Goal: Book appointment/travel/reservation

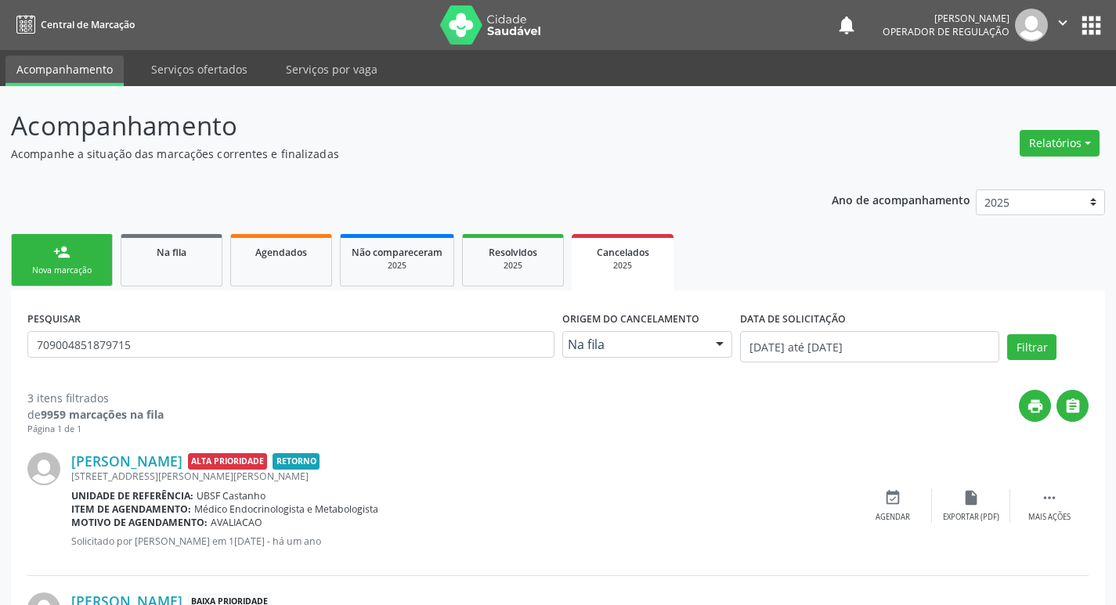
scroll to position [27, 0]
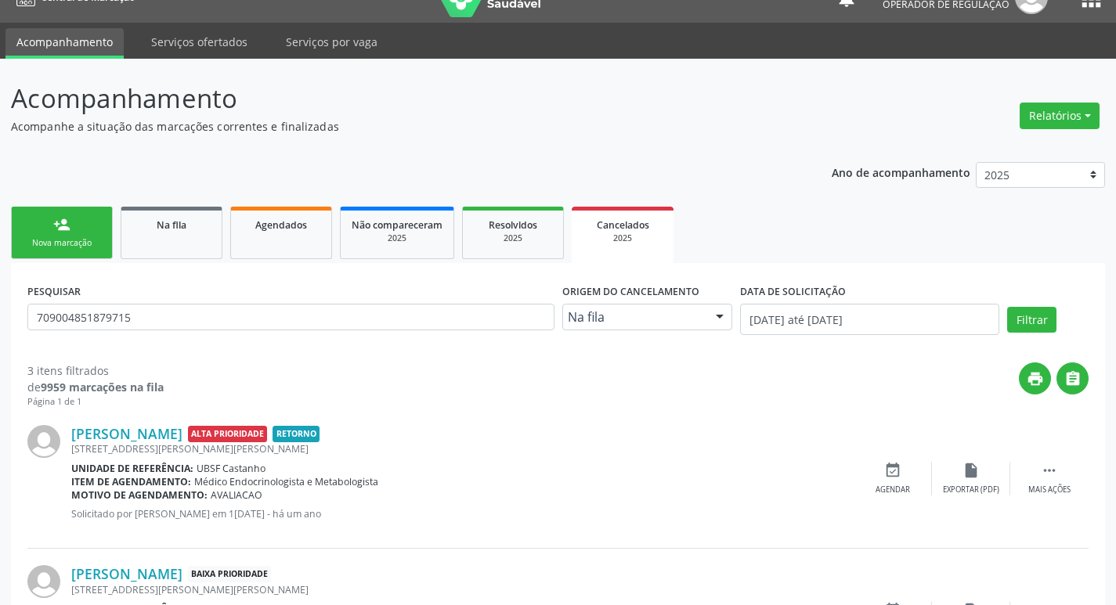
click at [107, 237] on link "person_add Nova marcação" at bounding box center [62, 233] width 102 height 52
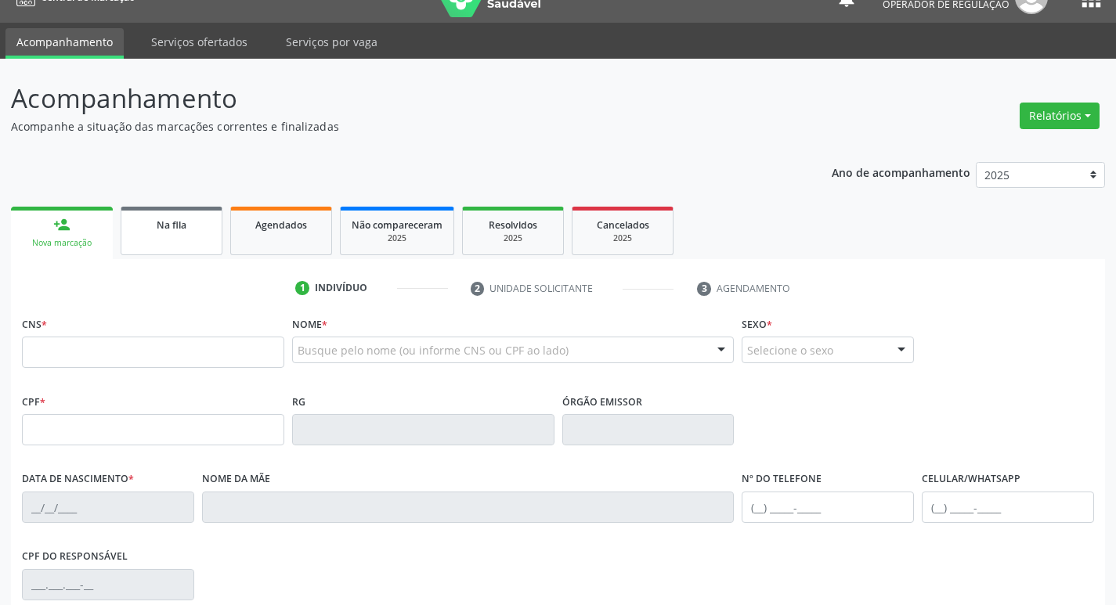
click at [136, 228] on div "Na fila" at bounding box center [171, 224] width 78 height 16
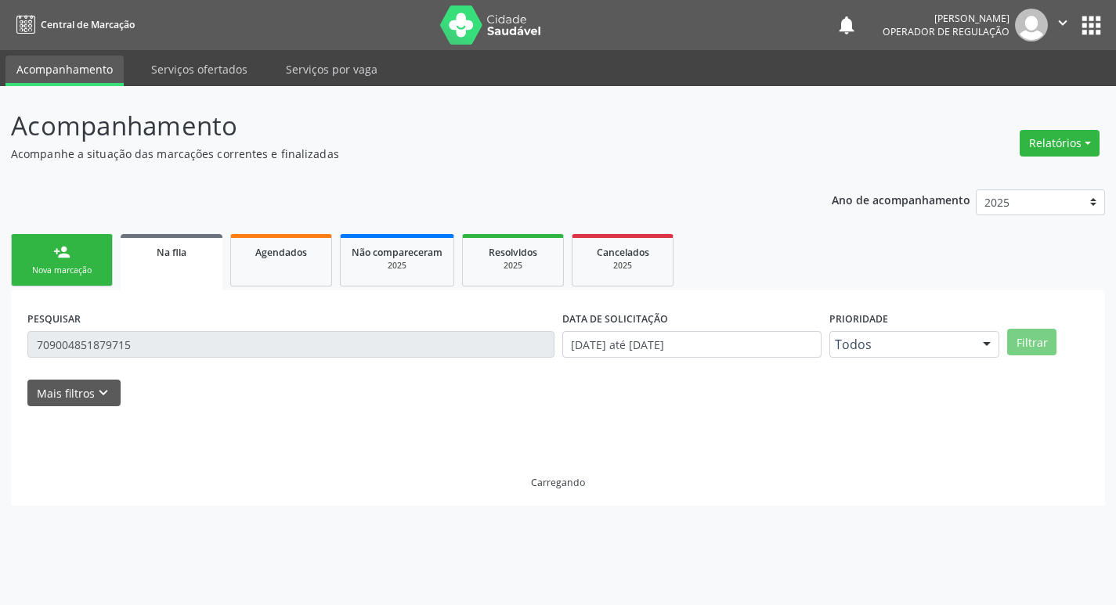
scroll to position [0, 0]
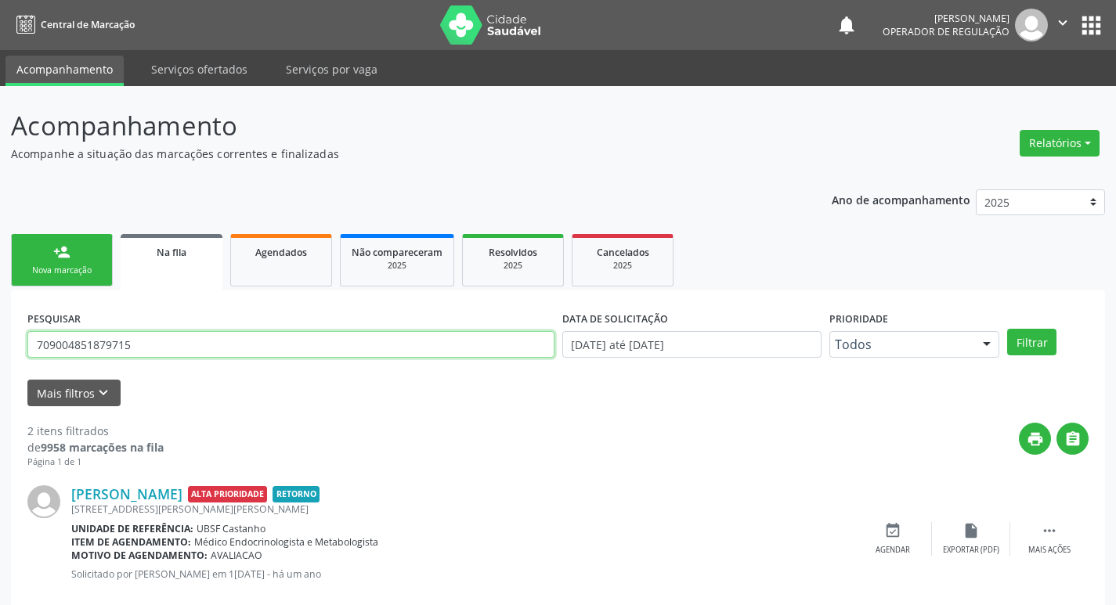
click at [238, 340] on input "709004851879715" at bounding box center [290, 344] width 527 height 27
type input "701208066032219"
click at [1007, 329] on button "Filtrar" at bounding box center [1031, 342] width 49 height 27
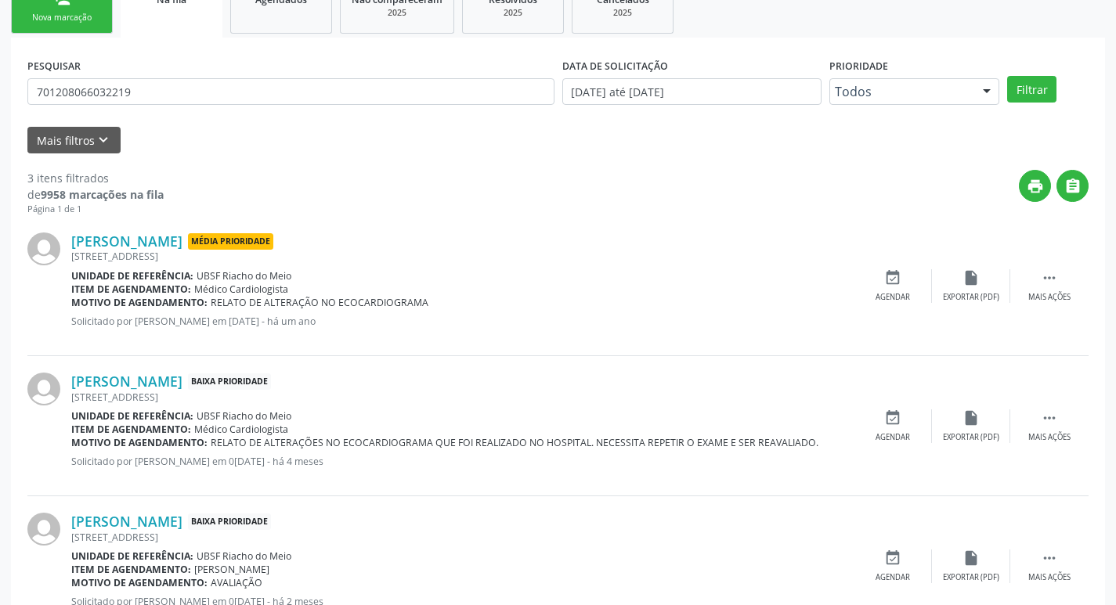
scroll to position [312, 0]
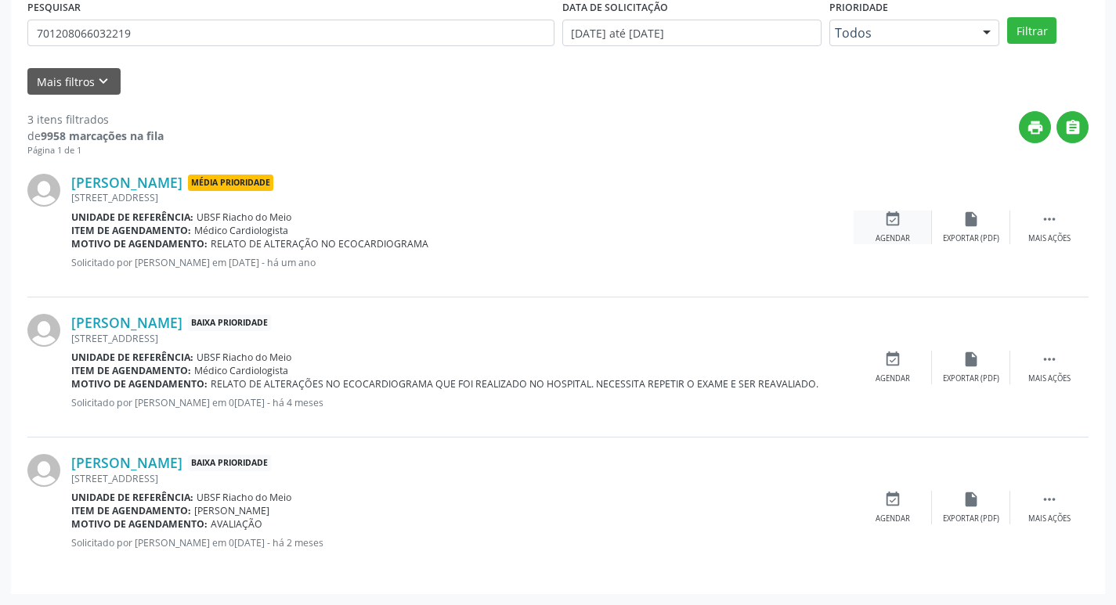
click at [889, 225] on icon "event_available" at bounding box center [892, 219] width 17 height 17
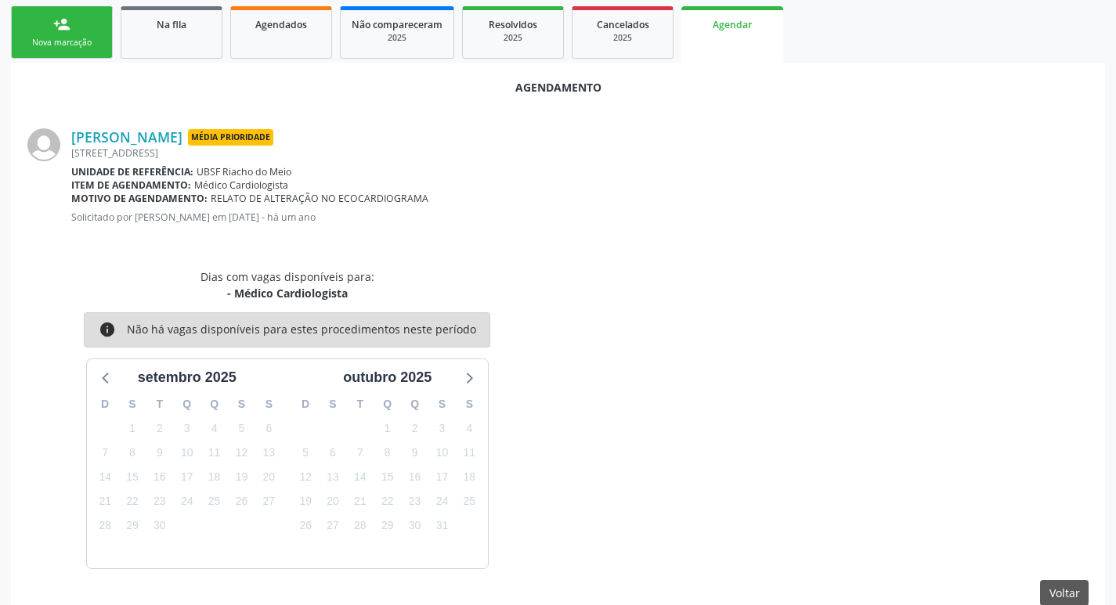
scroll to position [256, 0]
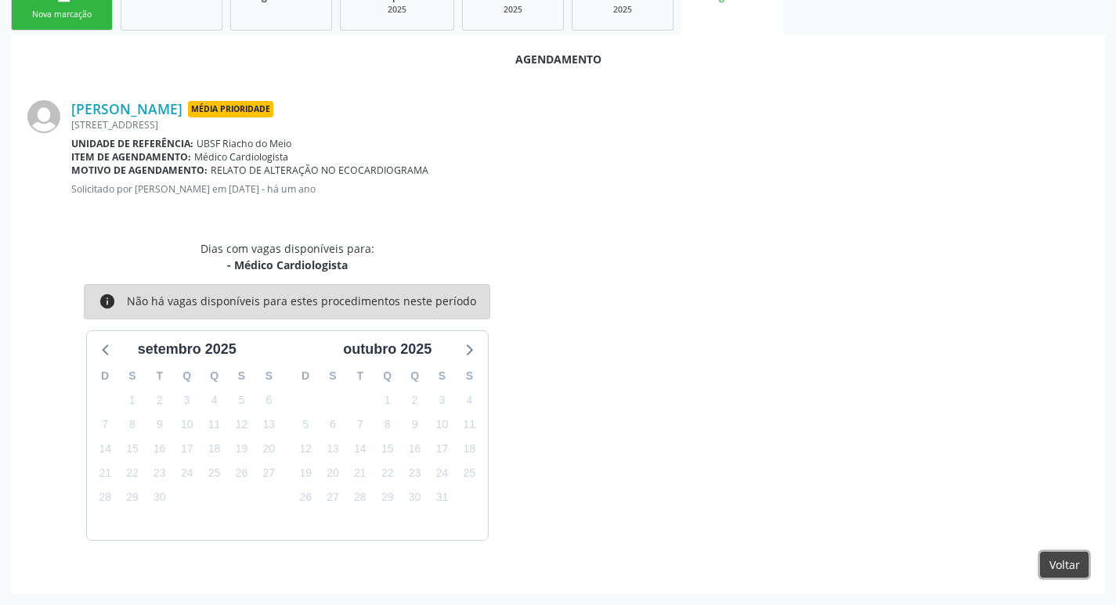
click at [1043, 561] on button "Voltar" at bounding box center [1064, 565] width 49 height 27
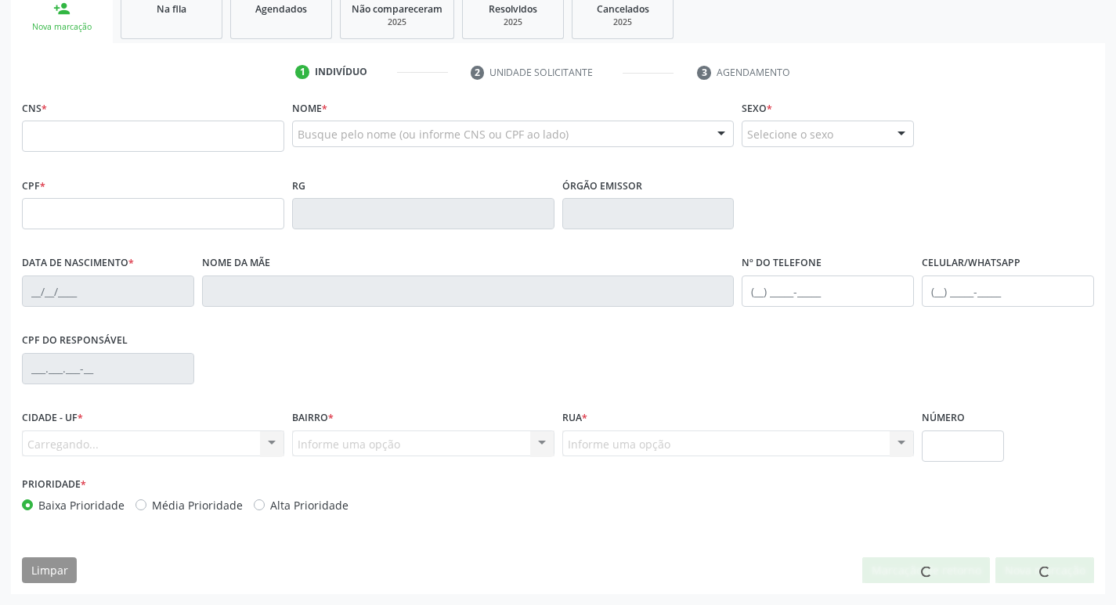
scroll to position [243, 0]
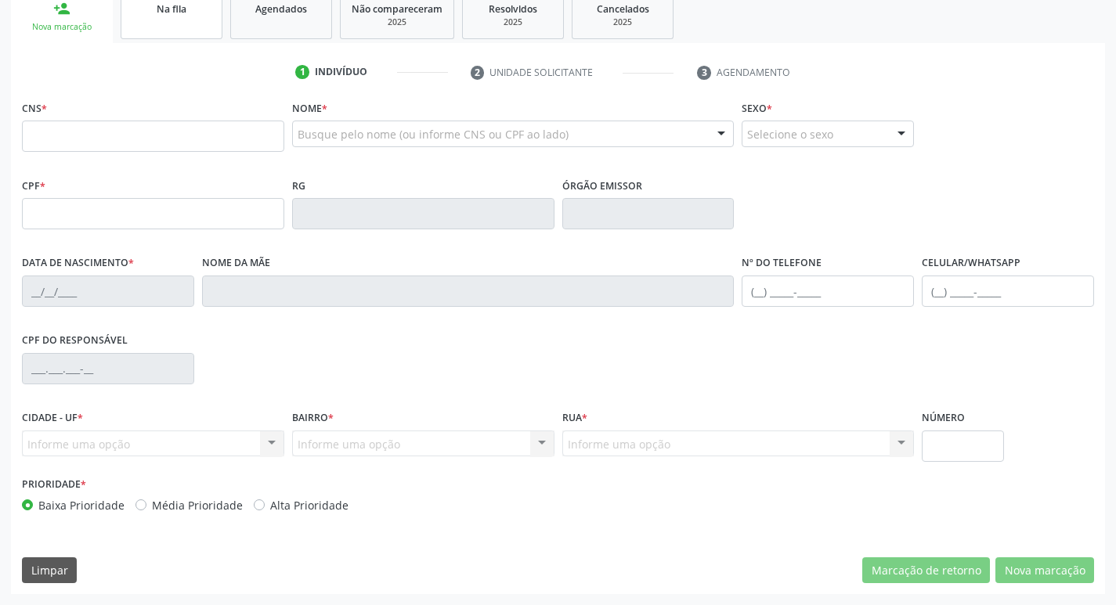
click at [203, 37] on link "Na fila" at bounding box center [172, 15] width 102 height 49
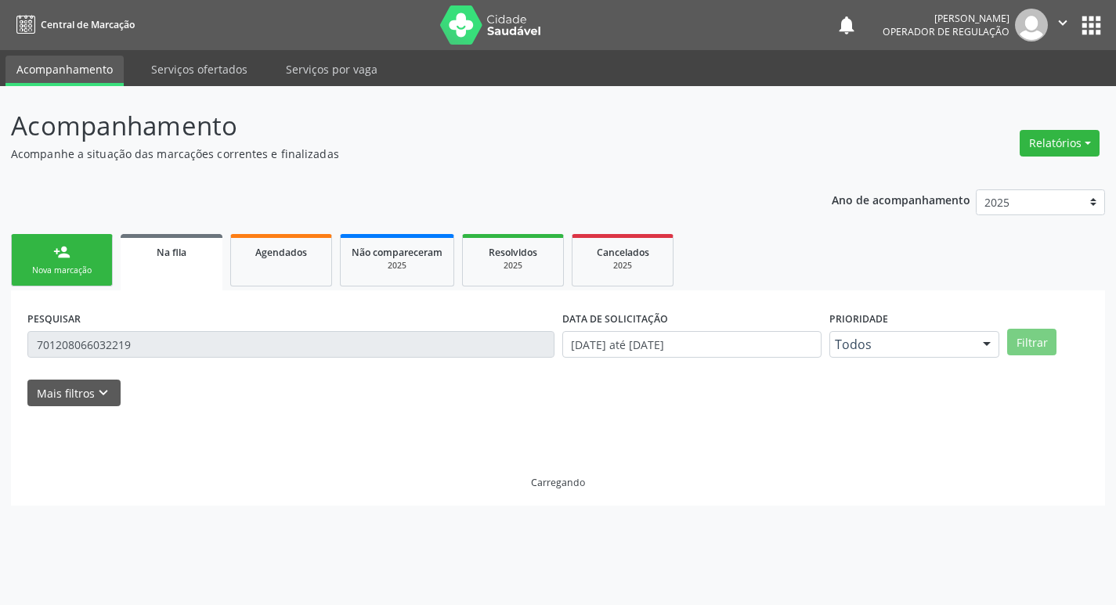
scroll to position [0, 0]
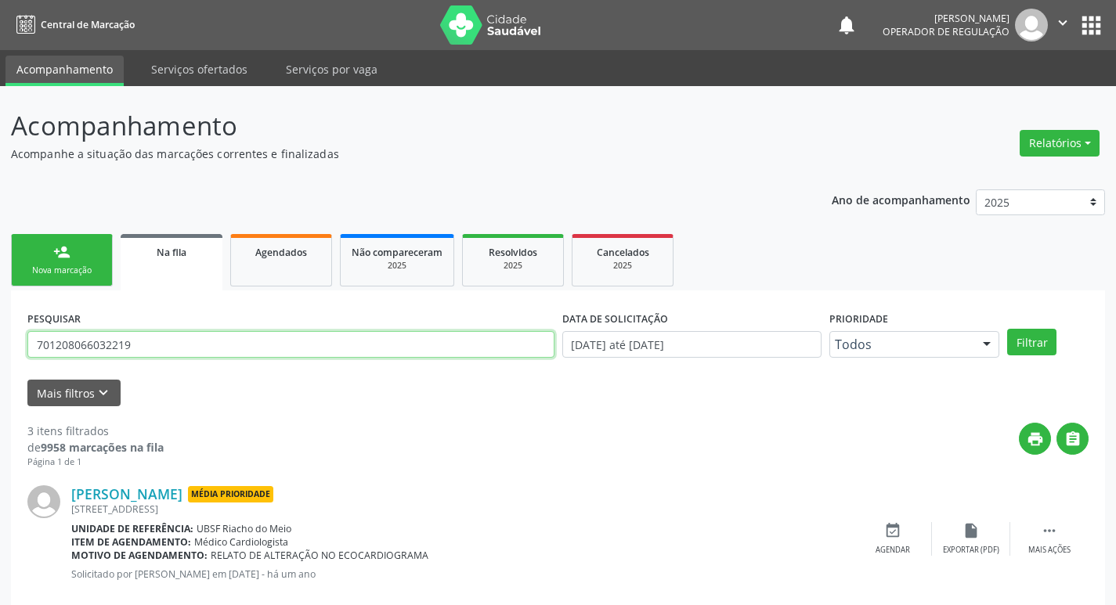
click at [157, 342] on input "701208066032219" at bounding box center [290, 344] width 527 height 27
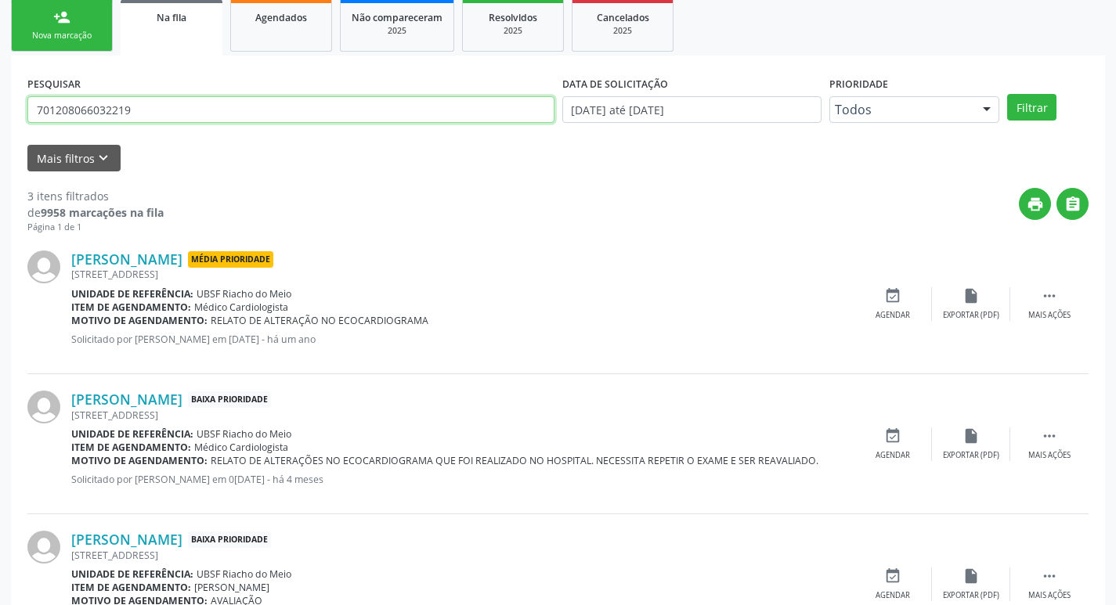
scroll to position [312, 0]
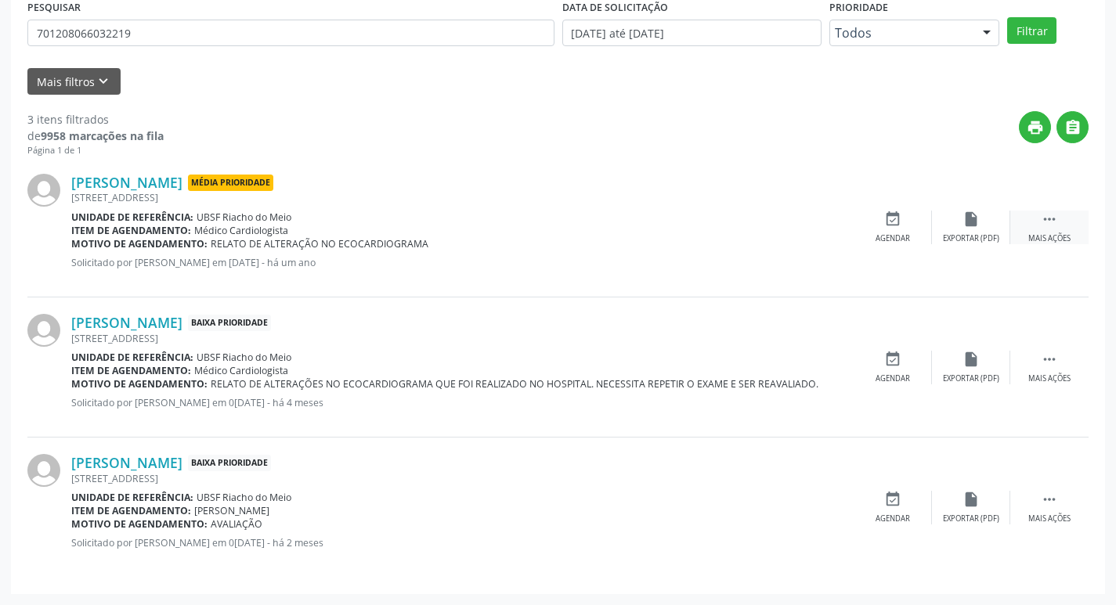
click at [1062, 215] on div " Mais ações" at bounding box center [1049, 228] width 78 height 34
click at [981, 225] on div "edit Editar" at bounding box center [971, 228] width 78 height 34
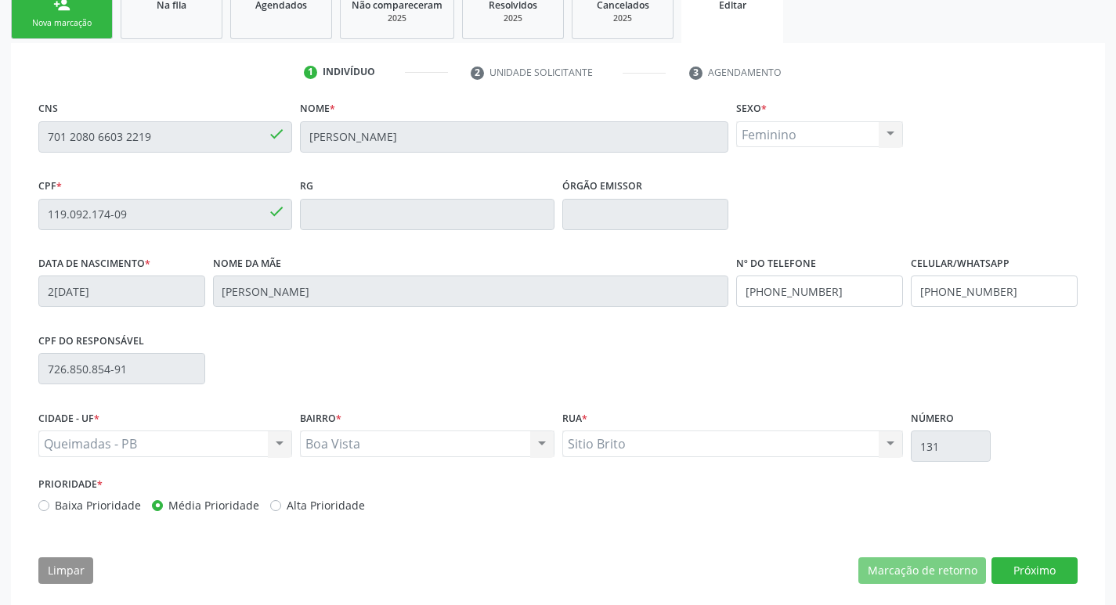
scroll to position [265, 0]
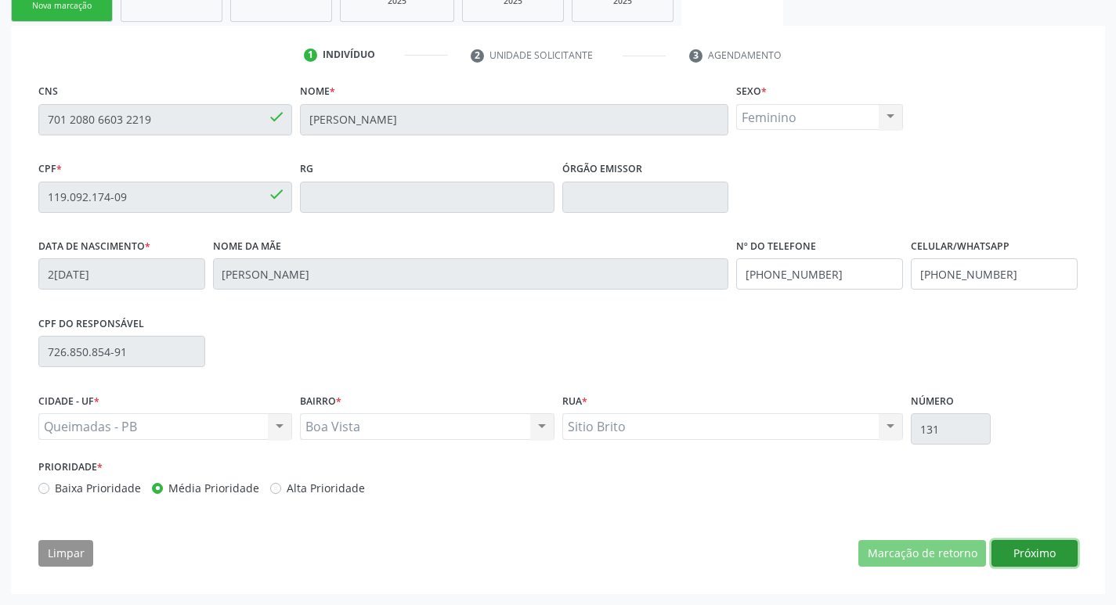
click at [1001, 557] on button "Próximo" at bounding box center [1034, 553] width 86 height 27
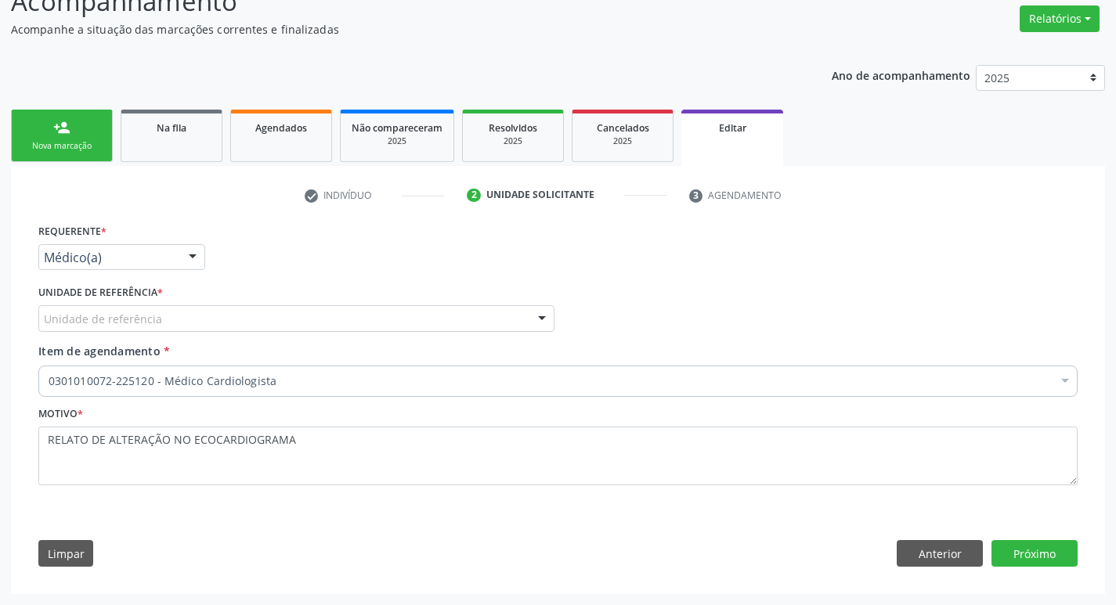
scroll to position [124, 0]
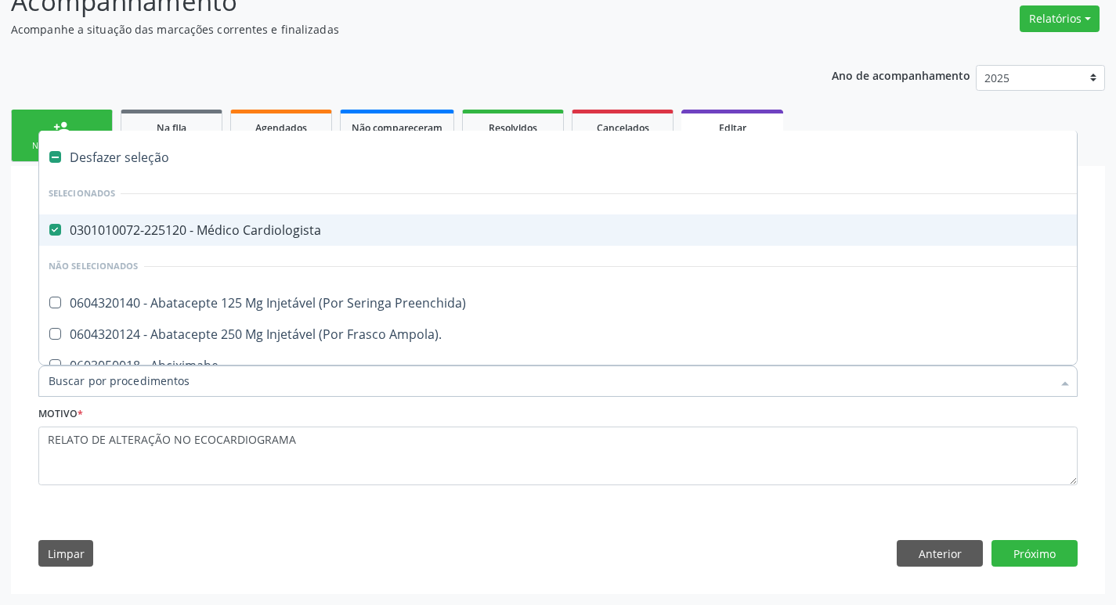
click at [324, 225] on div "0301010072-225120 - Médico Cardiologista" at bounding box center [658, 230] width 1219 height 13
checkbox Cardiologista "false"
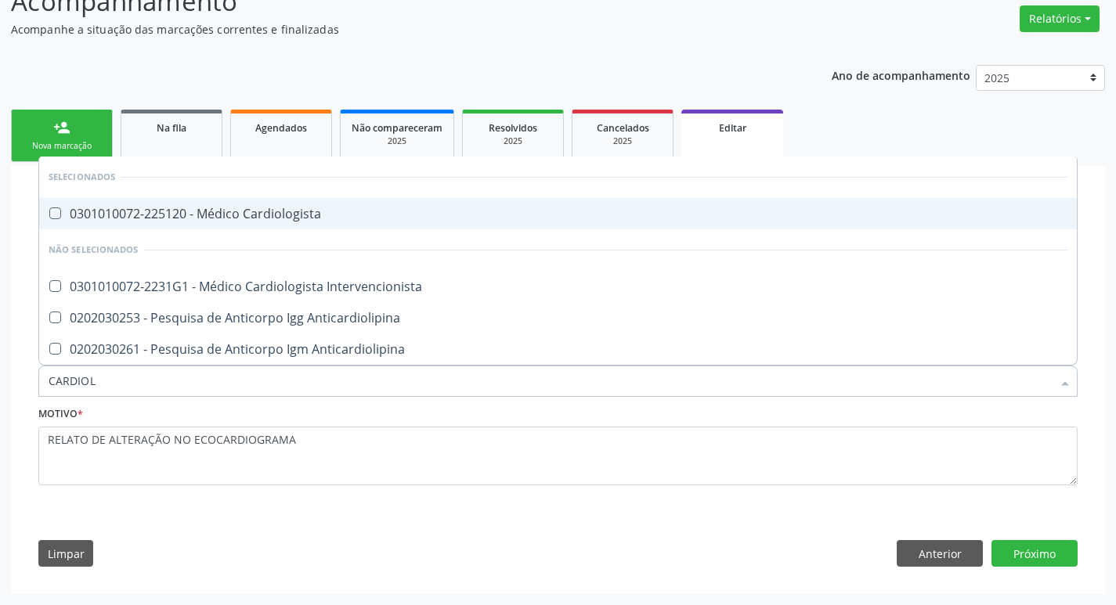
type input "CARDIOLO"
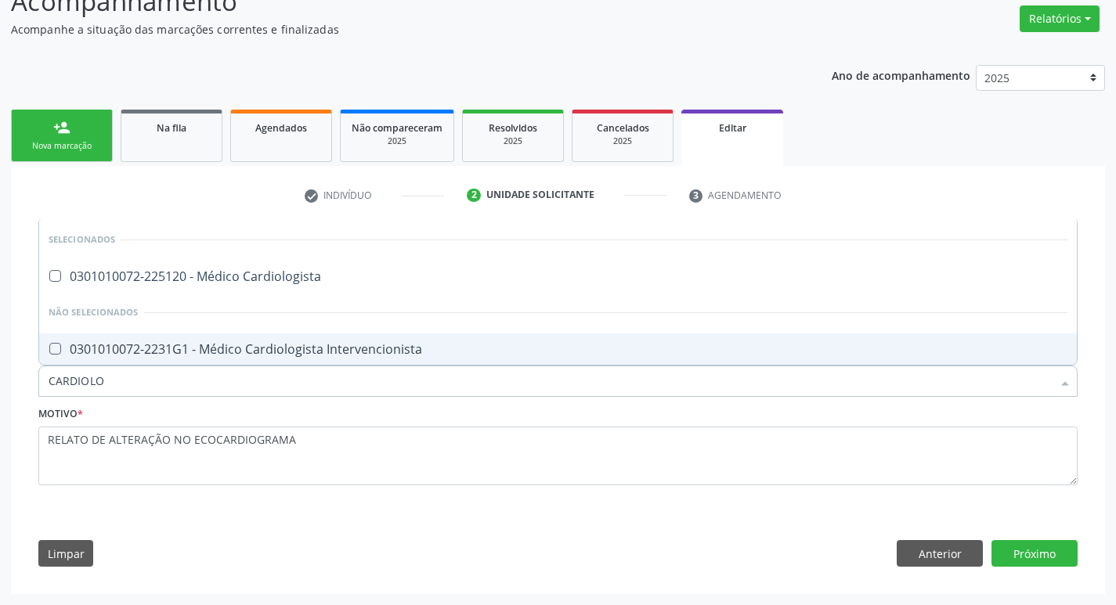
click at [269, 335] on span "0301010072-2231G1 - Médico Cardiologista Intervencionista" at bounding box center [557, 348] width 1037 height 31
checkbox Intervencionista "true"
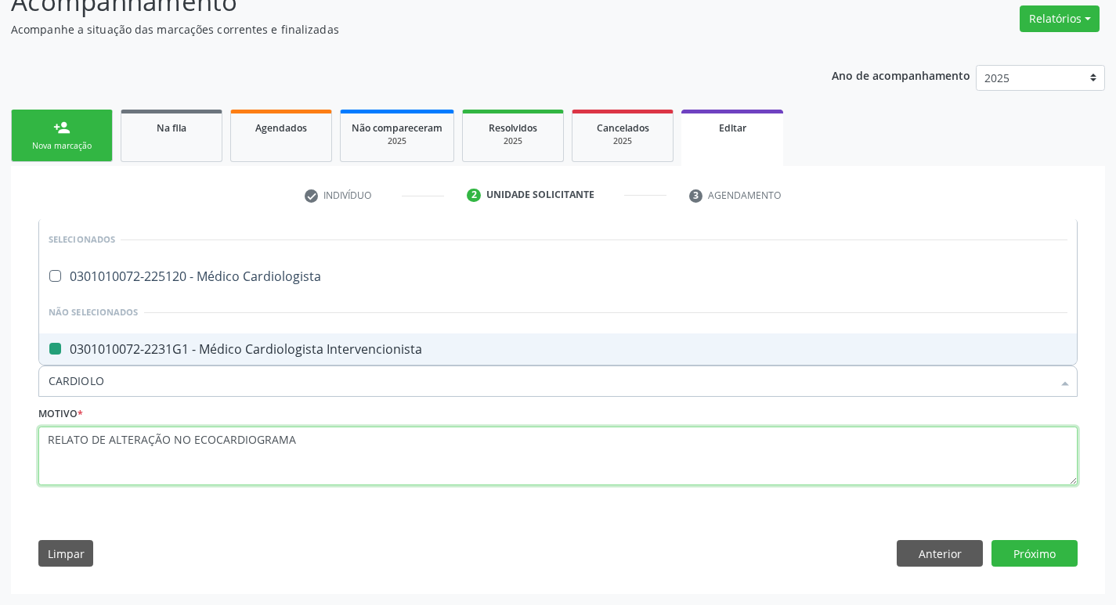
click at [402, 456] on textarea "RELATO DE ALTERAÇÃO NO ECOCARDIOGRAMA" at bounding box center [557, 456] width 1039 height 59
checkbox Cardiologista "true"
checkbox Intervencionista "false"
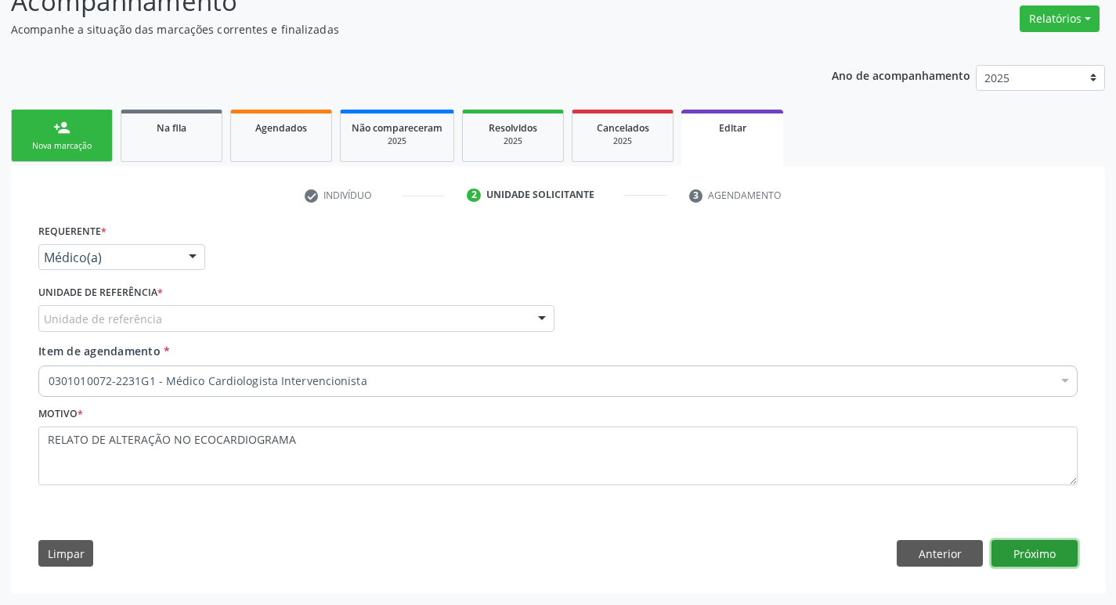
click at [1033, 555] on button "Próximo" at bounding box center [1034, 553] width 86 height 27
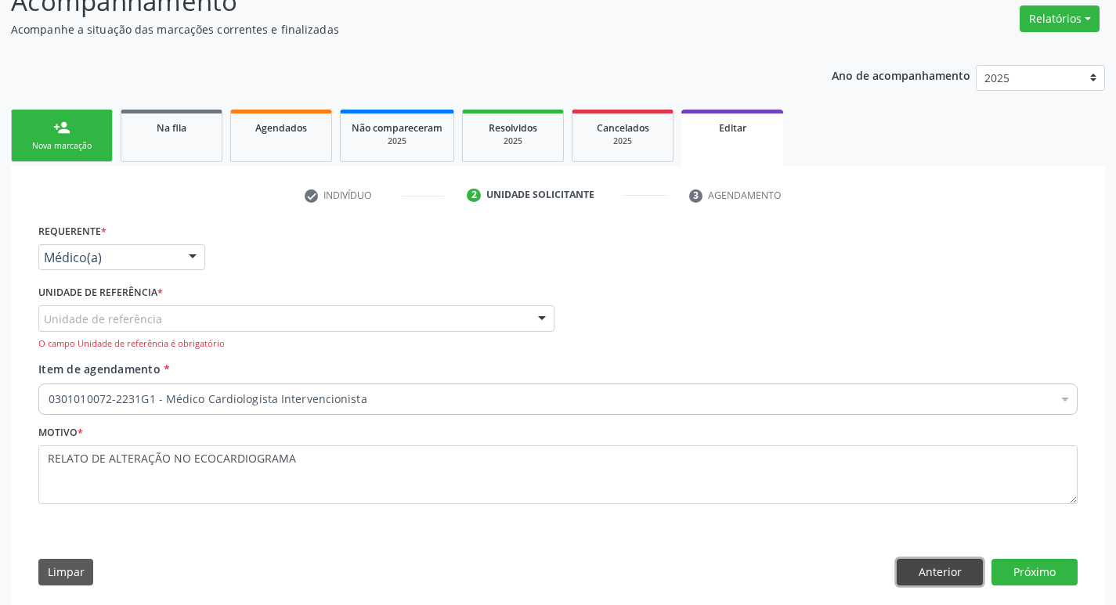
click at [935, 573] on button "Anterior" at bounding box center [939, 572] width 86 height 27
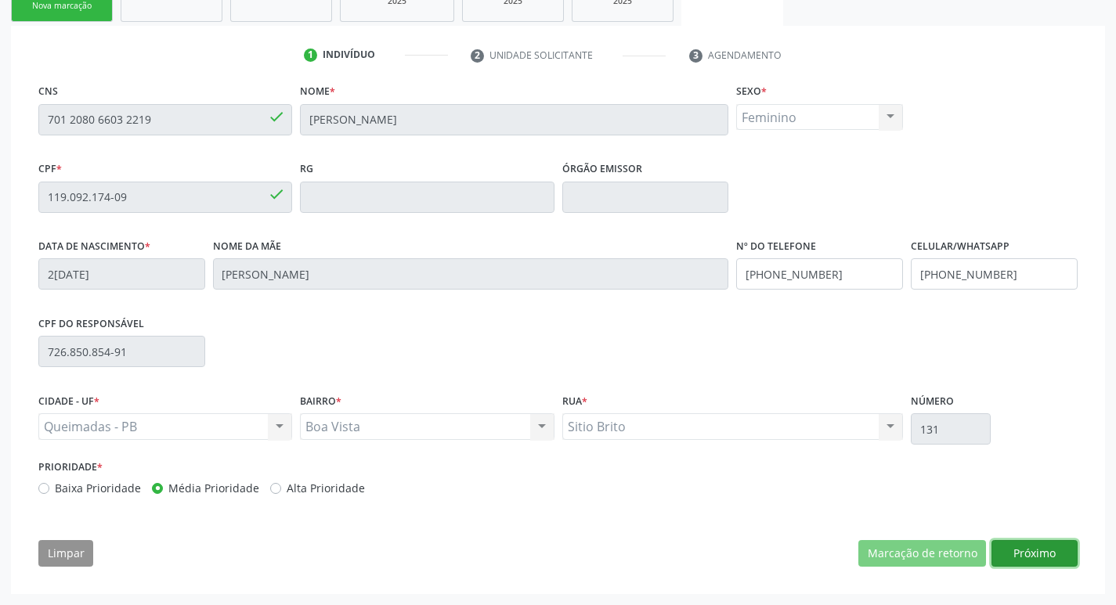
click at [997, 559] on button "Próximo" at bounding box center [1034, 553] width 86 height 27
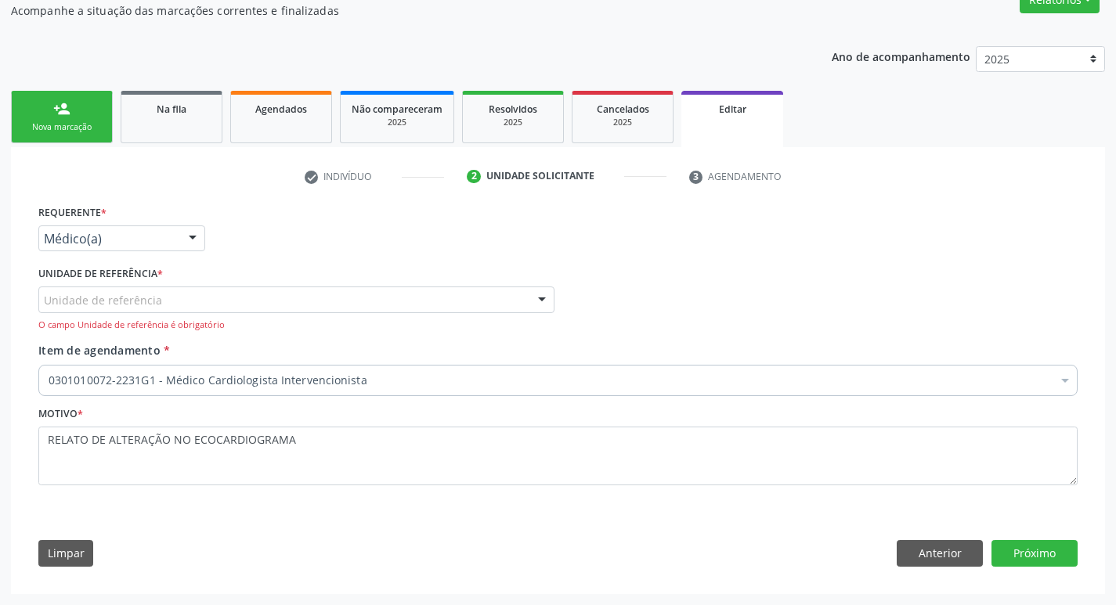
scroll to position [143, 0]
click at [160, 299] on div "Unidade de referência" at bounding box center [296, 300] width 516 height 27
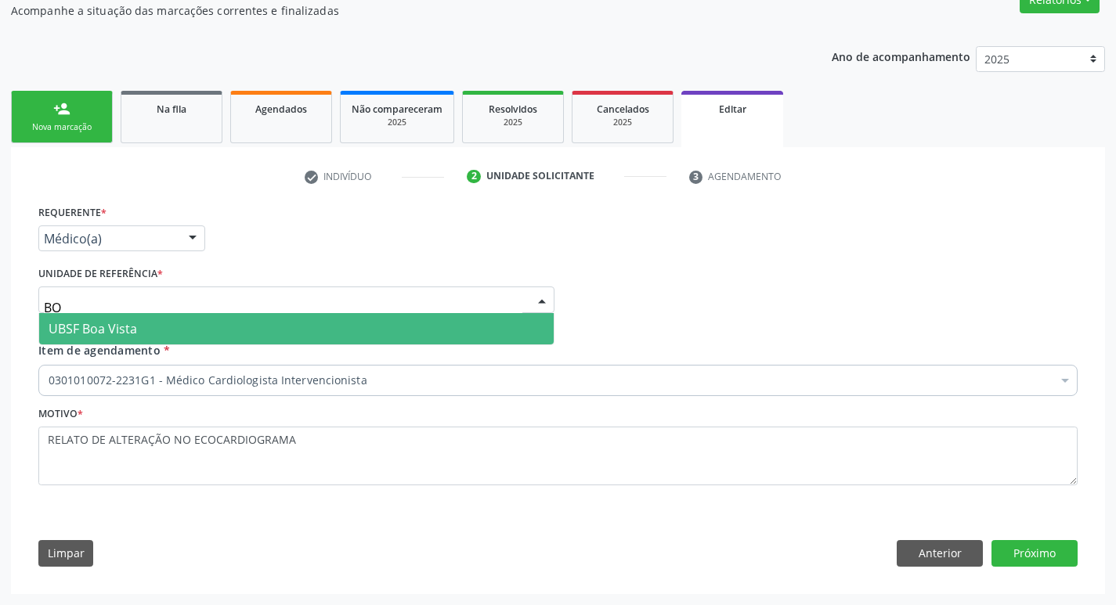
type input "BOA"
click at [160, 320] on span "UBSF Boa Vista" at bounding box center [296, 328] width 514 height 31
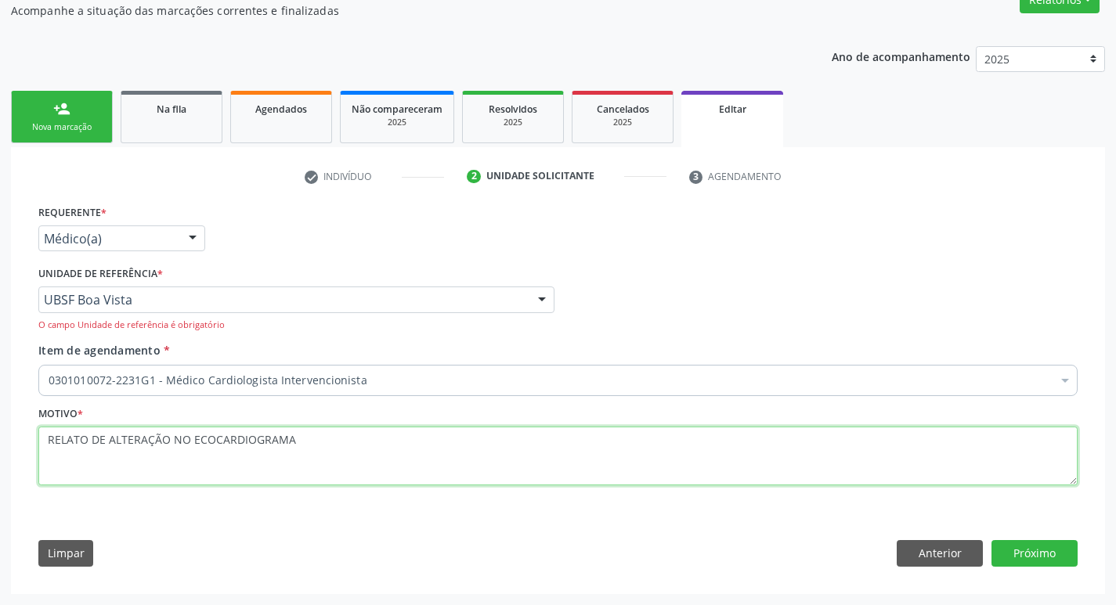
click at [386, 435] on textarea "RELATO DE ALTERAÇÃO NO ECOCARDIOGRAMA" at bounding box center [557, 456] width 1039 height 59
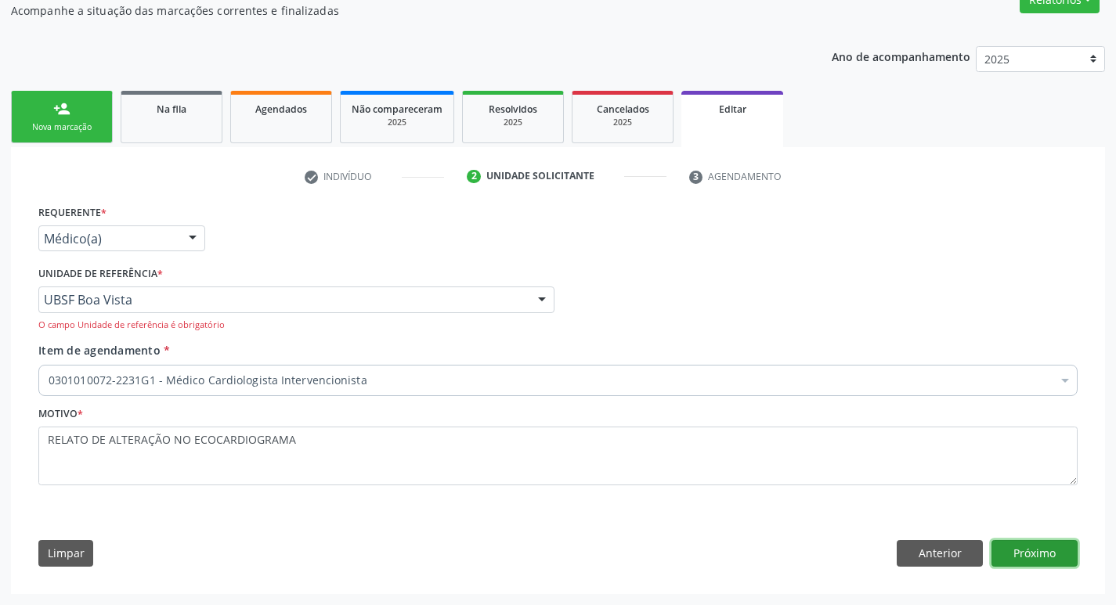
click at [1024, 550] on button "Próximo" at bounding box center [1034, 553] width 86 height 27
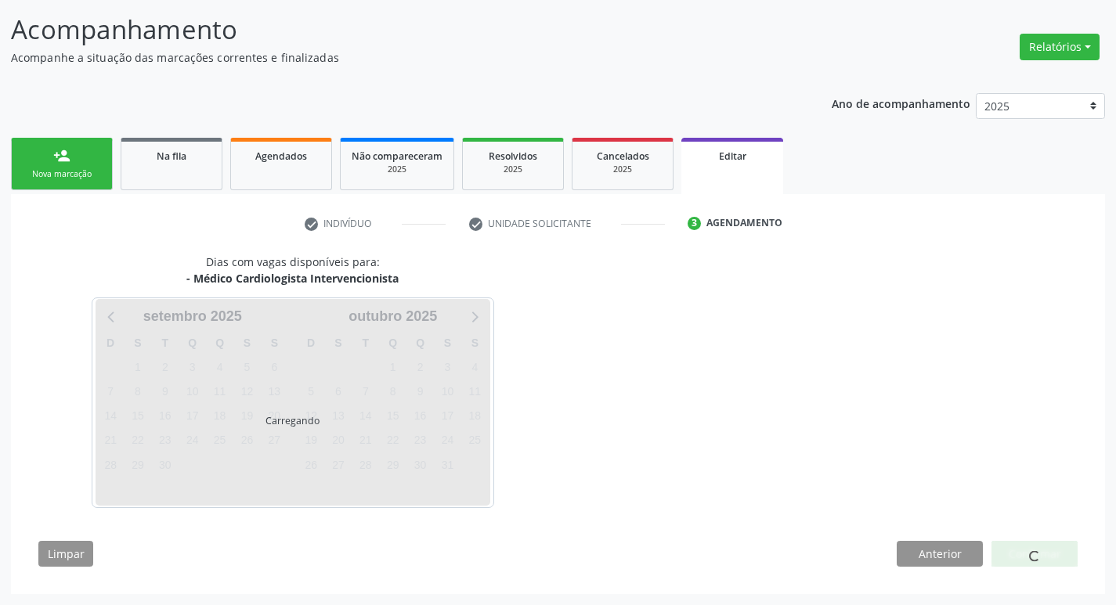
scroll to position [96, 0]
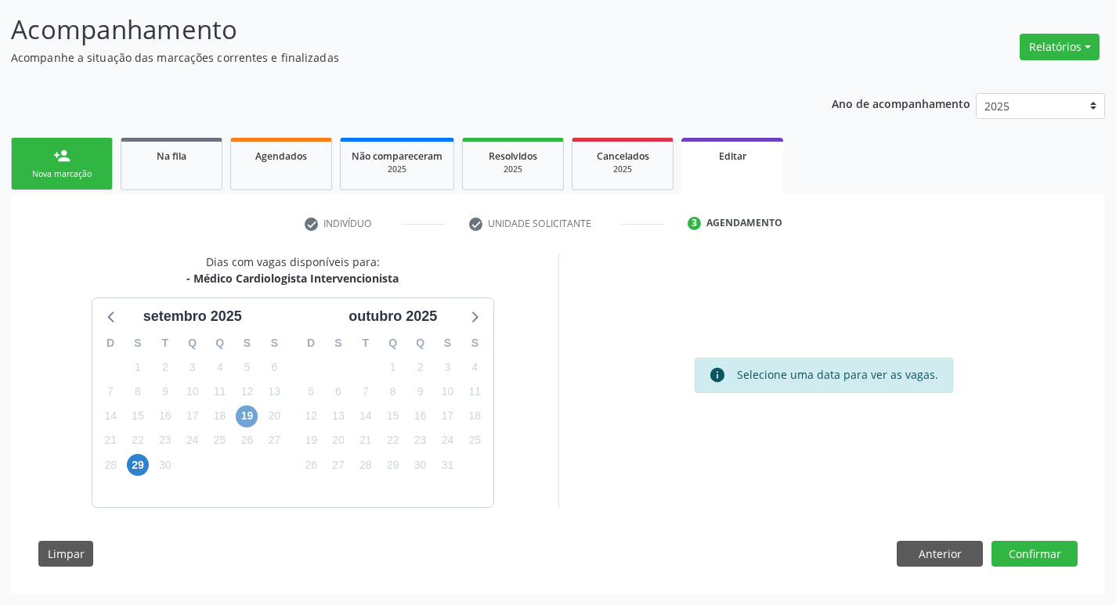
drag, startPoint x: 241, startPoint y: 413, endPoint x: 230, endPoint y: 399, distance: 17.2
click at [244, 413] on span "19" at bounding box center [247, 417] width 22 height 22
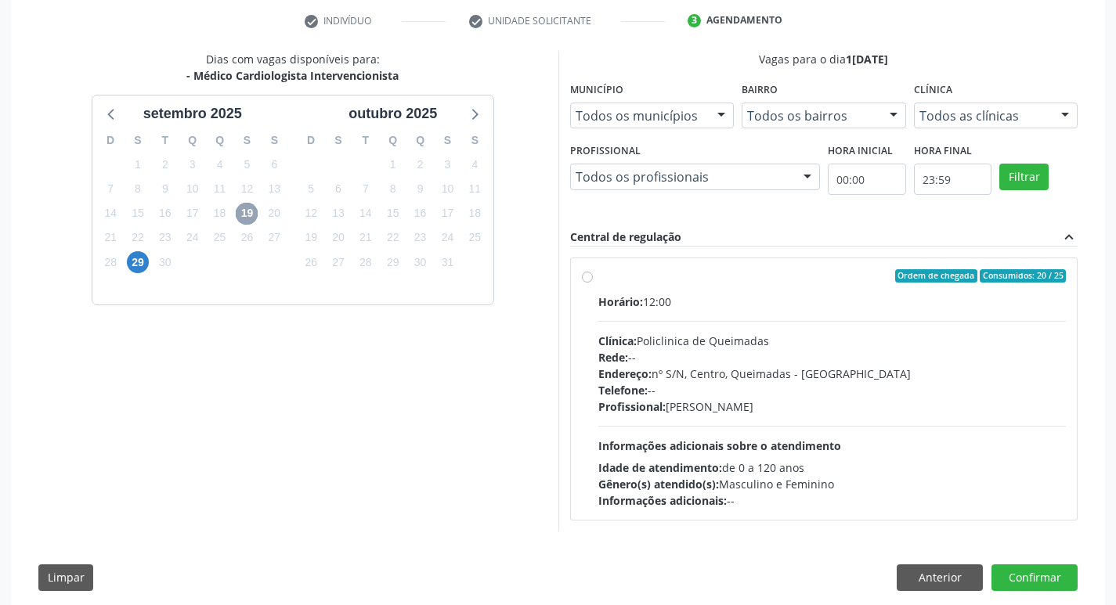
scroll to position [323, 0]
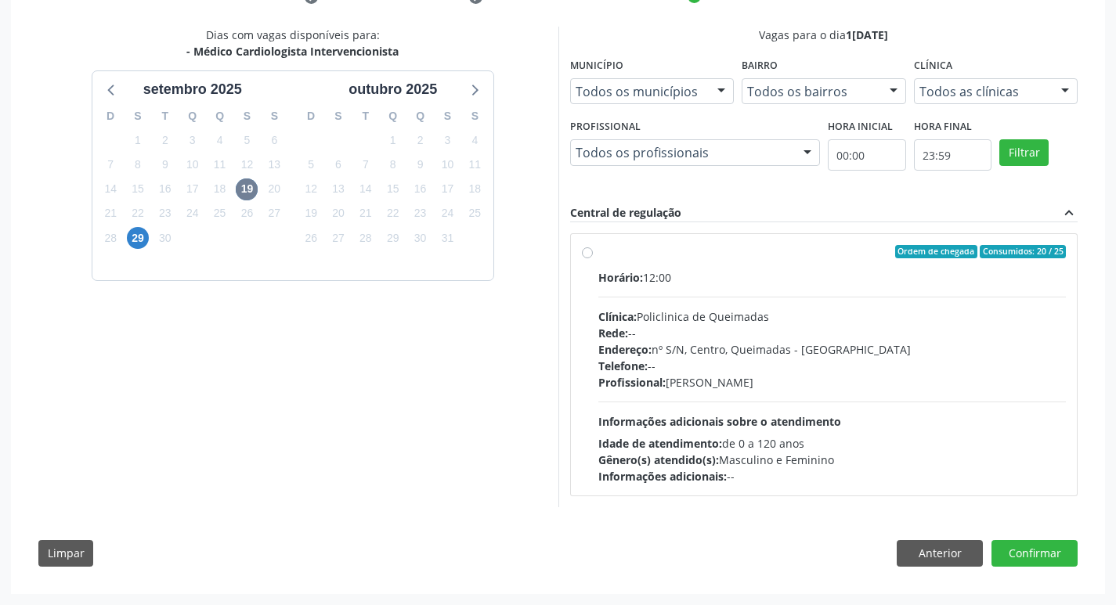
click at [745, 258] on div "Ordem de chegada Consumidos: 20 / 25" at bounding box center [832, 252] width 468 height 14
click at [593, 258] on input "Ordem de chegada Consumidos: 20 / 25 Horário: 12:00 Clínica: Policlinica de Que…" at bounding box center [587, 252] width 11 height 14
radio input "true"
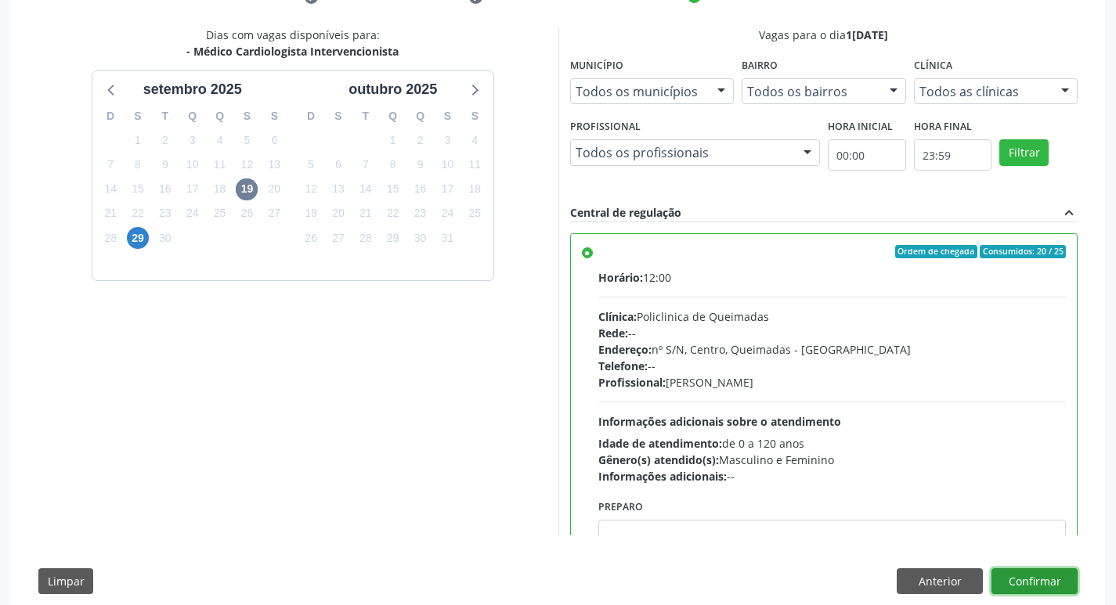
click at [1029, 571] on button "Confirmar" at bounding box center [1034, 581] width 86 height 27
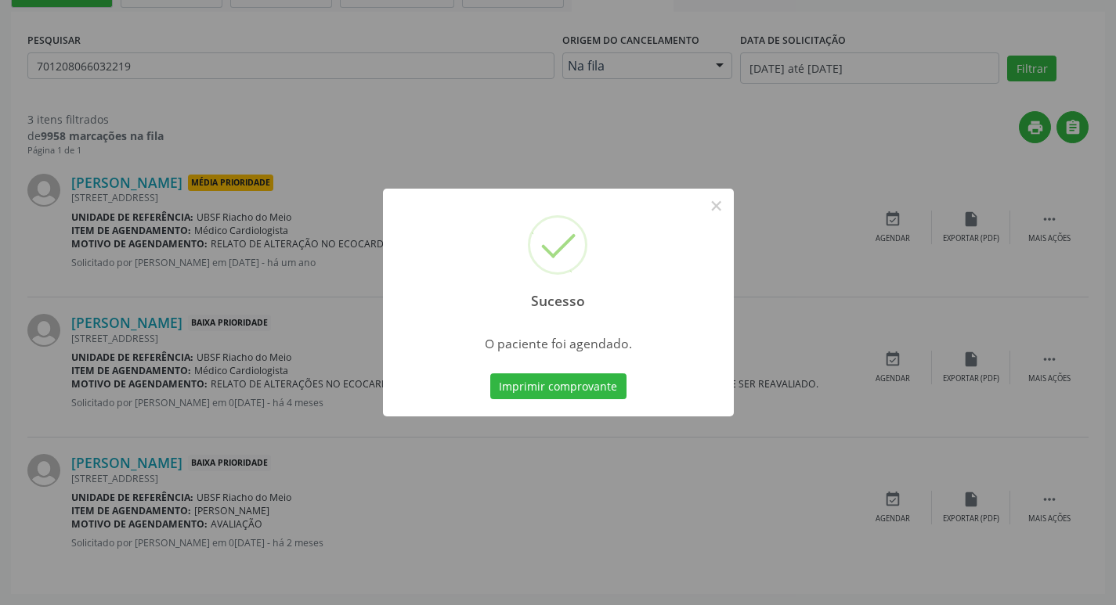
scroll to position [0, 0]
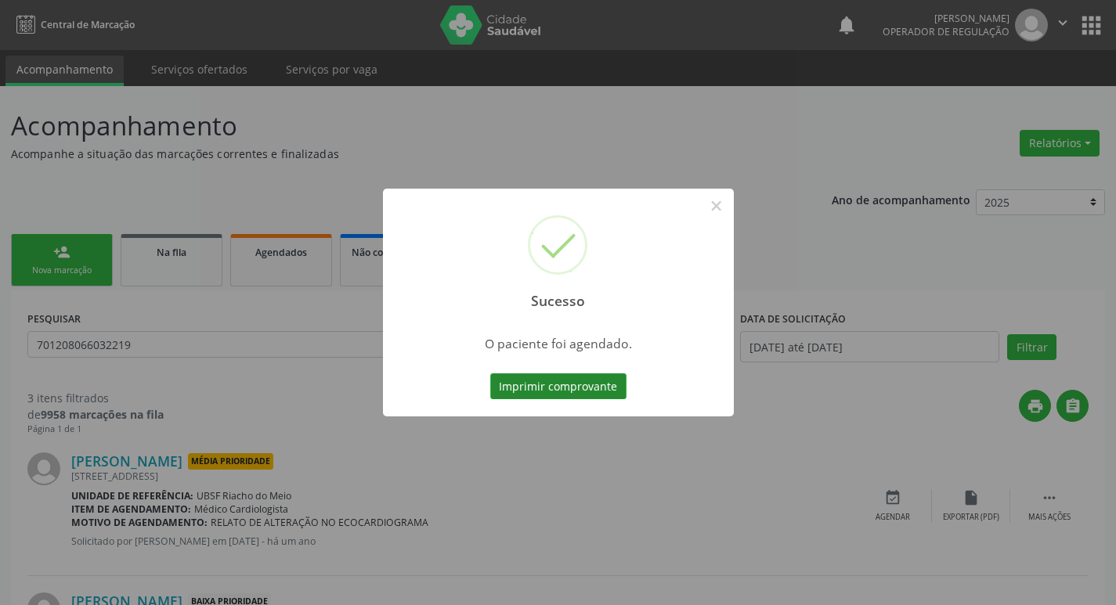
click at [615, 382] on button "Imprimir comprovante" at bounding box center [558, 386] width 136 height 27
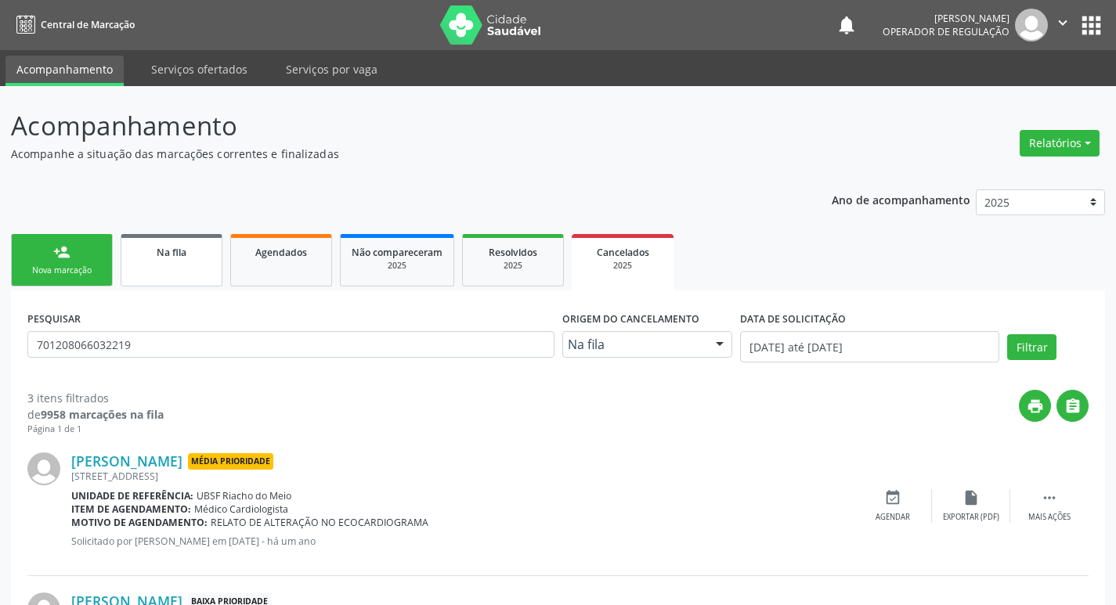
click at [138, 252] on div "Na fila" at bounding box center [171, 251] width 78 height 16
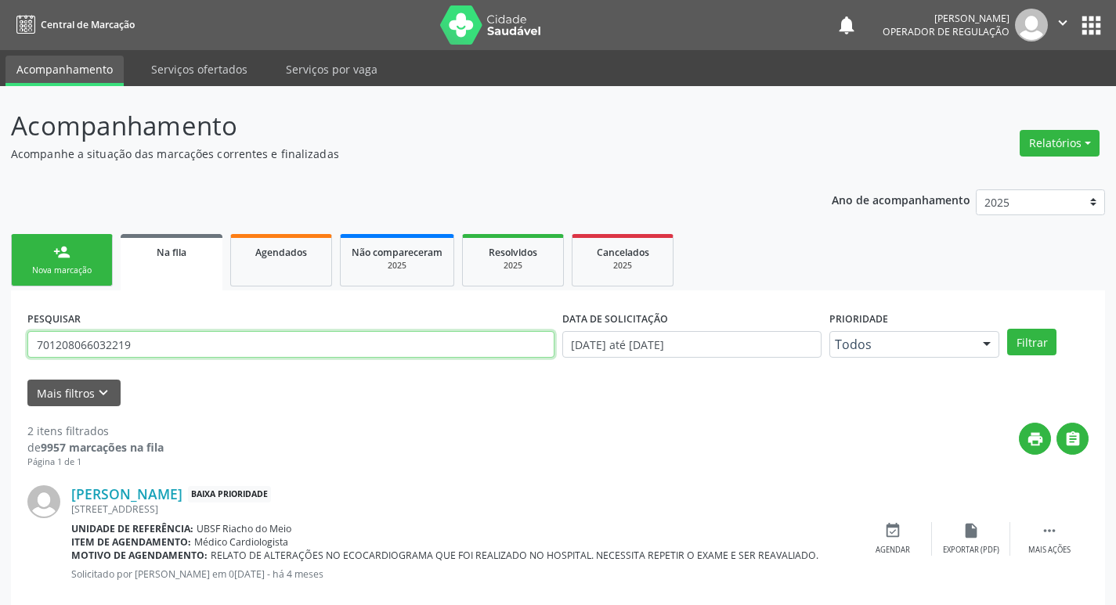
click at [167, 354] on input "701208066032219" at bounding box center [290, 344] width 527 height 27
click at [167, 354] on input "text" at bounding box center [290, 344] width 527 height 27
type input "708605064588180"
click at [1007, 329] on button "Filtrar" at bounding box center [1031, 342] width 49 height 27
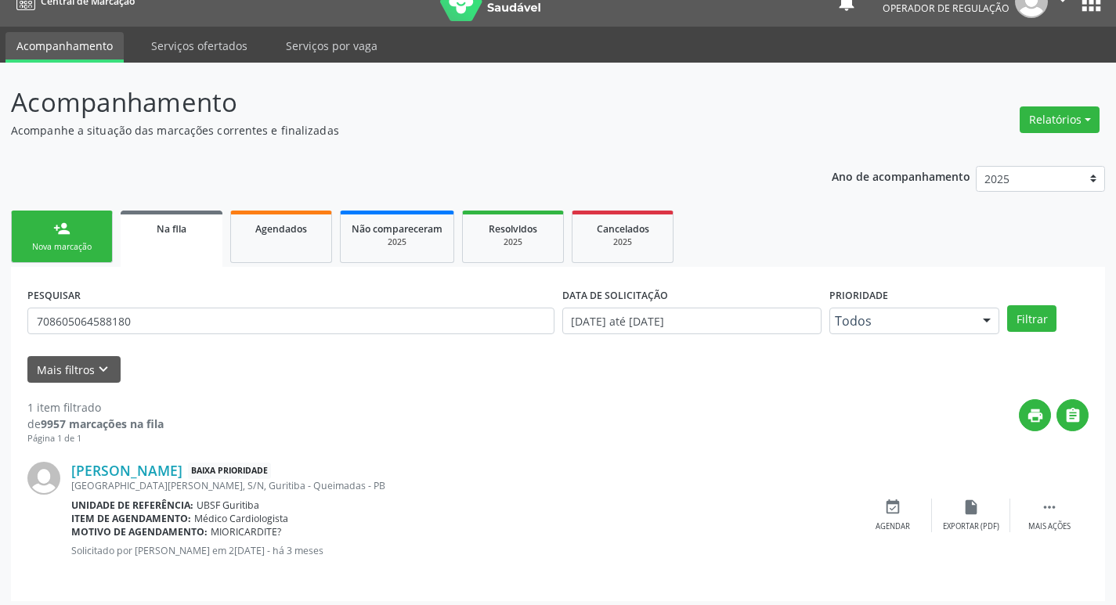
scroll to position [31, 0]
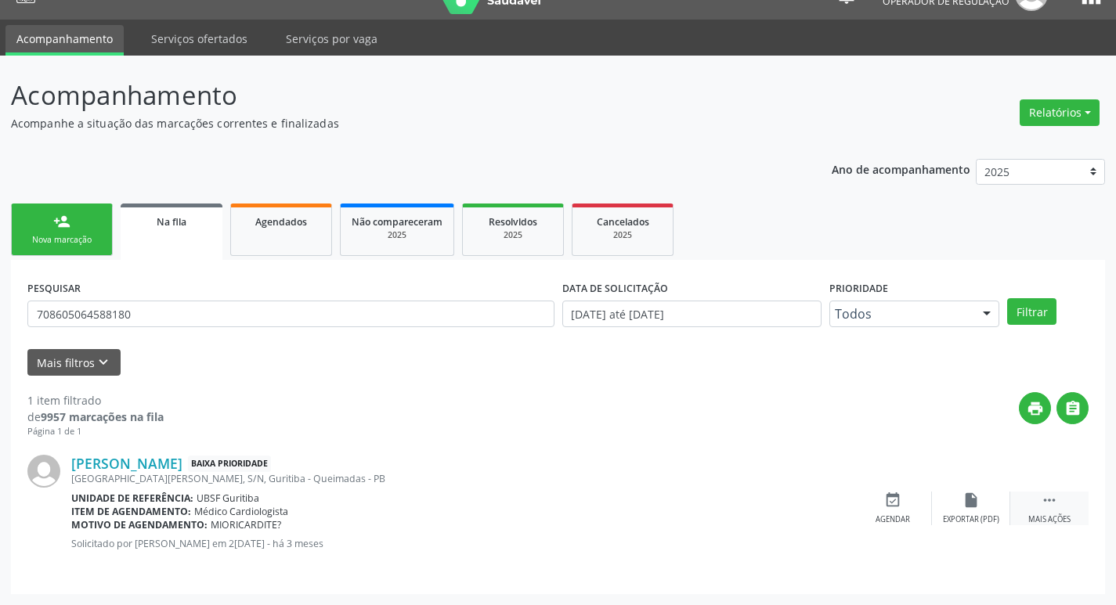
click at [1055, 498] on icon "" at bounding box center [1048, 500] width 17 height 17
click at [965, 504] on icon "edit" at bounding box center [970, 500] width 17 height 17
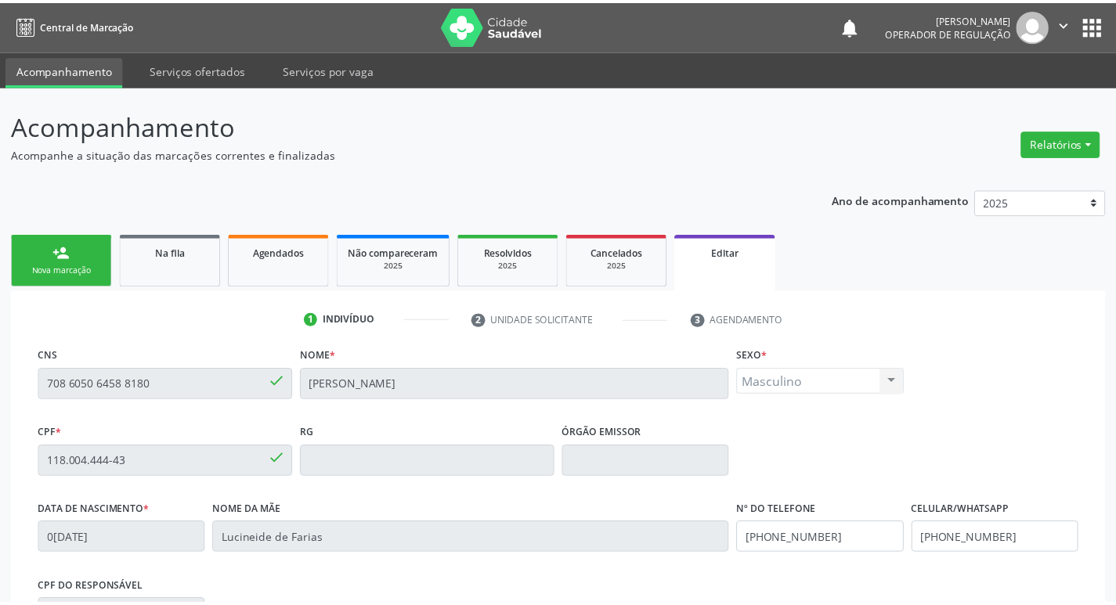
scroll to position [265, 0]
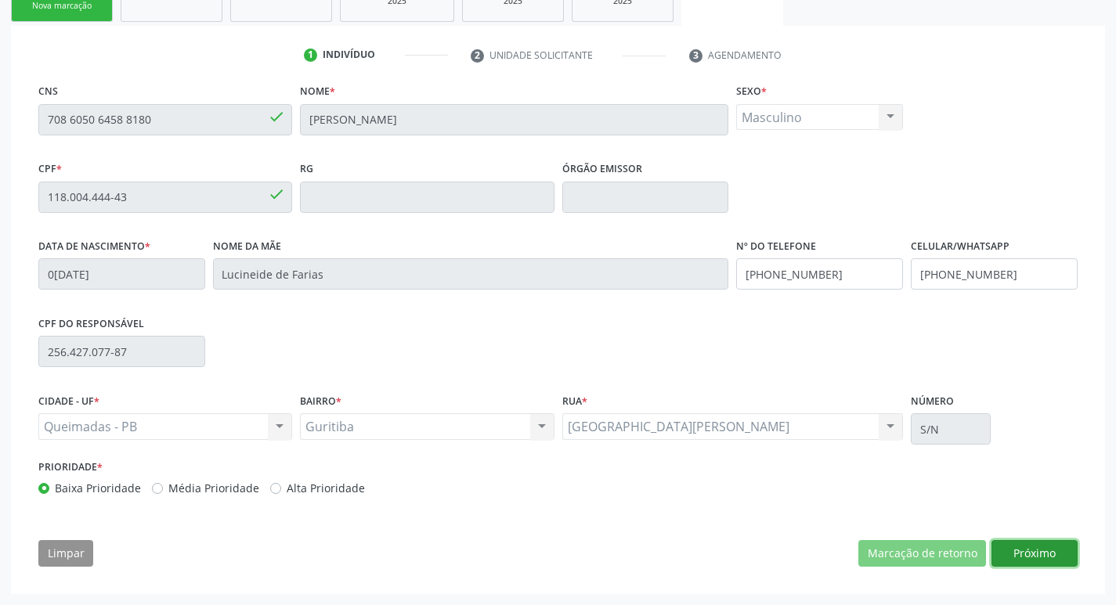
click at [1014, 554] on button "Próximo" at bounding box center [1034, 553] width 86 height 27
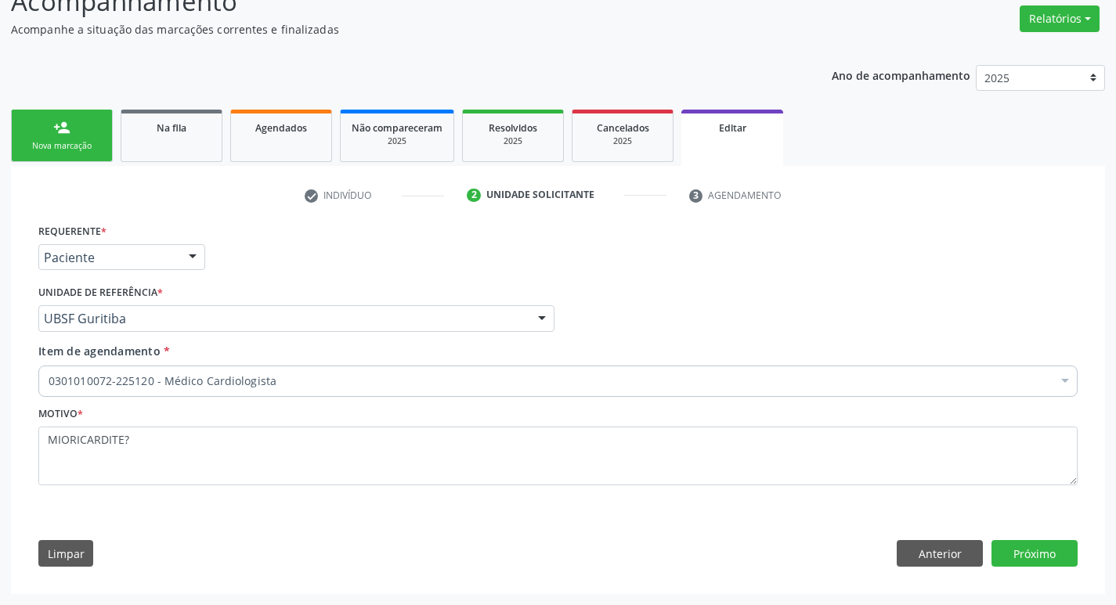
scroll to position [124, 0]
click at [323, 371] on div "0301010072-225120 - Médico Cardiologista" at bounding box center [557, 381] width 1039 height 31
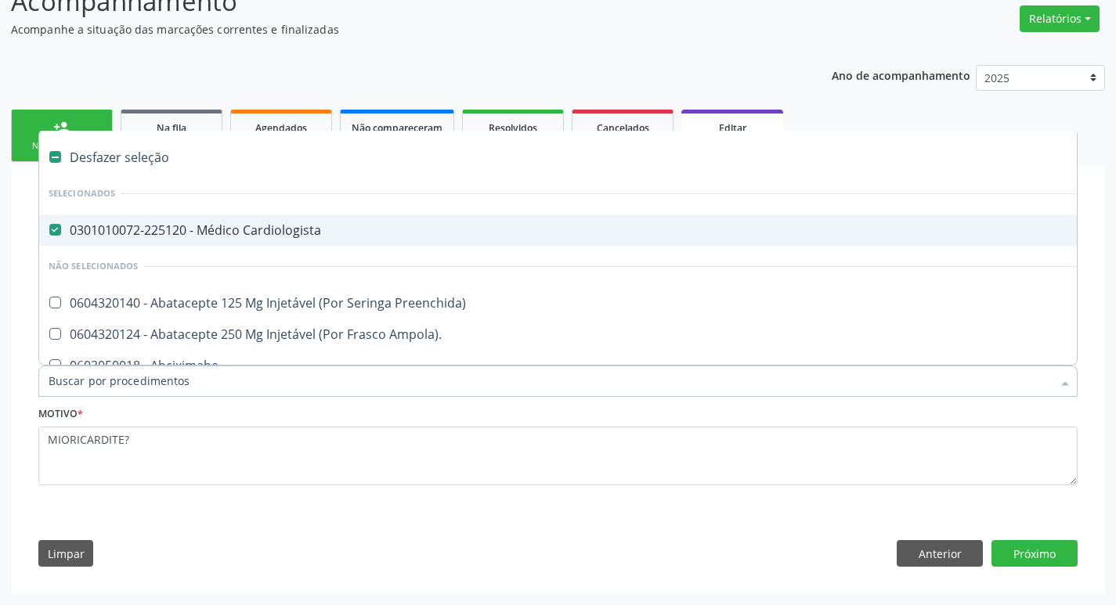
click at [314, 235] on div "0301010072-225120 - Médico Cardiologista" at bounding box center [658, 230] width 1219 height 13
checkbox Cardiologista "false"
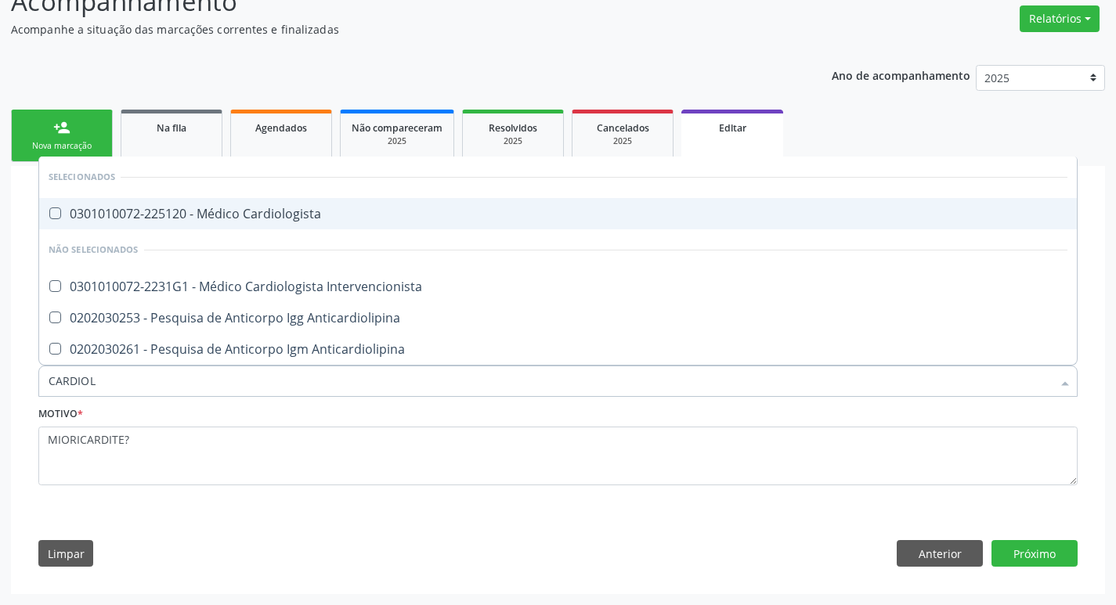
type input "CARDIOLO"
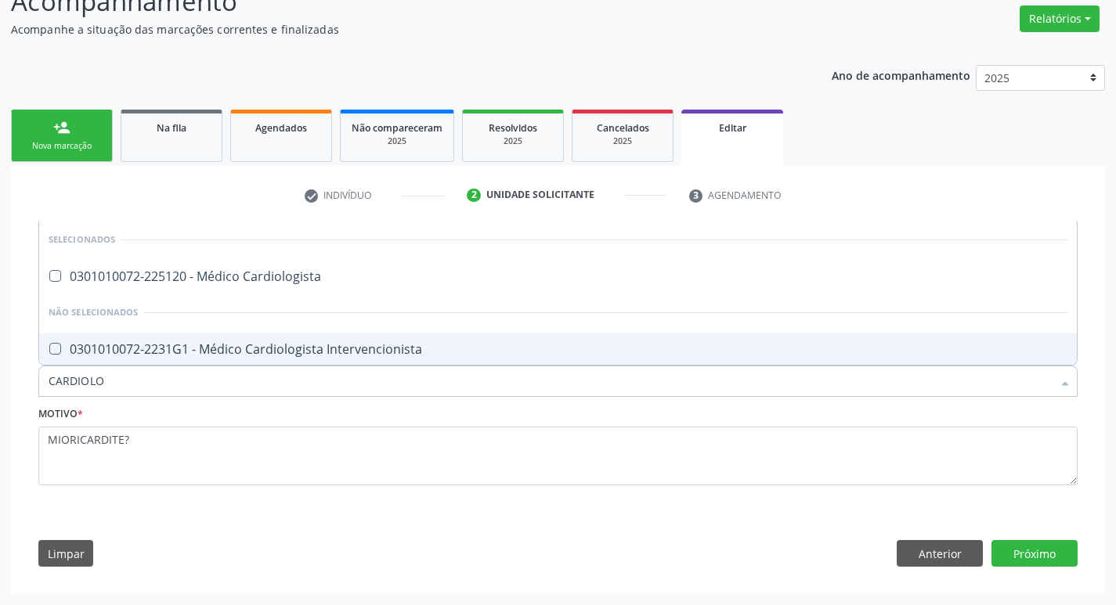
click at [333, 359] on span "0301010072-2231G1 - Médico Cardiologista Intervencionista" at bounding box center [557, 348] width 1037 height 31
checkbox Intervencionista "true"
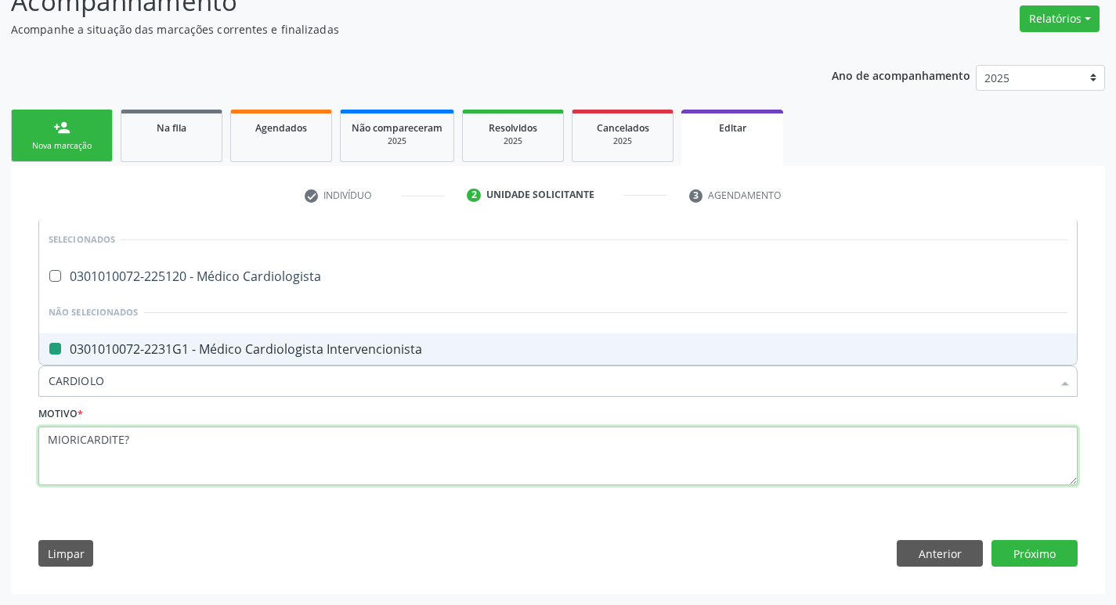
click at [277, 471] on textarea "MIORICARDITE?" at bounding box center [557, 456] width 1039 height 59
checkbox Cardiologista "true"
checkbox Intervencionista "false"
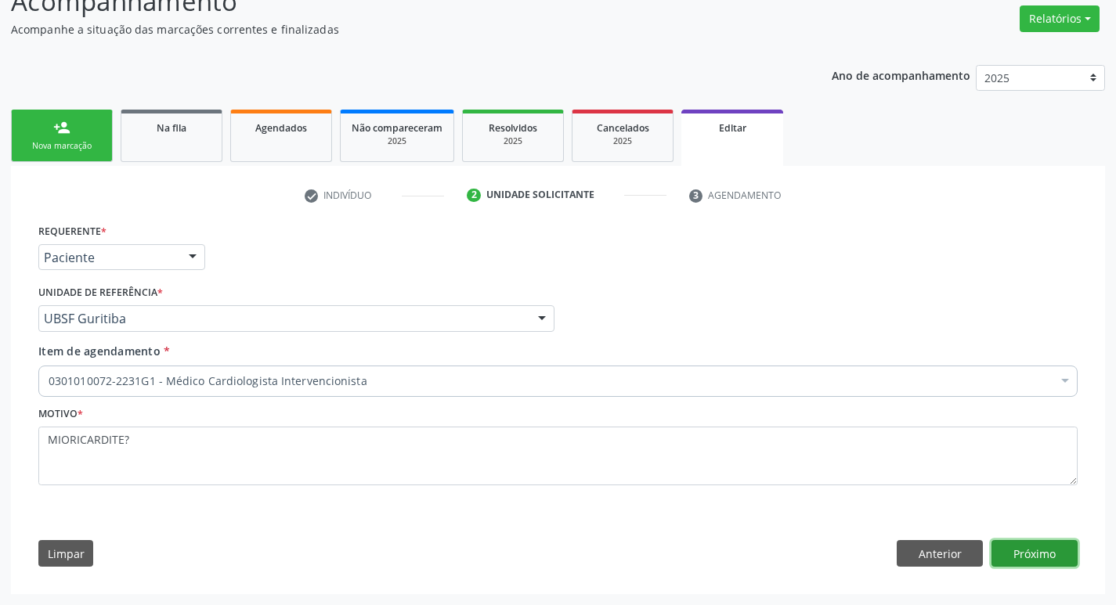
click at [1018, 557] on button "Próximo" at bounding box center [1034, 553] width 86 height 27
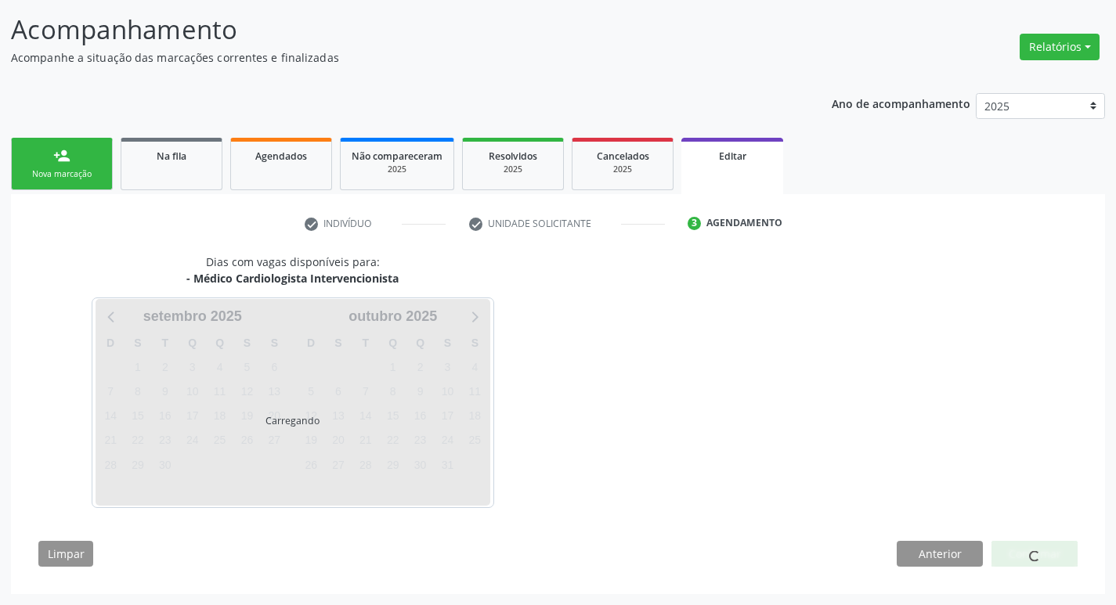
scroll to position [96, 0]
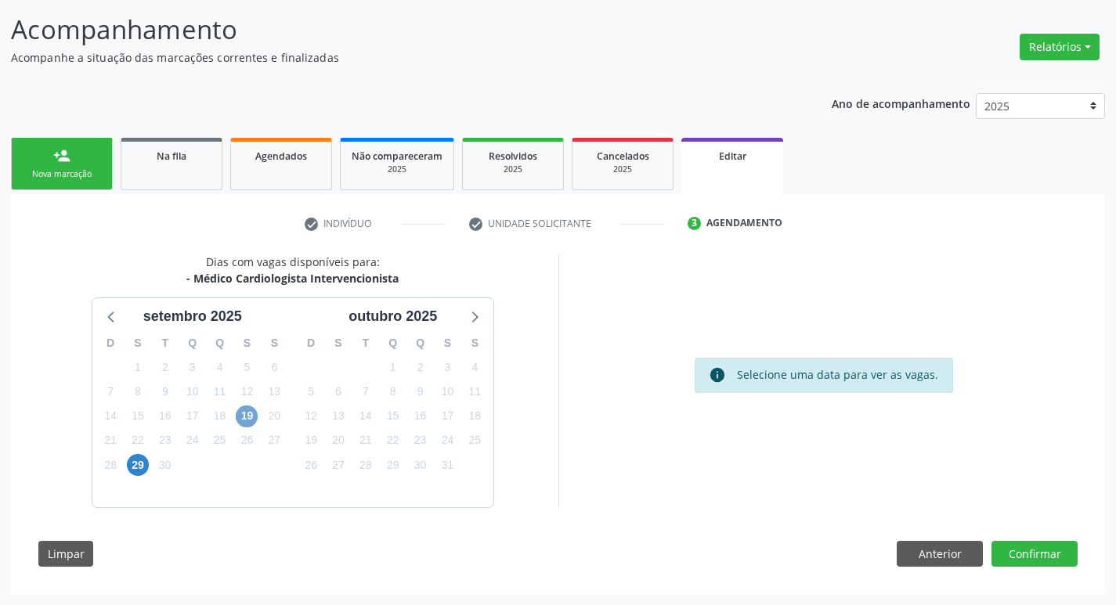
click at [240, 411] on span "19" at bounding box center [247, 417] width 22 height 22
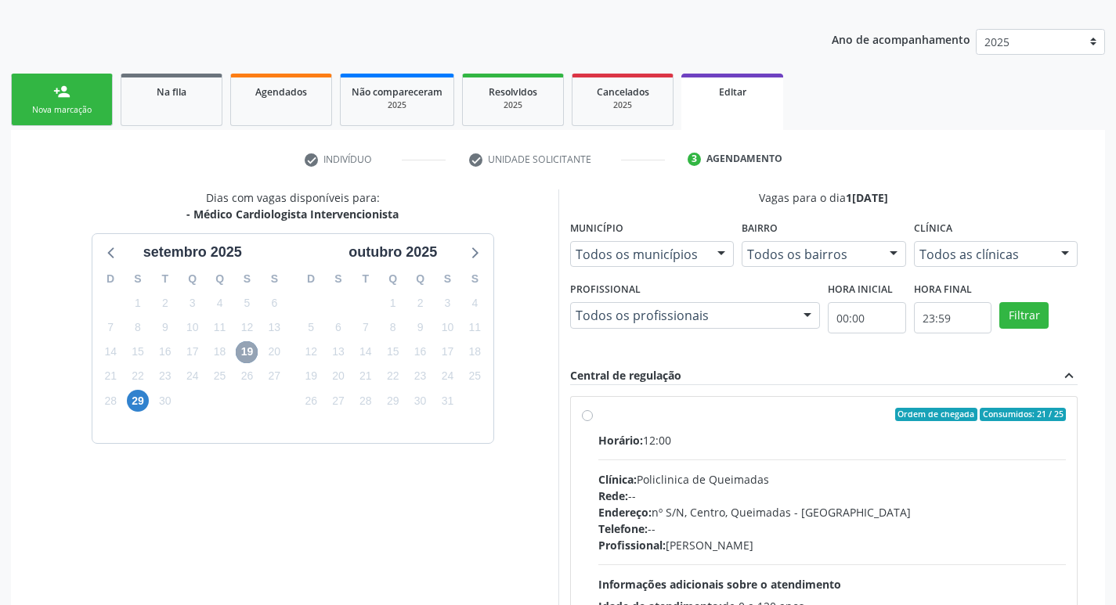
scroll to position [323, 0]
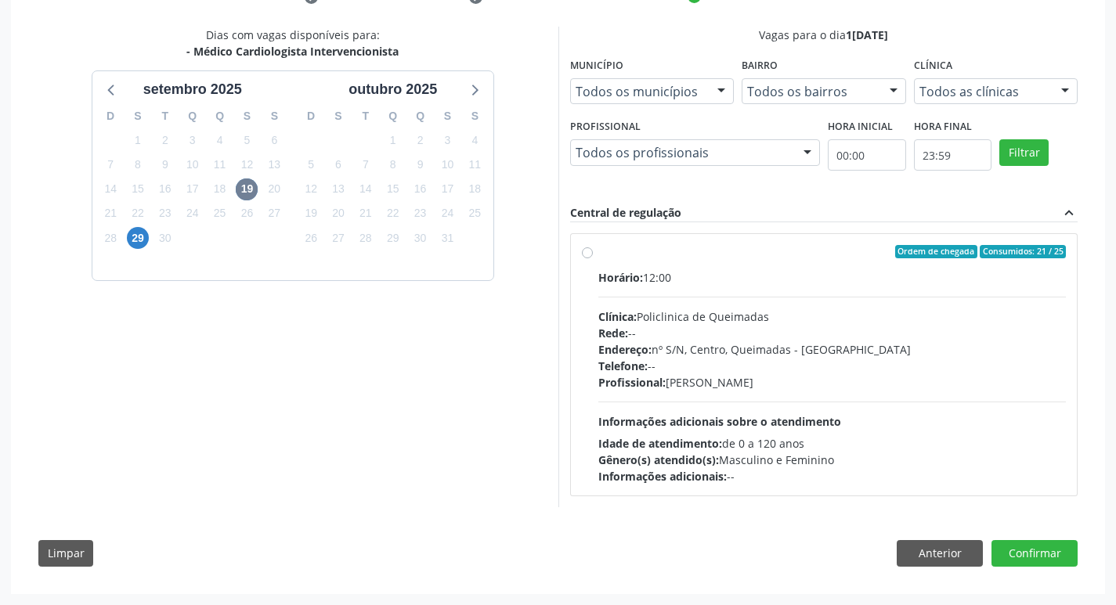
click at [903, 301] on div "Horário: 12:00 Clínica: Policlinica de Queimadas Rede: -- Endereço: nº S/N, Cen…" at bounding box center [832, 376] width 468 height 215
click at [593, 259] on input "Ordem de chegada Consumidos: 21 / 25 Horário: 12:00 Clínica: Policlinica de Que…" at bounding box center [587, 252] width 11 height 14
radio input "true"
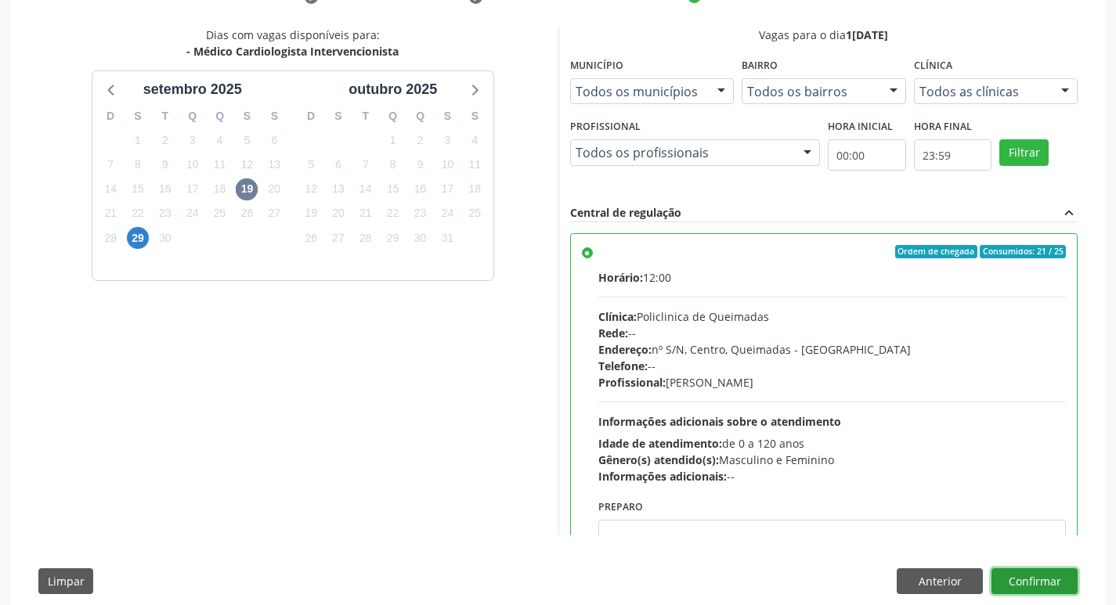
click at [1038, 582] on button "Confirmar" at bounding box center [1034, 581] width 86 height 27
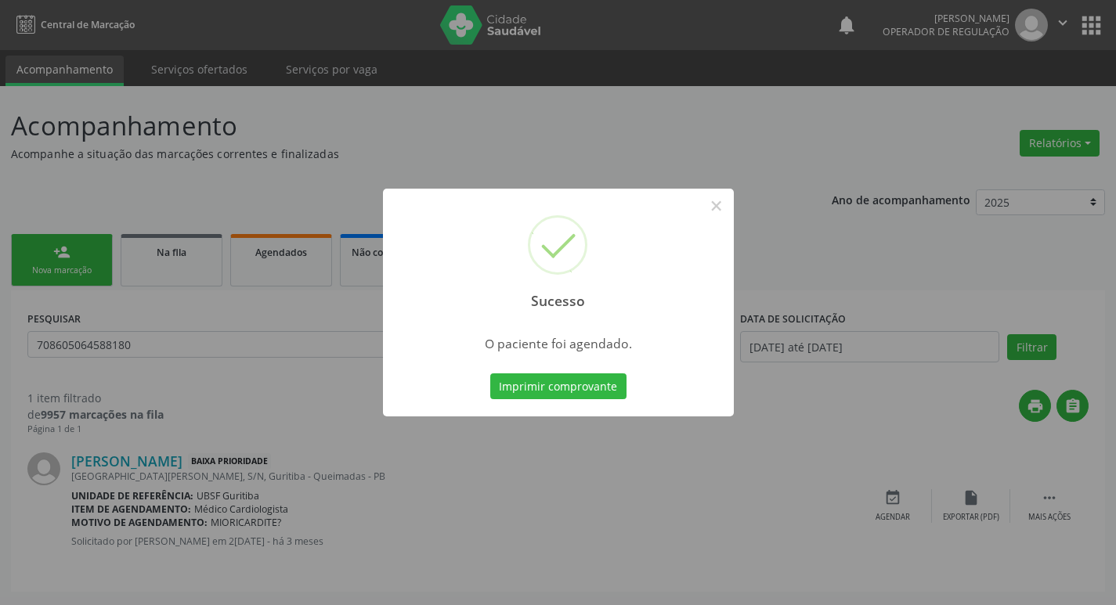
scroll to position [0, 0]
click at [533, 380] on button "Imprimir comprovante" at bounding box center [564, 386] width 136 height 27
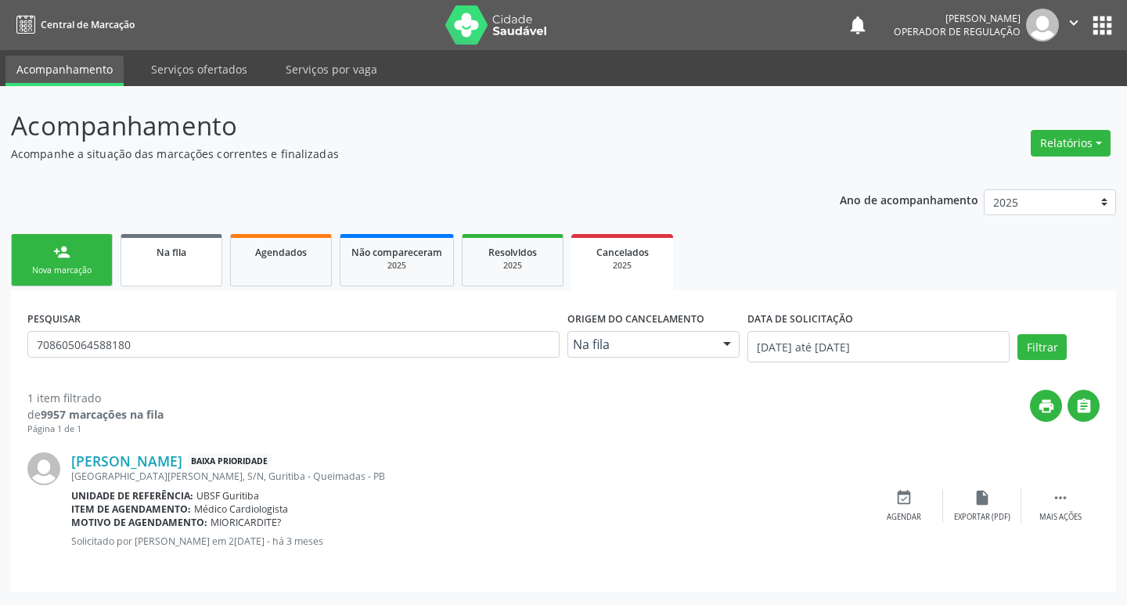
click at [159, 261] on link "Na fila" at bounding box center [172, 260] width 102 height 52
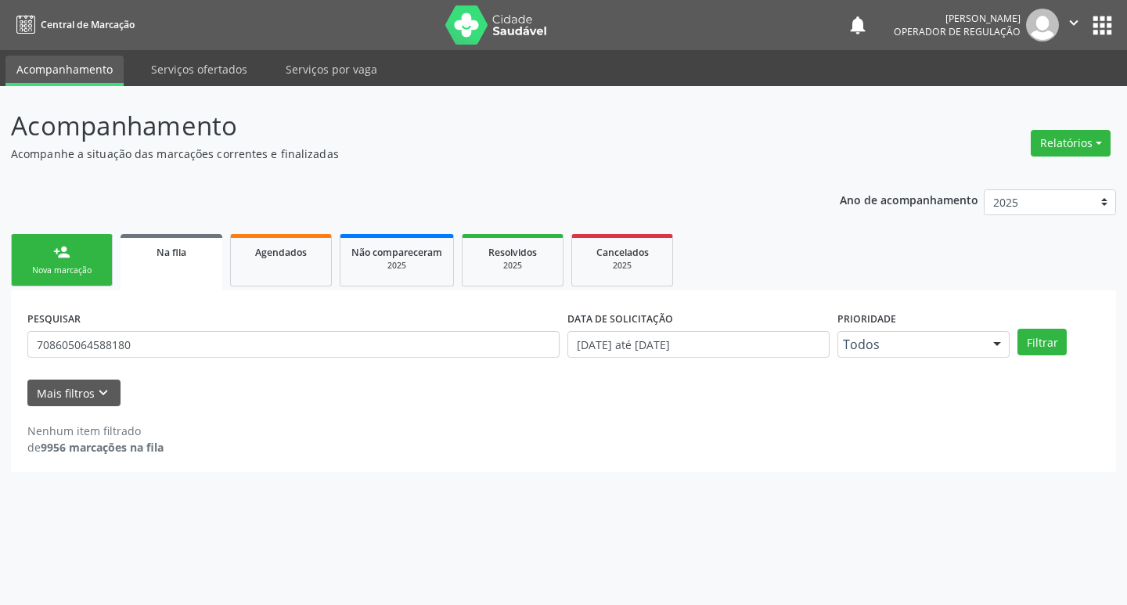
click at [166, 358] on div "PESQUISAR 708605064588180" at bounding box center [293, 337] width 540 height 61
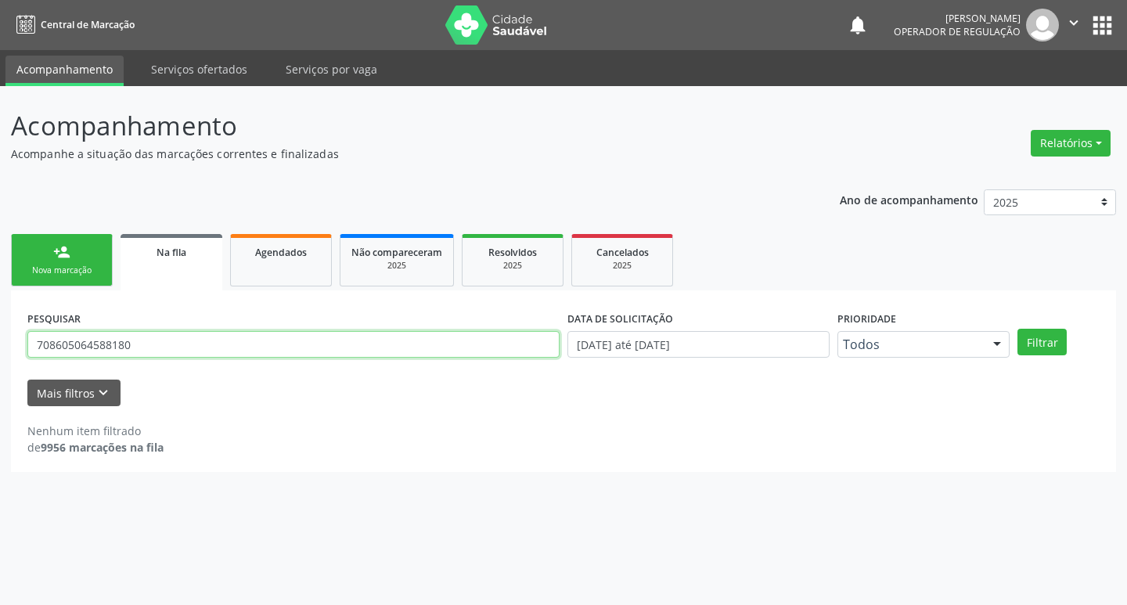
click at [155, 355] on input "708605064588180" at bounding box center [293, 344] width 532 height 27
click at [154, 355] on input "708605064588180" at bounding box center [293, 344] width 532 height 27
type input "704106722387980"
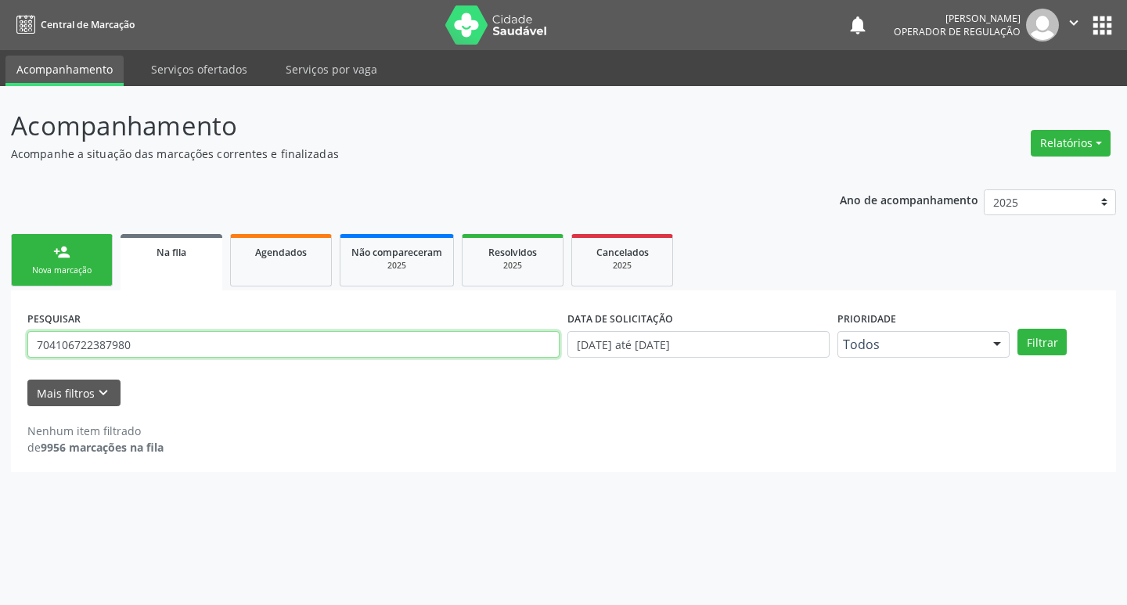
click at [1018, 329] on button "Filtrar" at bounding box center [1042, 342] width 49 height 27
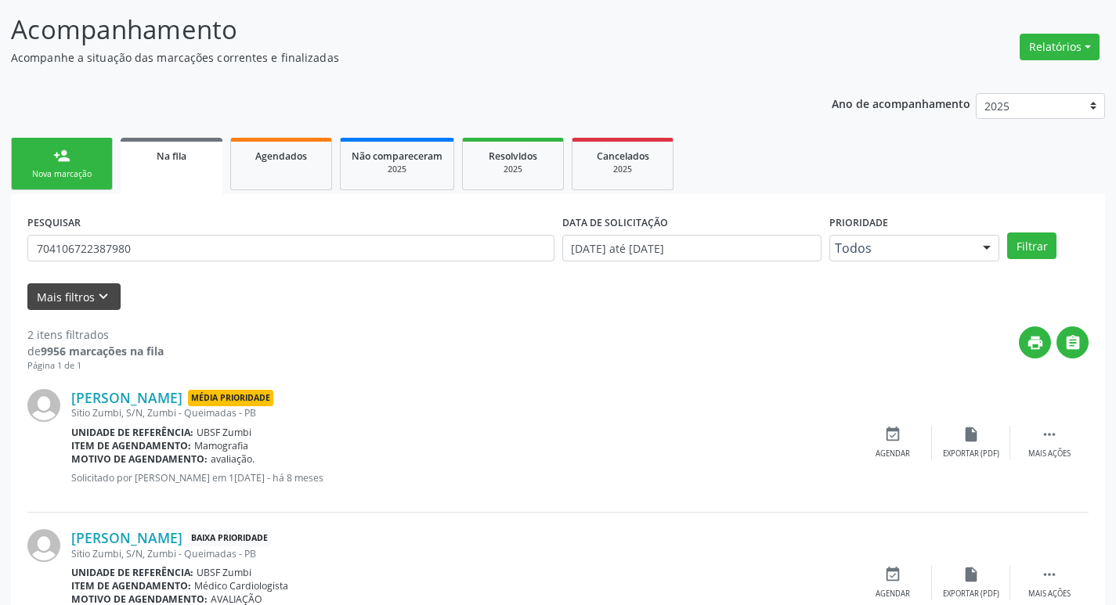
scroll to position [171, 0]
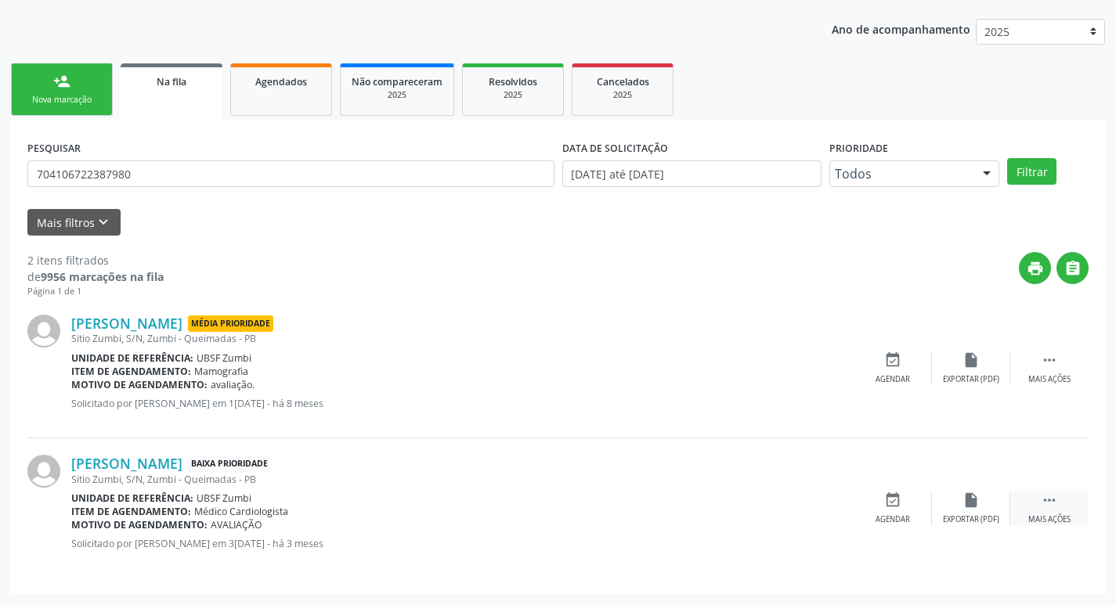
click at [1054, 492] on icon "" at bounding box center [1048, 500] width 17 height 17
click at [973, 497] on icon "edit" at bounding box center [970, 500] width 17 height 17
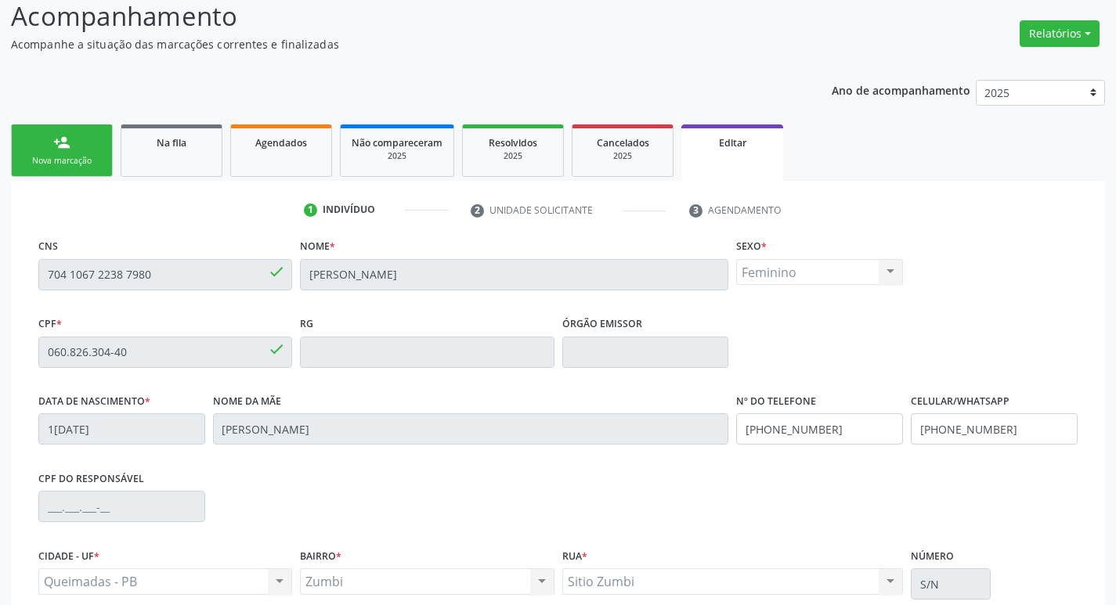
scroll to position [265, 0]
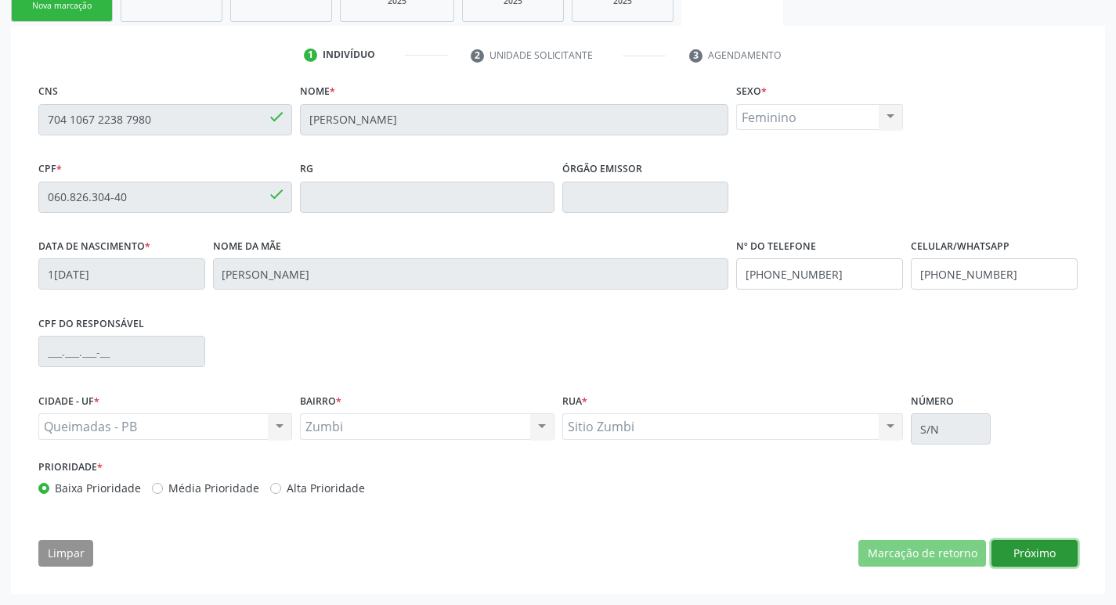
click at [1009, 554] on button "Próximo" at bounding box center [1034, 553] width 86 height 27
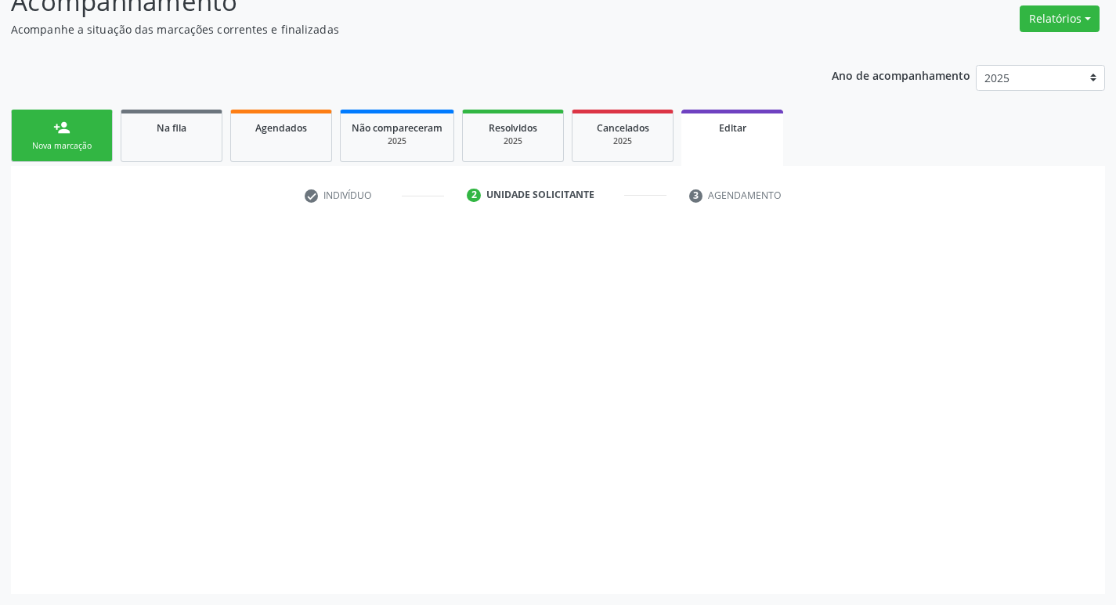
scroll to position [124, 0]
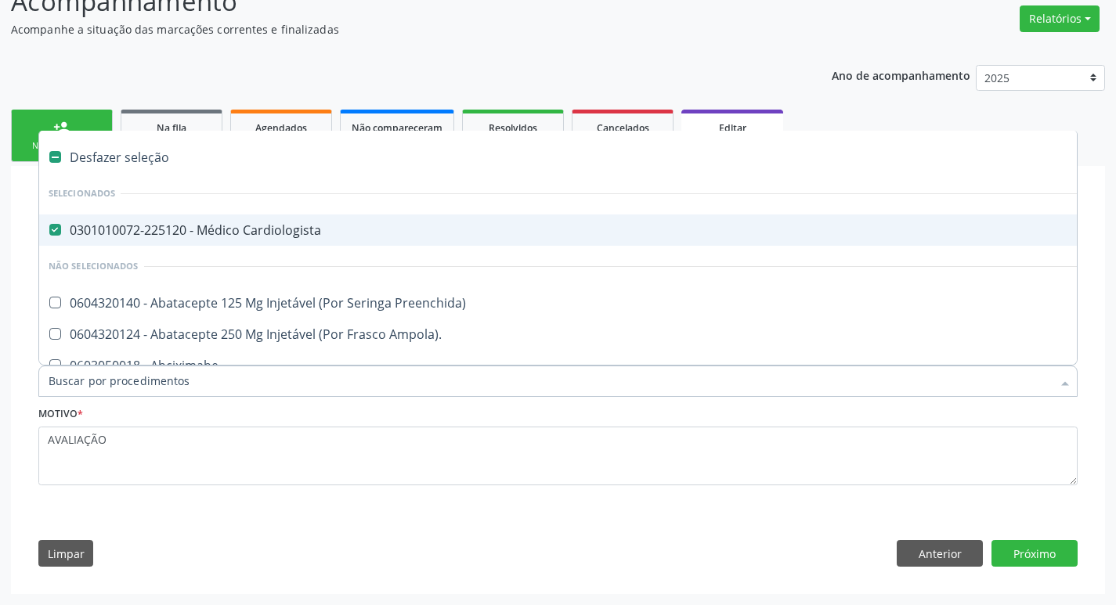
click at [271, 225] on div "0301010072-225120 - Médico Cardiologista" at bounding box center [658, 230] width 1219 height 13
checkbox Cardiologista "false"
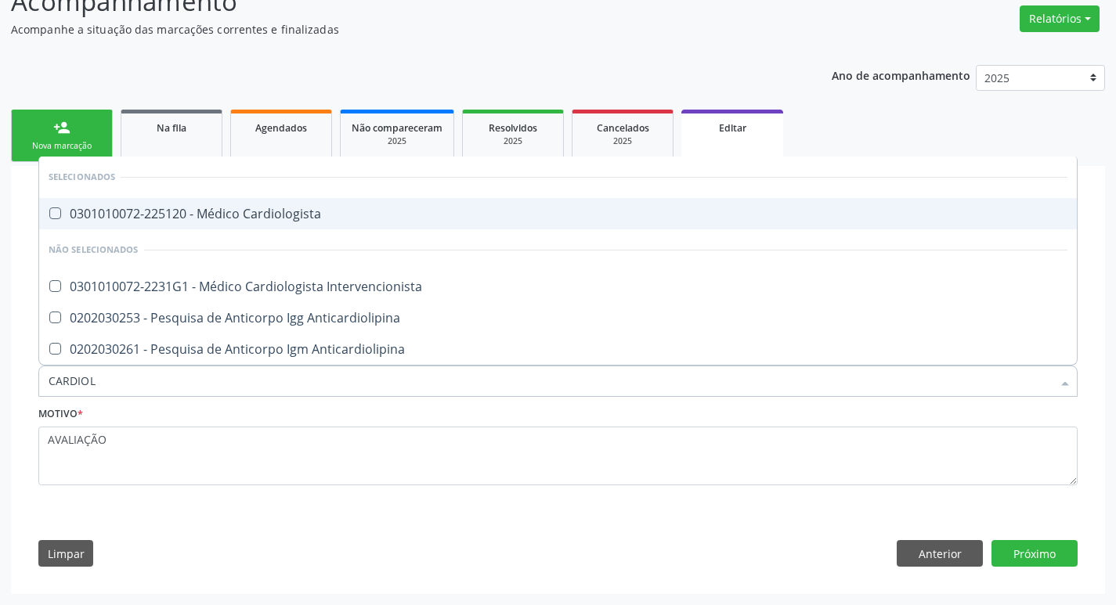
type input "CARDIOLO"
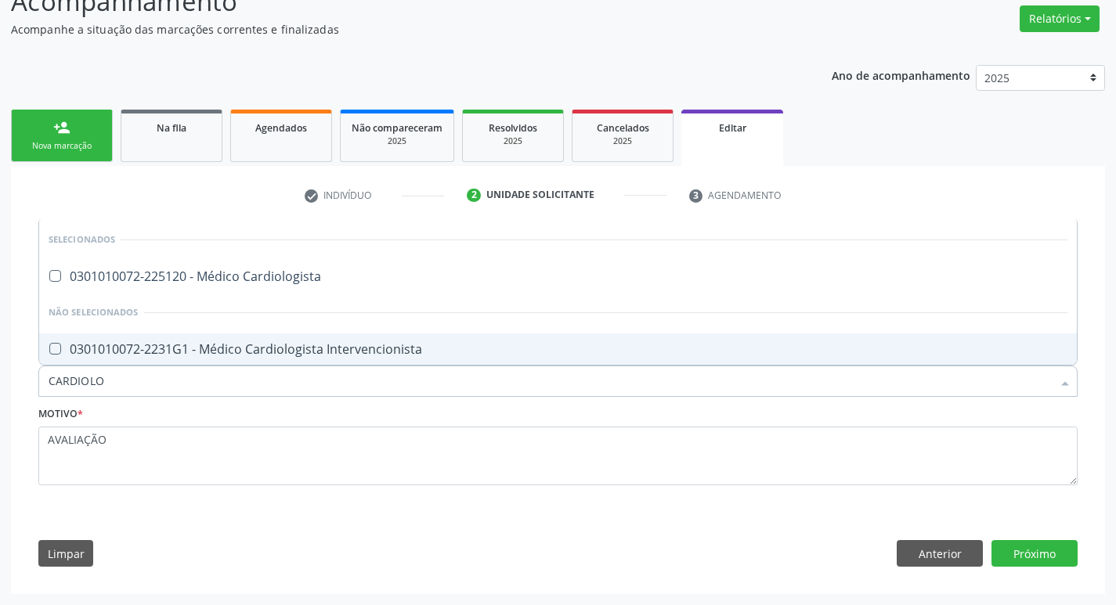
click at [291, 329] on li "Não selecionados" at bounding box center [557, 312] width 1037 height 41
click at [290, 355] on div "0301010072-2231G1 - Médico Cardiologista Intervencionista" at bounding box center [558, 349] width 1018 height 13
checkbox Intervencionista "true"
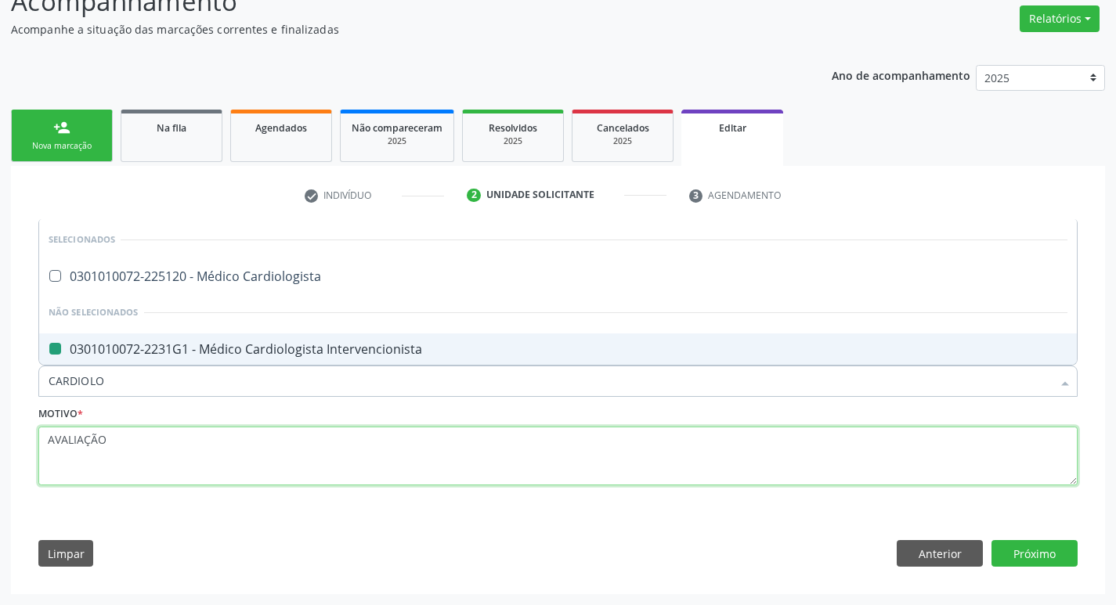
click at [282, 456] on textarea "AVALIAÇÃO" at bounding box center [557, 456] width 1039 height 59
checkbox Cardiologista "true"
checkbox Intervencionista "false"
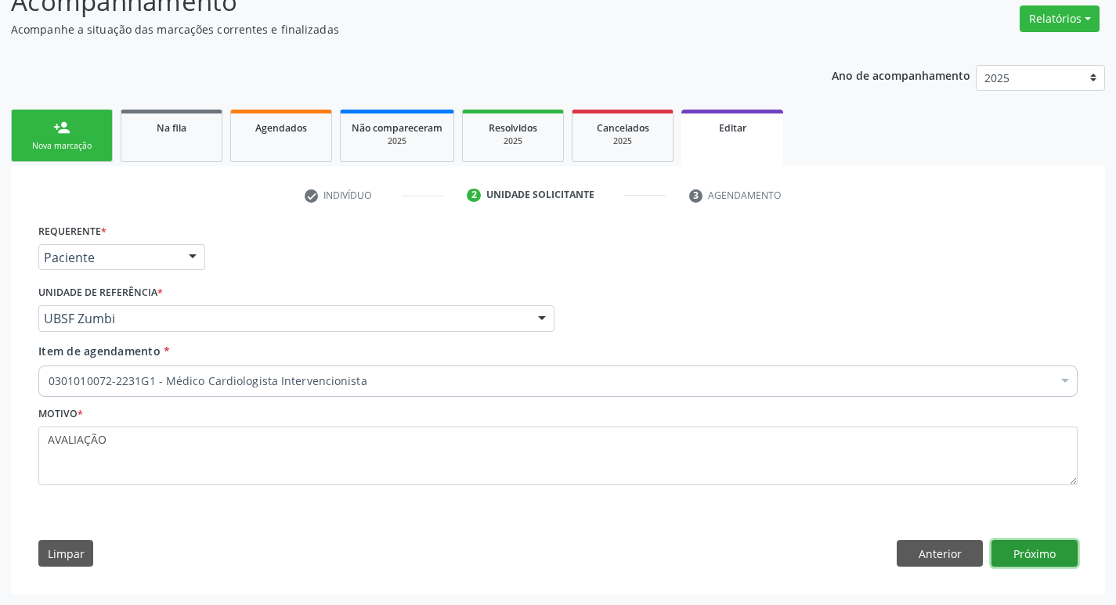
click at [1037, 552] on button "Próximo" at bounding box center [1034, 553] width 86 height 27
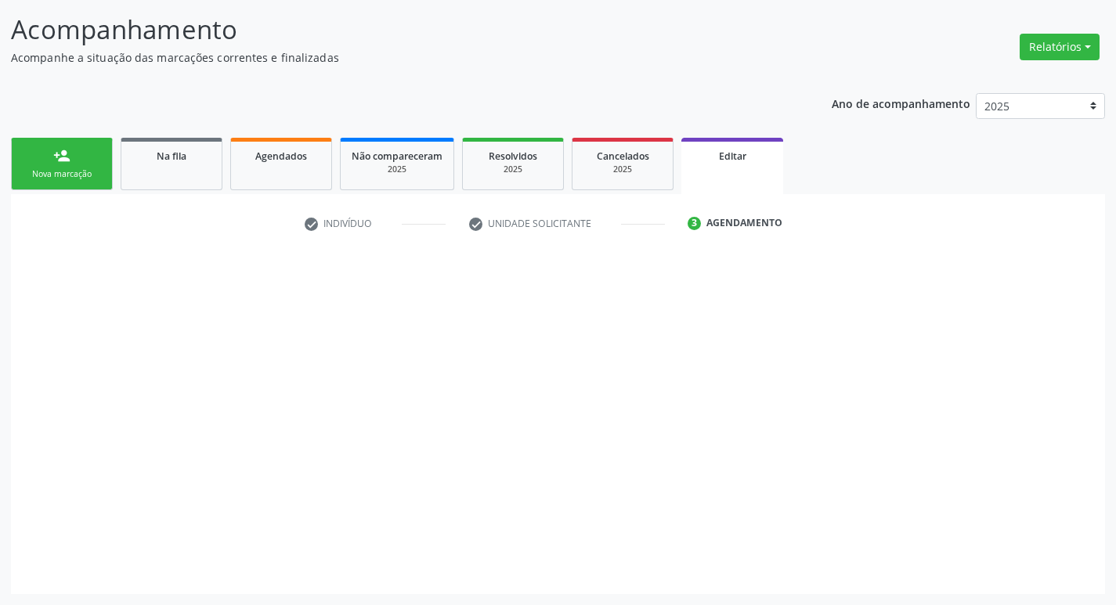
scroll to position [96, 0]
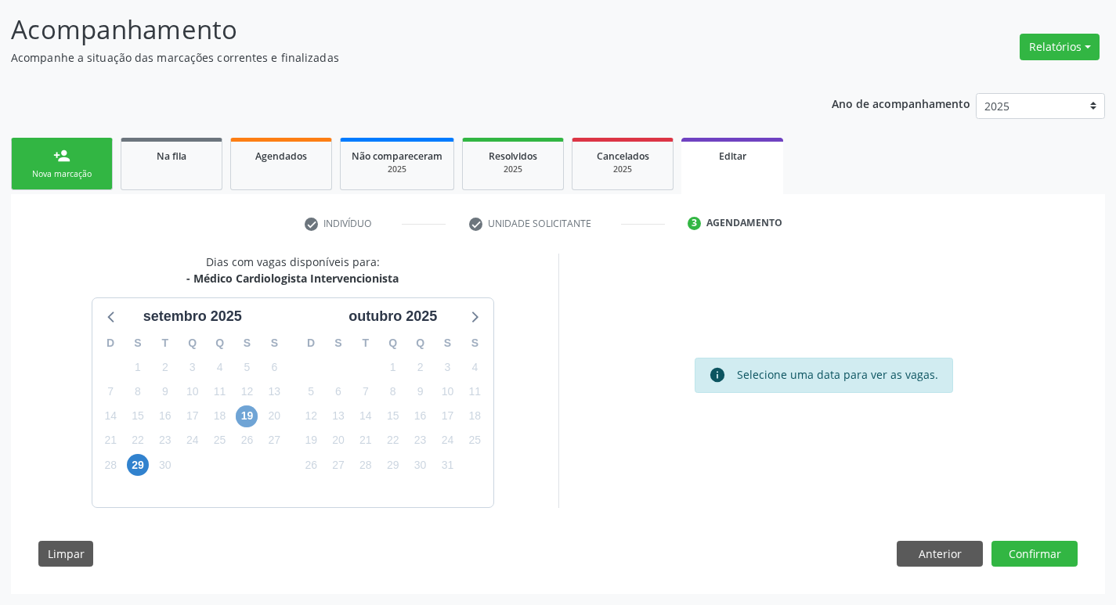
click at [253, 413] on span "19" at bounding box center [247, 417] width 22 height 22
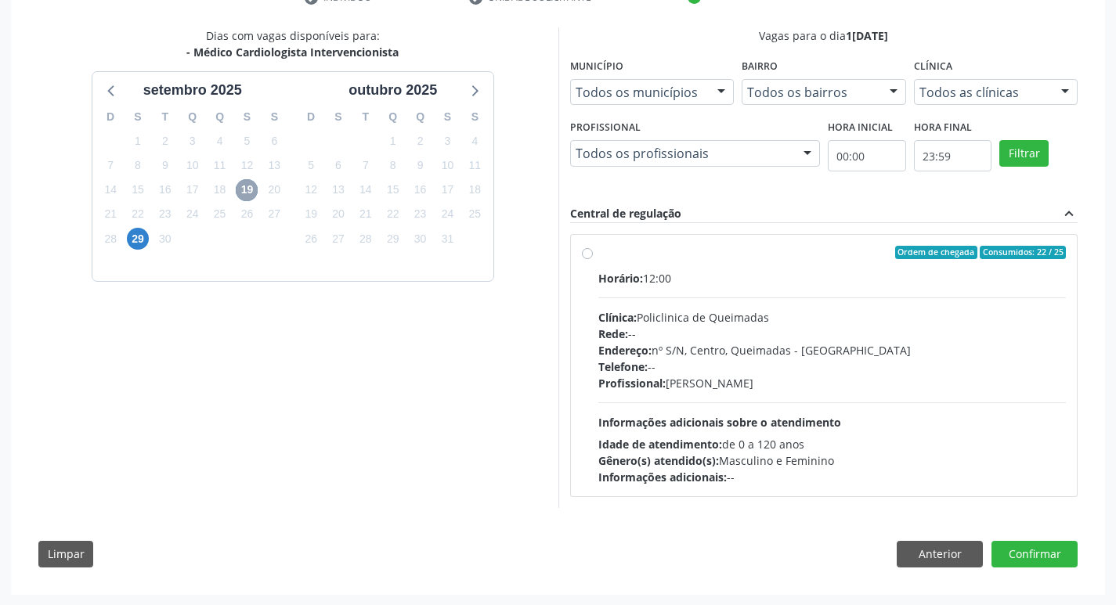
scroll to position [323, 0]
click at [748, 251] on div "Ordem de chegada Consumidos: 22 / 25" at bounding box center [832, 252] width 468 height 14
click at [593, 251] on input "Ordem de chegada Consumidos: 22 / 25 Horário: 12:00 Clínica: Policlinica de Que…" at bounding box center [587, 252] width 11 height 14
radio input "true"
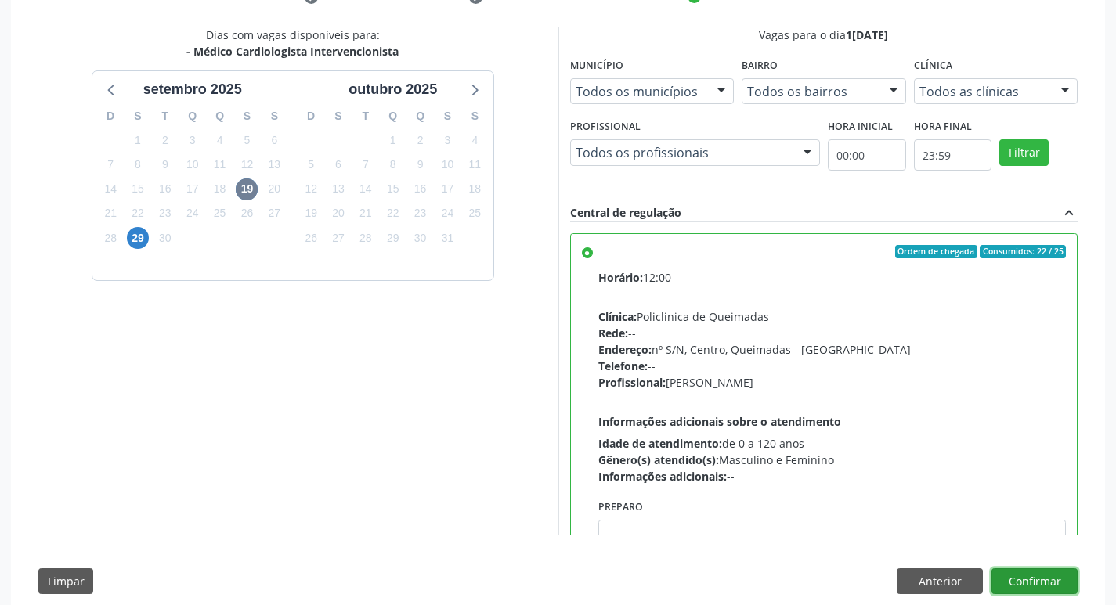
click at [1022, 583] on button "Confirmar" at bounding box center [1034, 581] width 86 height 27
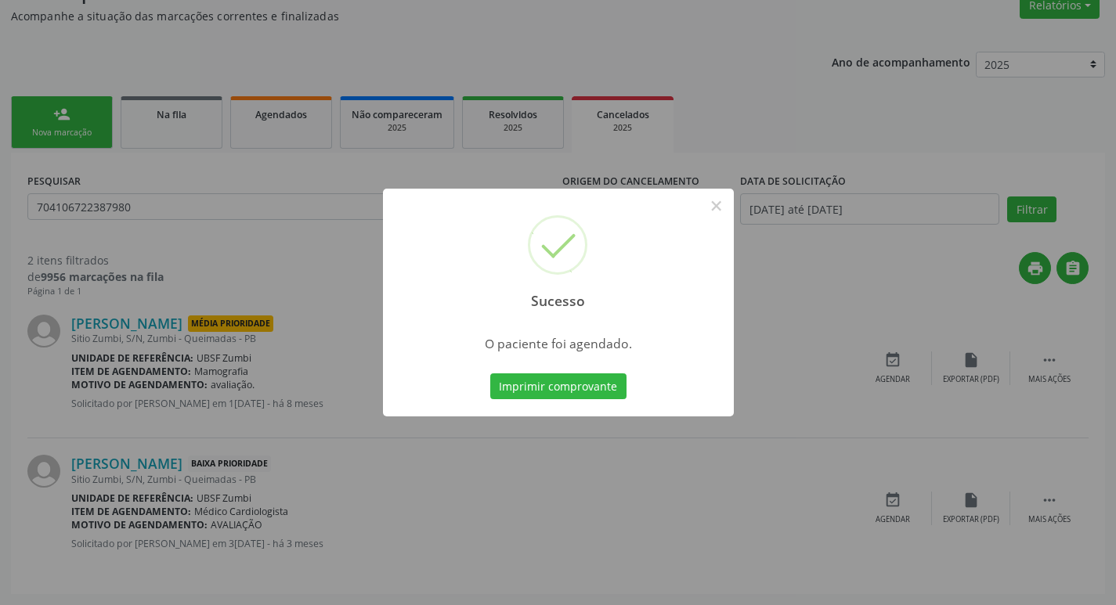
scroll to position [0, 0]
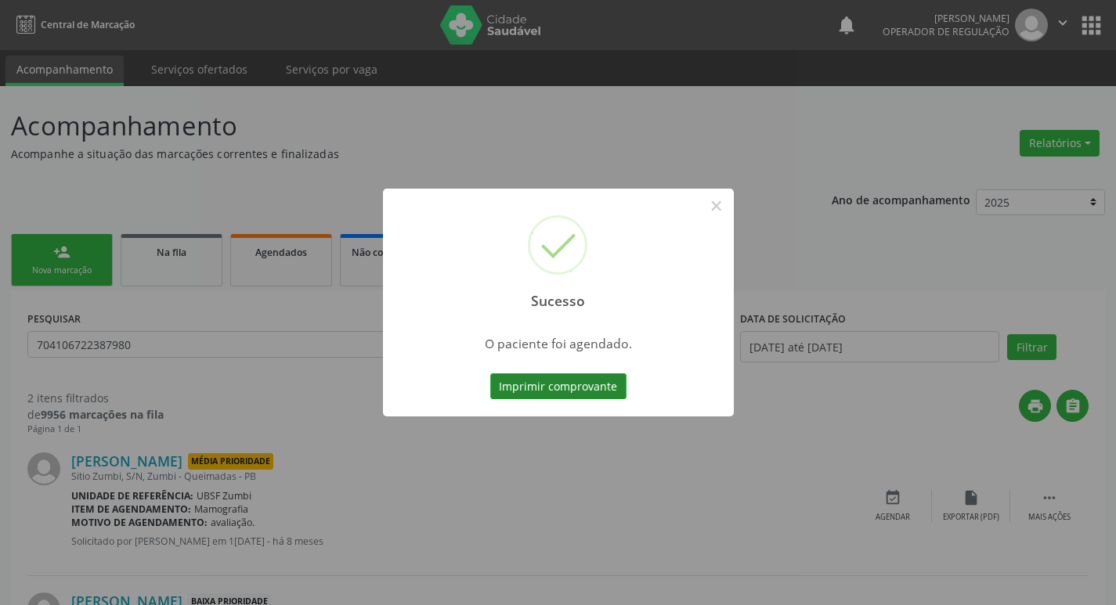
click at [555, 384] on button "Imprimir comprovante" at bounding box center [558, 386] width 136 height 27
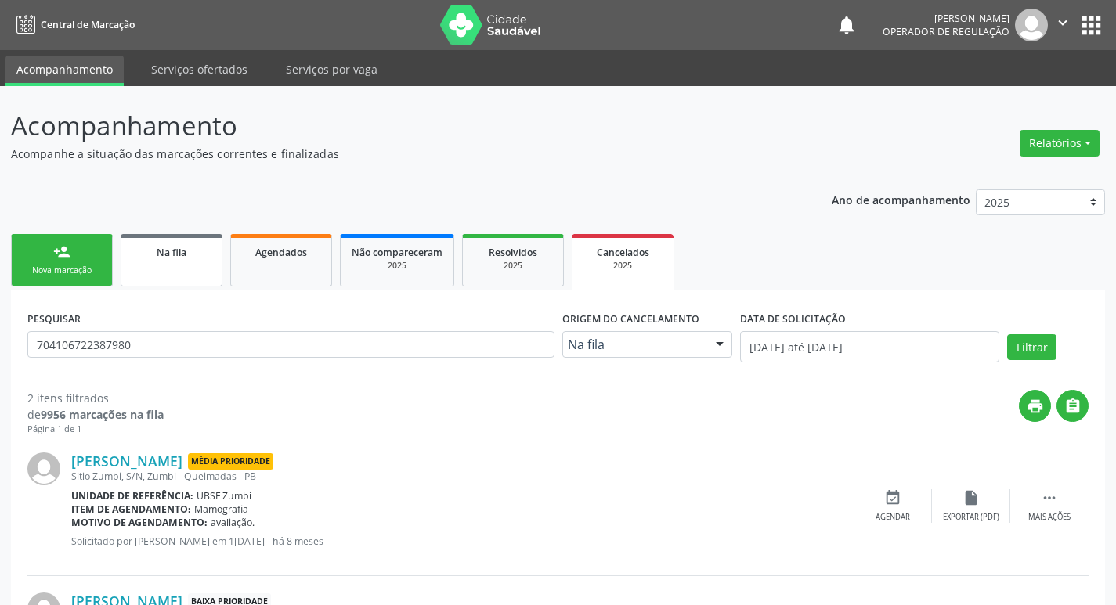
click at [170, 269] on link "Na fila" at bounding box center [172, 260] width 102 height 52
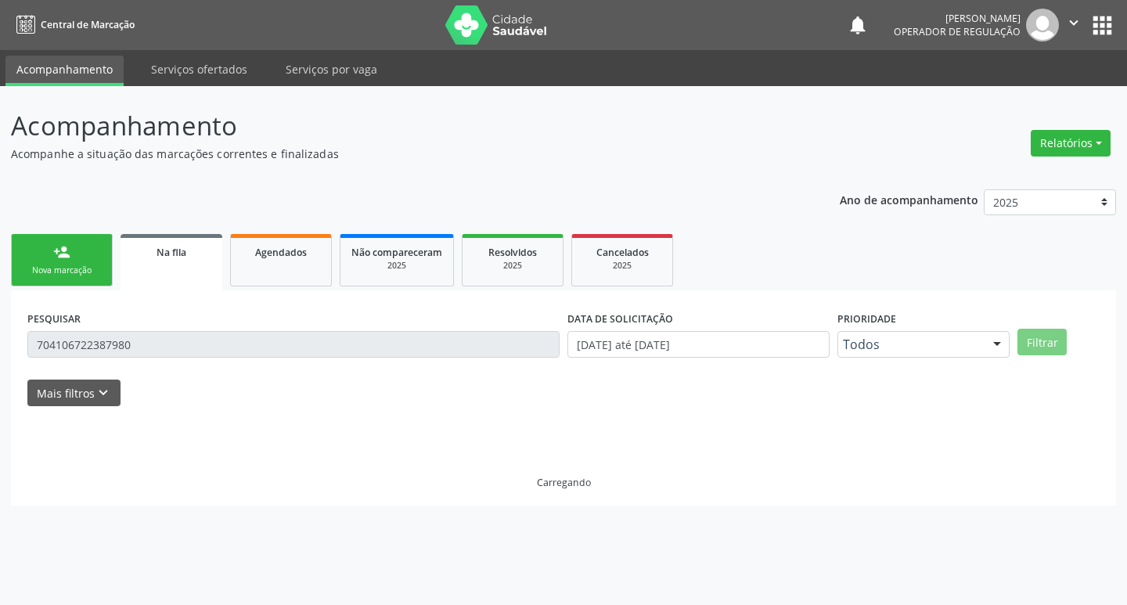
click at [192, 339] on input "704106722387980" at bounding box center [293, 344] width 532 height 27
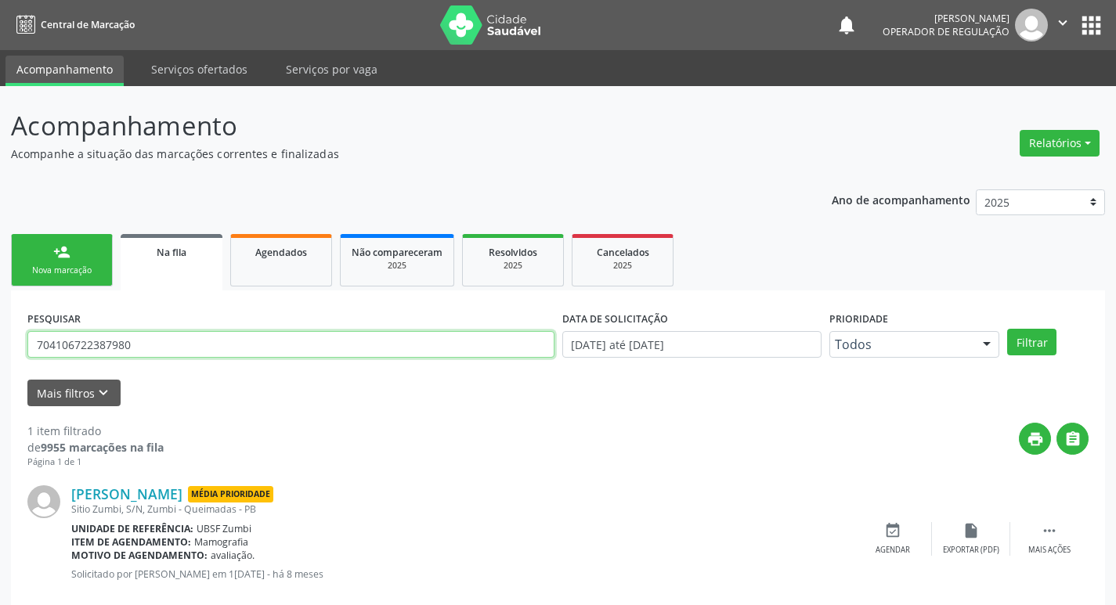
click at [192, 339] on input "704106722387980" at bounding box center [290, 344] width 527 height 27
type input "704803542831646"
click at [1007, 329] on button "Filtrar" at bounding box center [1031, 342] width 49 height 27
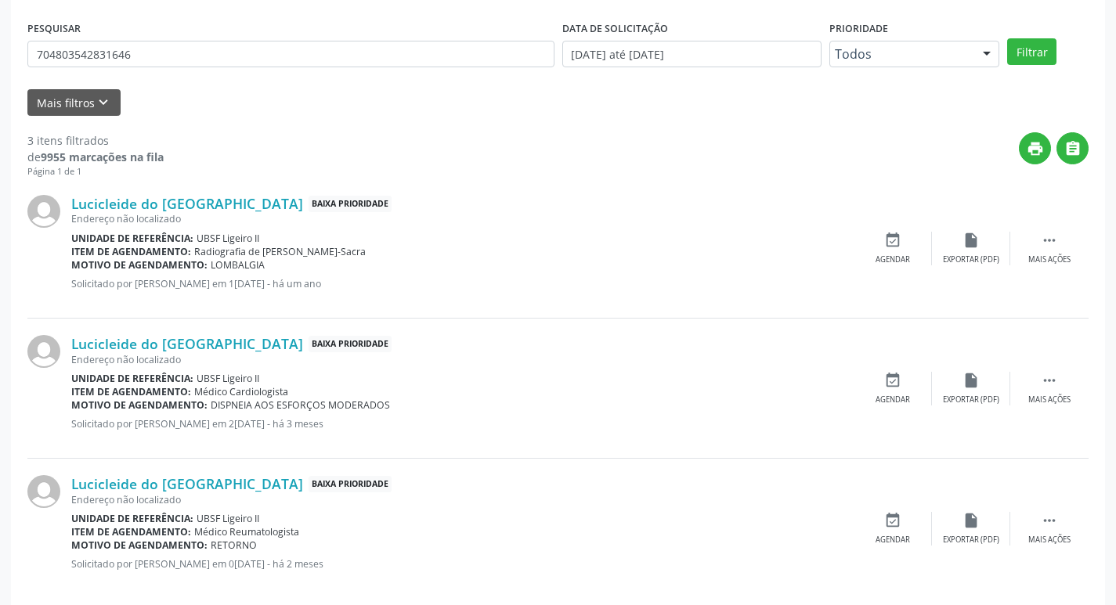
scroll to position [312, 0]
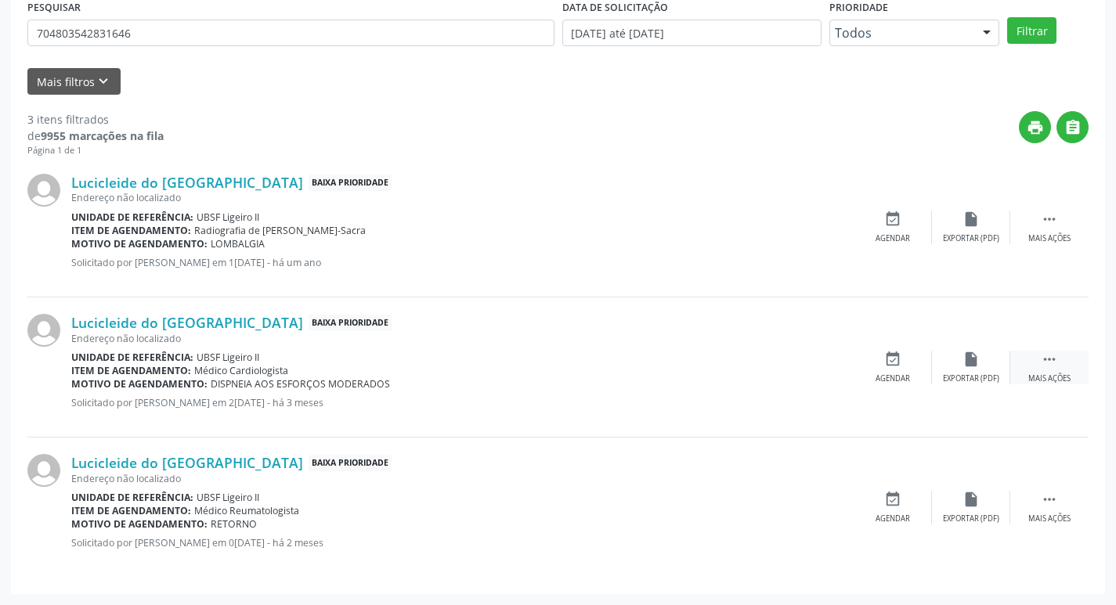
click at [1053, 354] on icon "" at bounding box center [1048, 359] width 17 height 17
click at [974, 362] on icon "edit" at bounding box center [970, 359] width 17 height 17
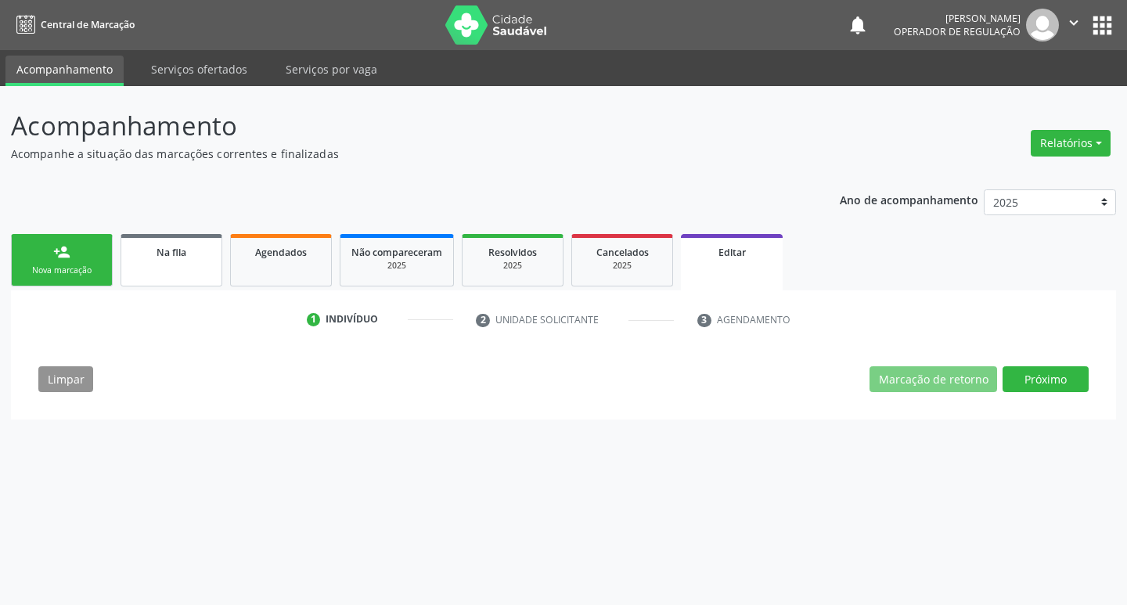
click at [166, 263] on link "Na fila" at bounding box center [172, 260] width 102 height 52
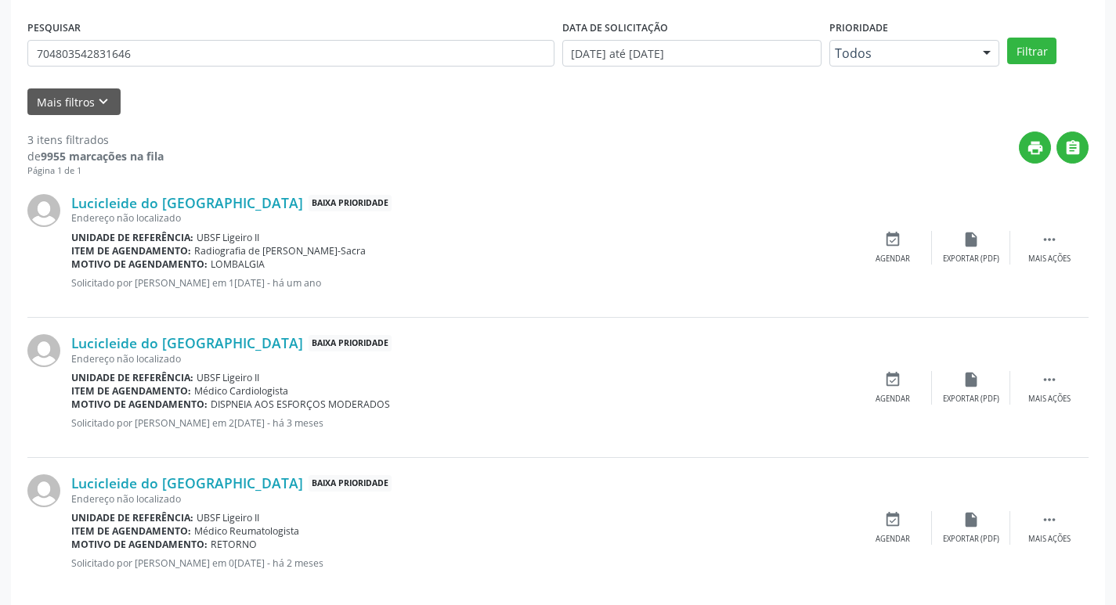
scroll to position [312, 0]
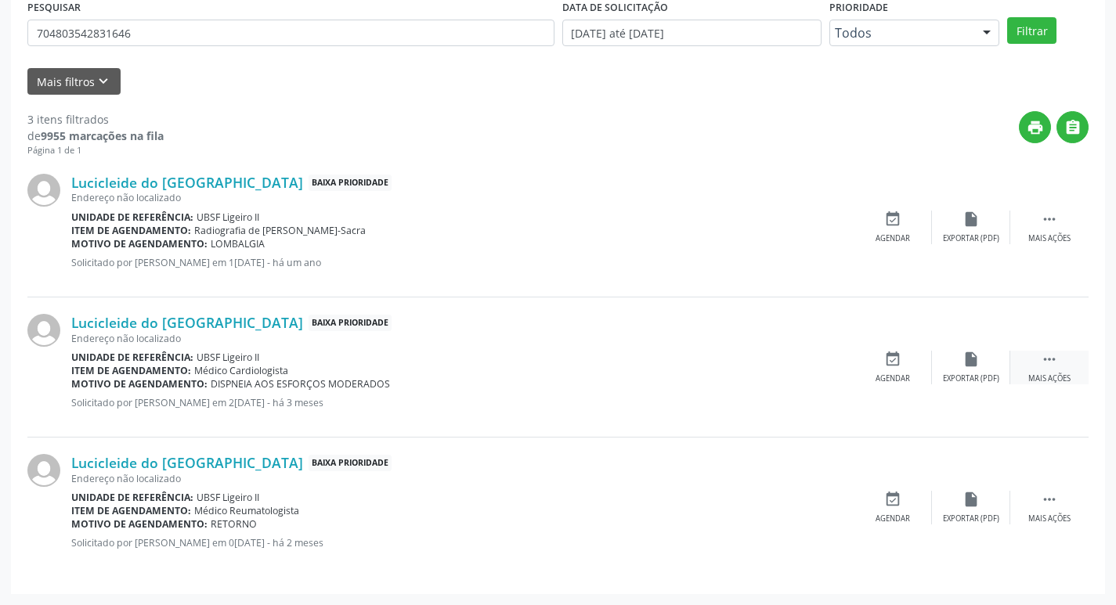
click at [1059, 353] on div " Mais ações" at bounding box center [1049, 368] width 78 height 34
click at [969, 349] on div "Lucicleide do [GEOGRAPHIC_DATA] Baixa Prioridade Endereço não localizado Unidad…" at bounding box center [557, 367] width 1061 height 140
click at [973, 359] on icon "edit" at bounding box center [970, 359] width 17 height 17
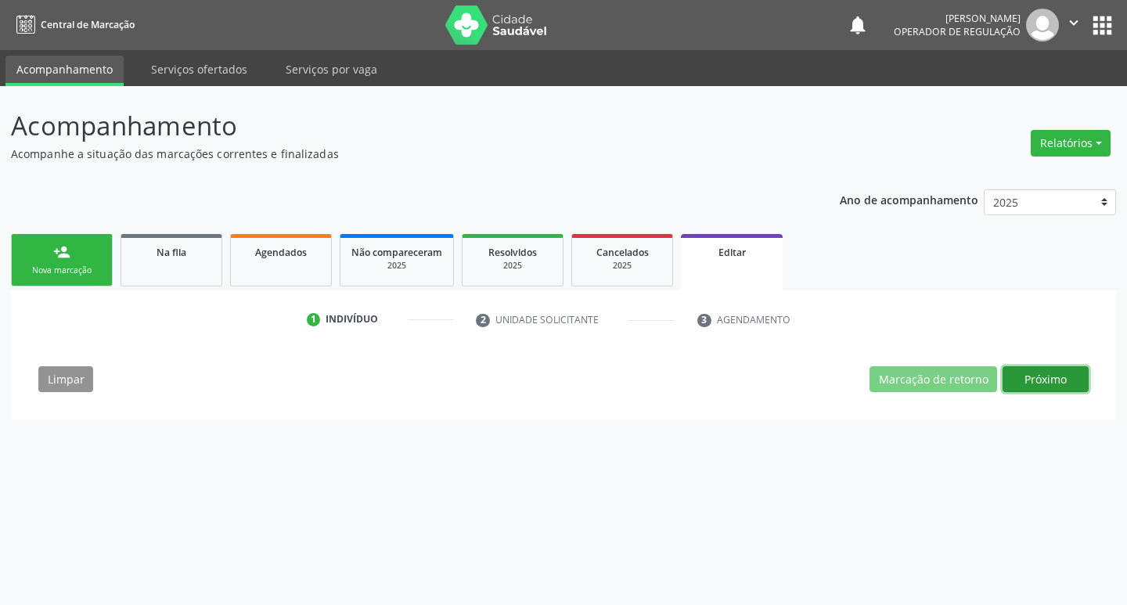
click at [1058, 380] on button "Próximo" at bounding box center [1046, 379] width 86 height 27
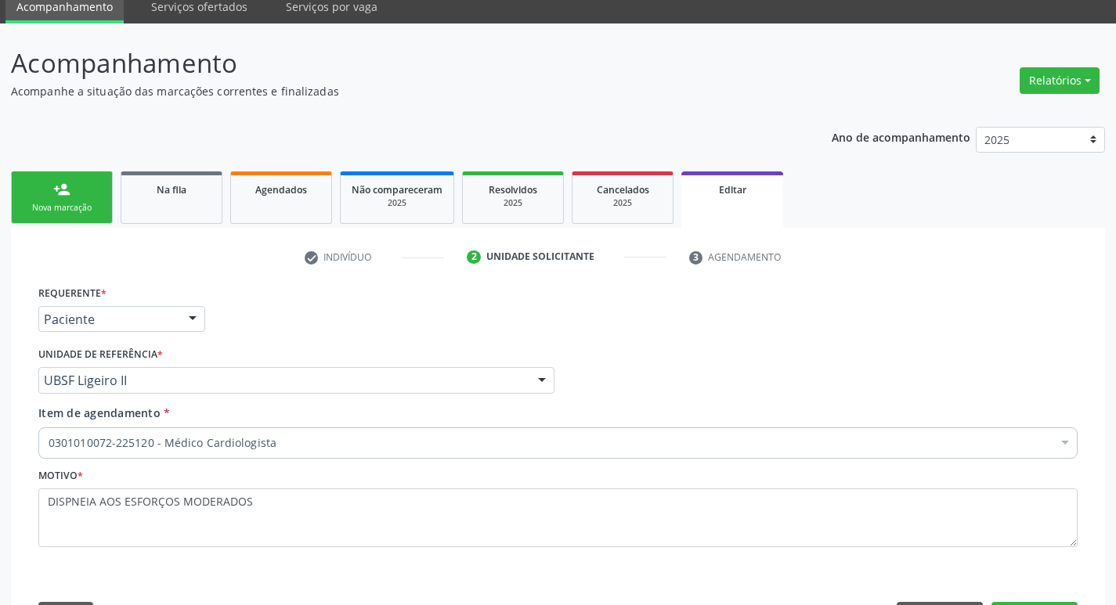
scroll to position [124, 0]
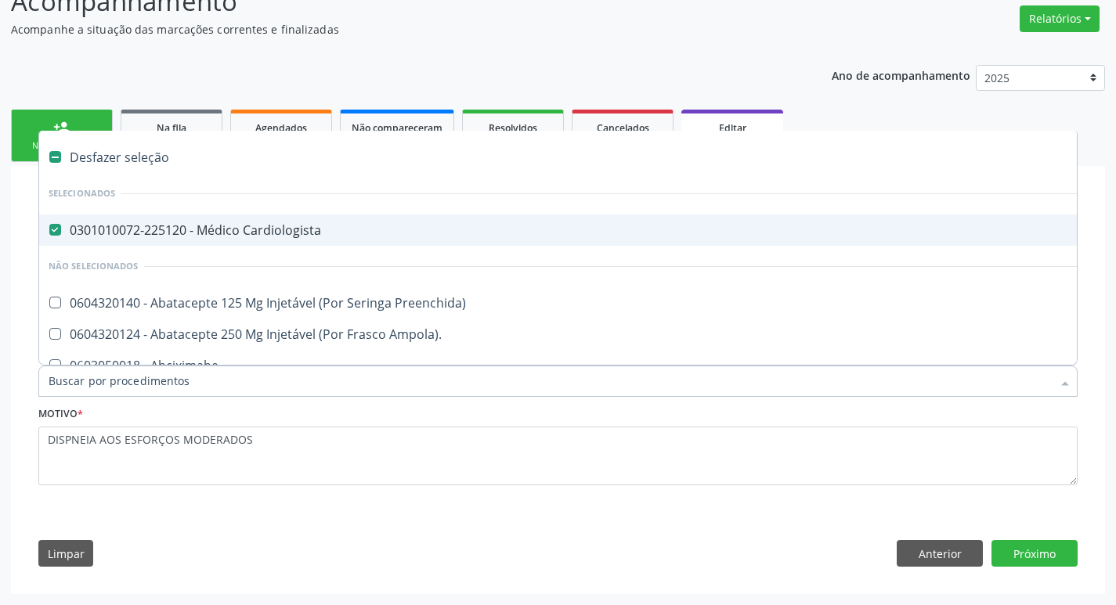
click at [586, 216] on span "0301010072-225120 - Médico Cardiologista" at bounding box center [658, 229] width 1238 height 31
checkbox Cardiologista "false"
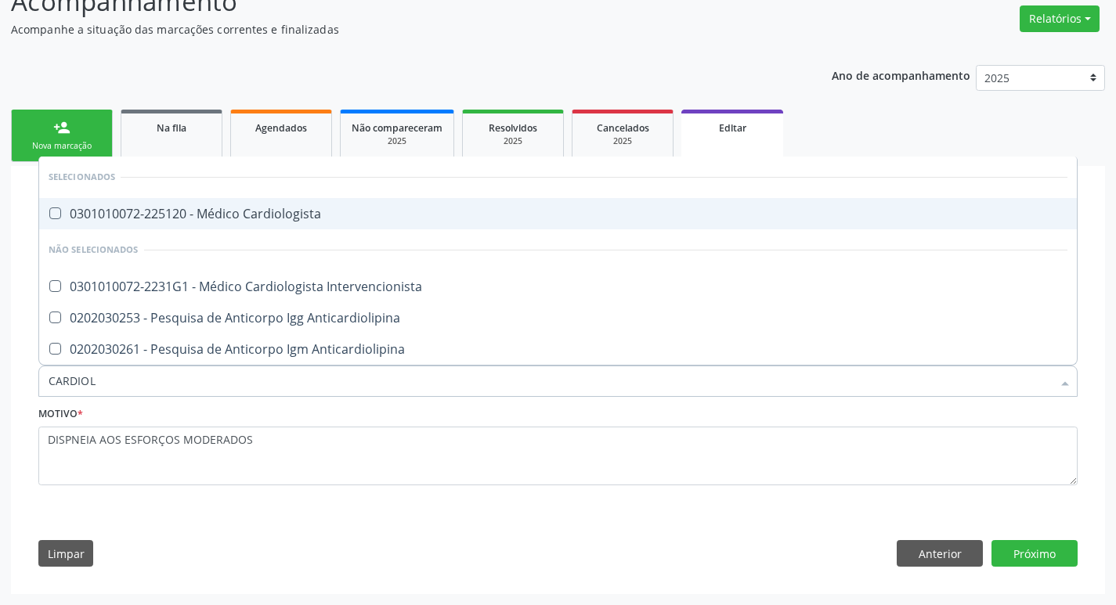
type input "CARDIOLO"
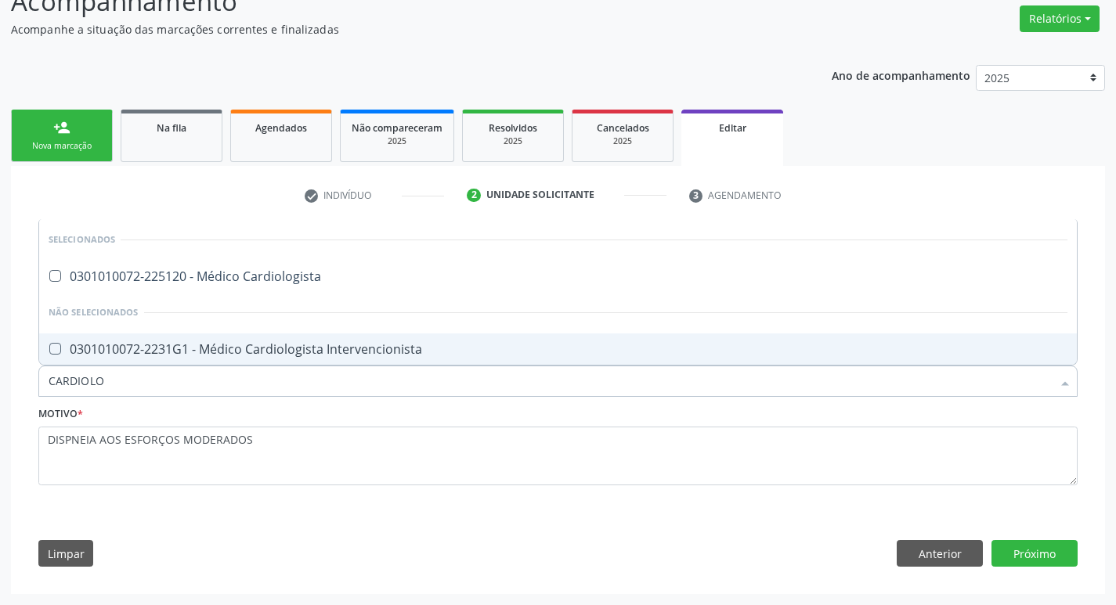
click at [351, 343] on div "0301010072-2231G1 - Médico Cardiologista Intervencionista" at bounding box center [558, 349] width 1018 height 13
checkbox Intervencionista "true"
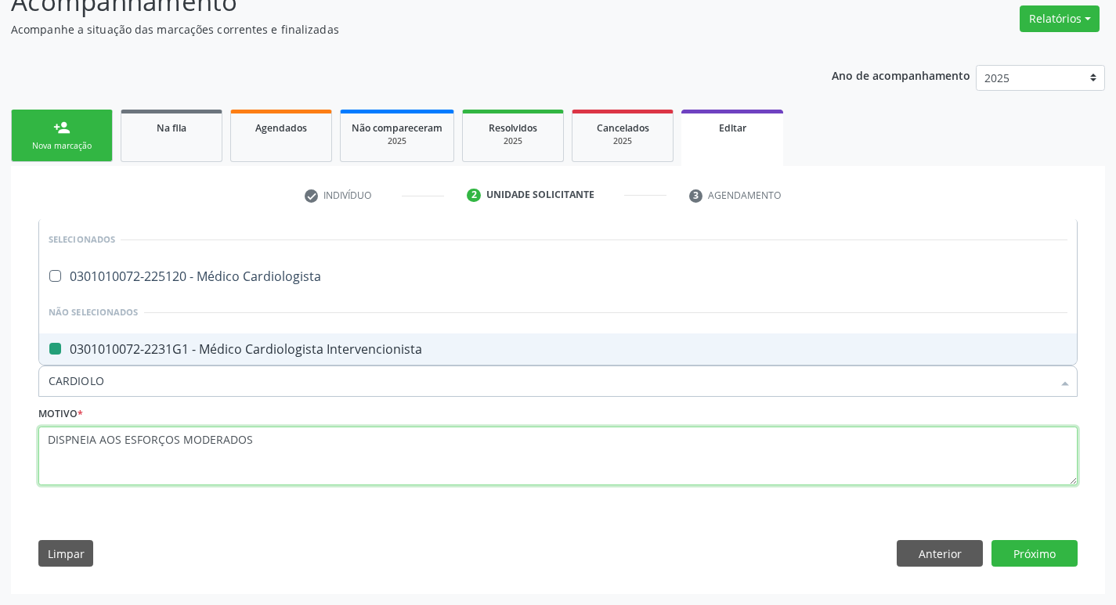
click at [528, 448] on textarea "DISPNEIA AOS ESFORÇOS MODERADOS" at bounding box center [557, 456] width 1039 height 59
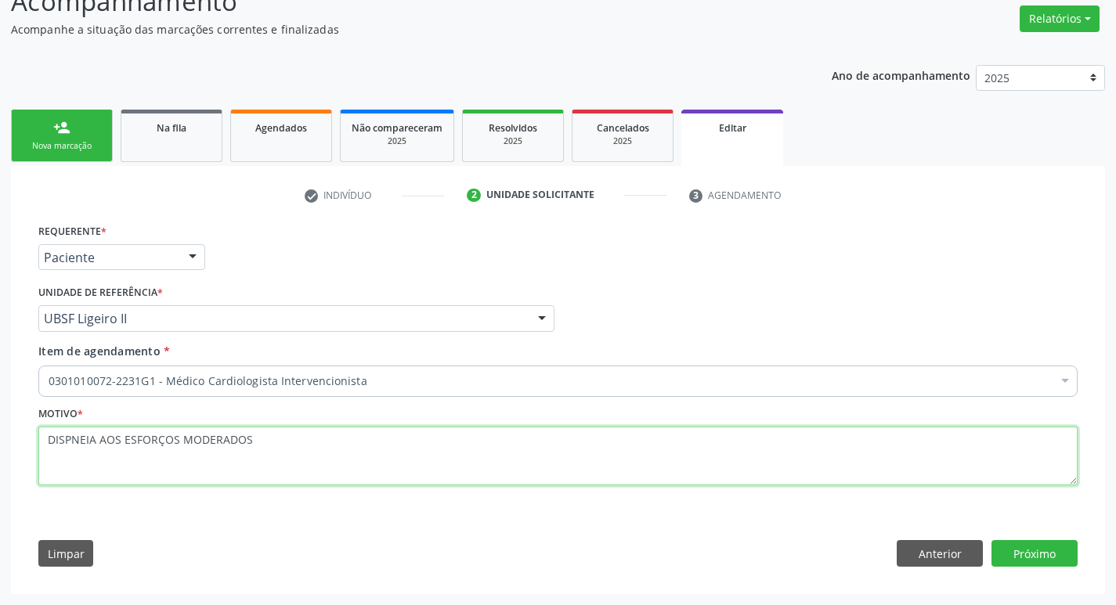
checkbox Intervencionista "true"
checkbox Preenchida\) "false"
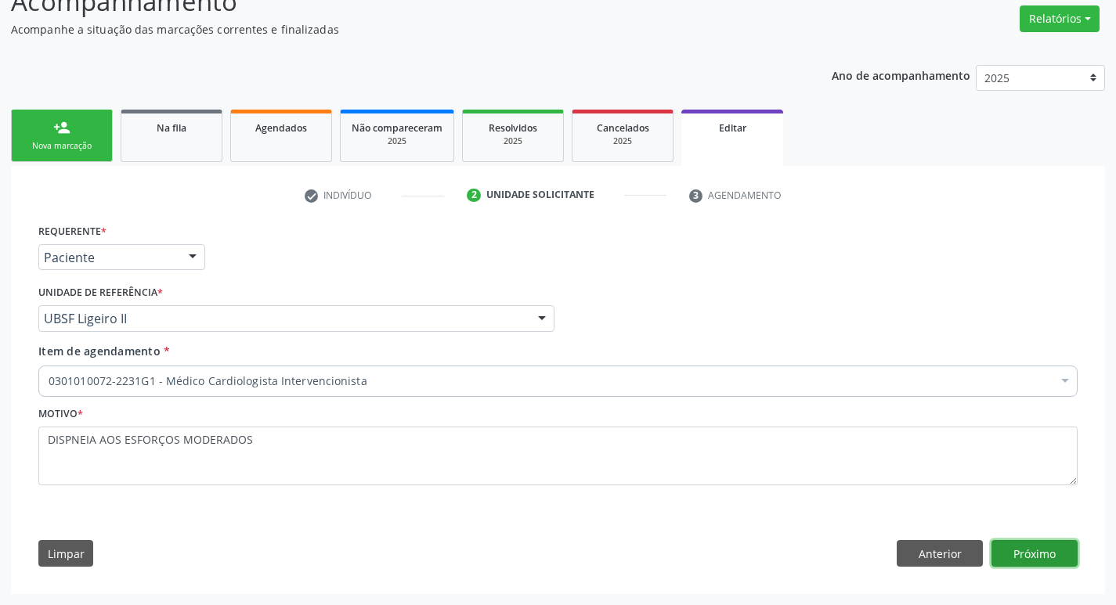
click at [1056, 555] on button "Próximo" at bounding box center [1034, 553] width 86 height 27
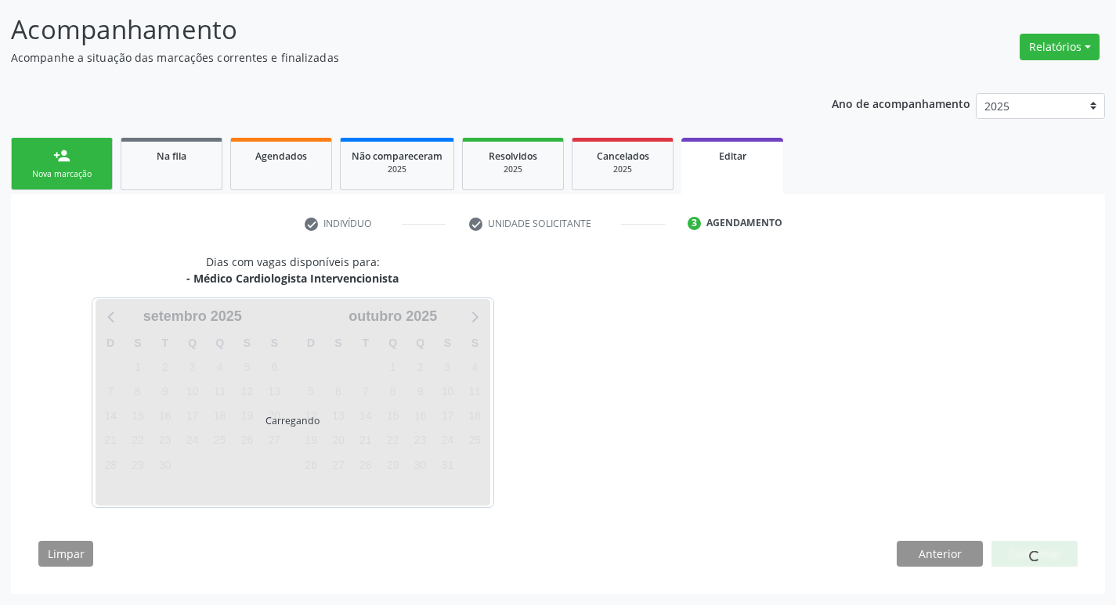
scroll to position [96, 0]
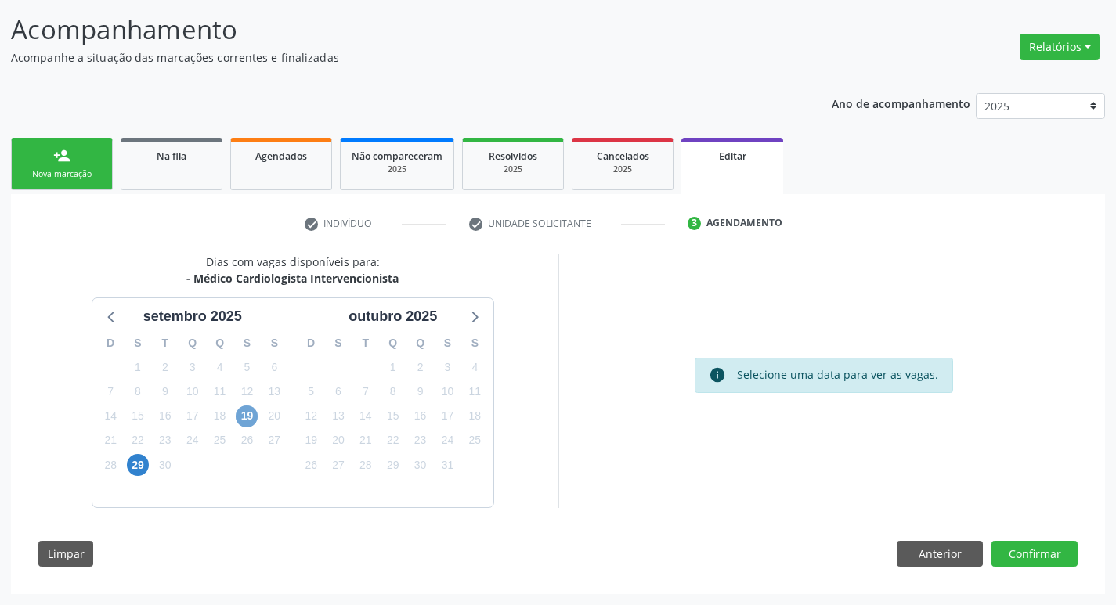
click at [244, 417] on span "19" at bounding box center [247, 417] width 22 height 22
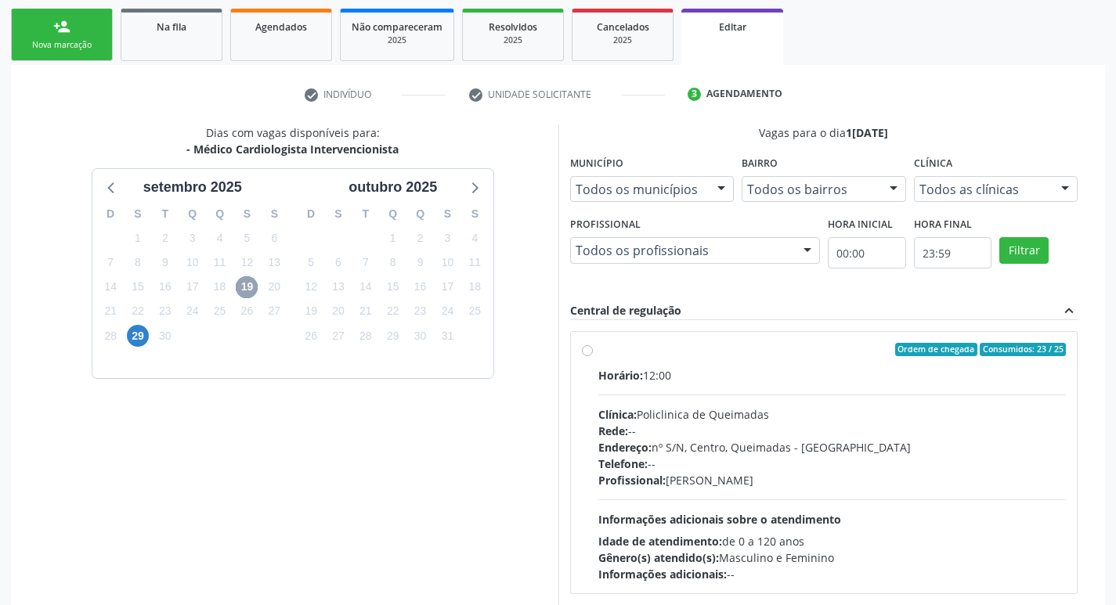
scroll to position [323, 0]
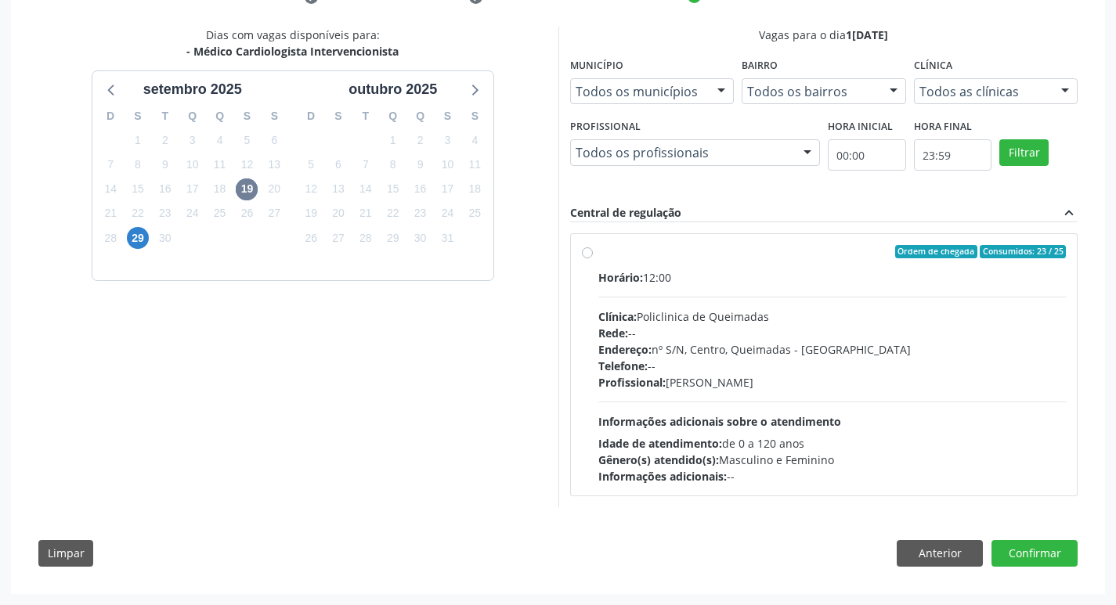
click at [863, 245] on div "Ordem de chegada Consumidos: 23 / 25" at bounding box center [832, 252] width 468 height 14
click at [593, 245] on input "Ordem de chegada Consumidos: 23 / 25 Horário: 12:00 Clínica: Policlinica de Que…" at bounding box center [587, 252] width 11 height 14
radio input "true"
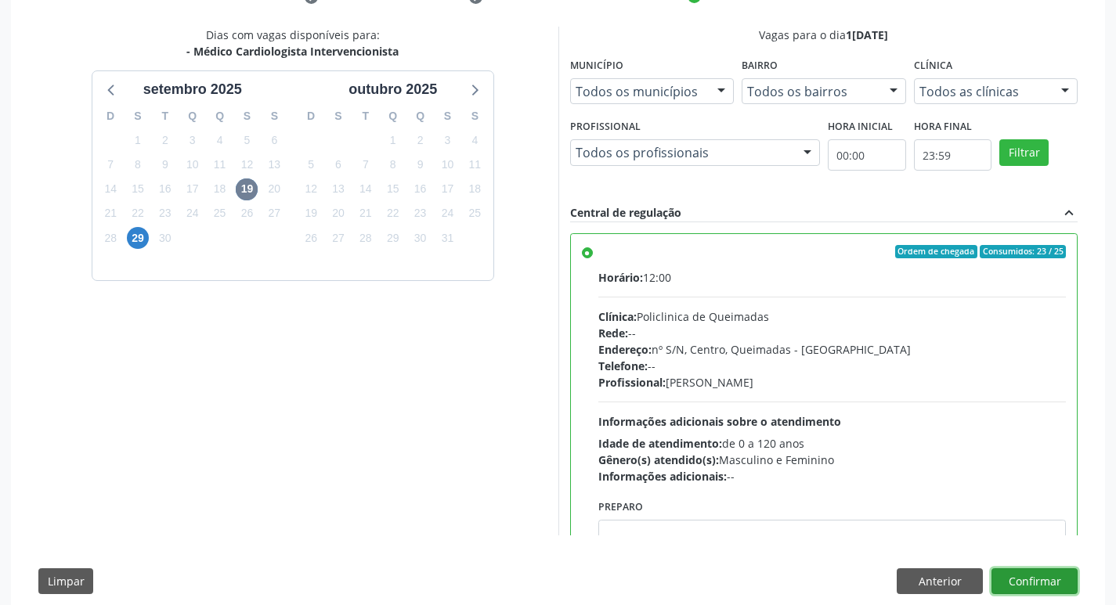
click at [1033, 582] on button "Confirmar" at bounding box center [1034, 581] width 86 height 27
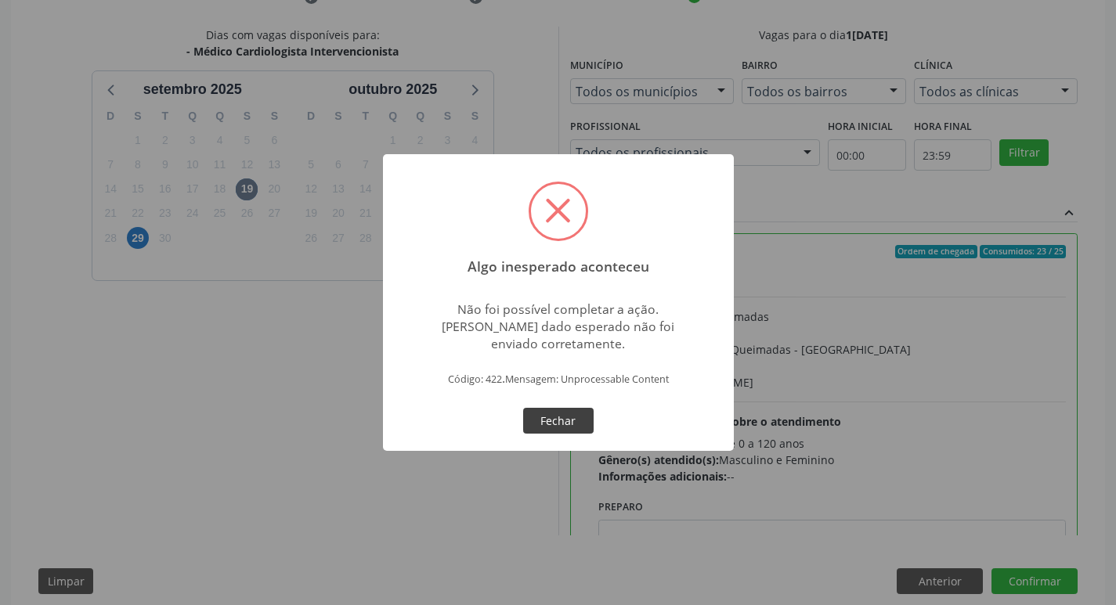
click at [562, 429] on button "Fechar" at bounding box center [558, 421] width 70 height 27
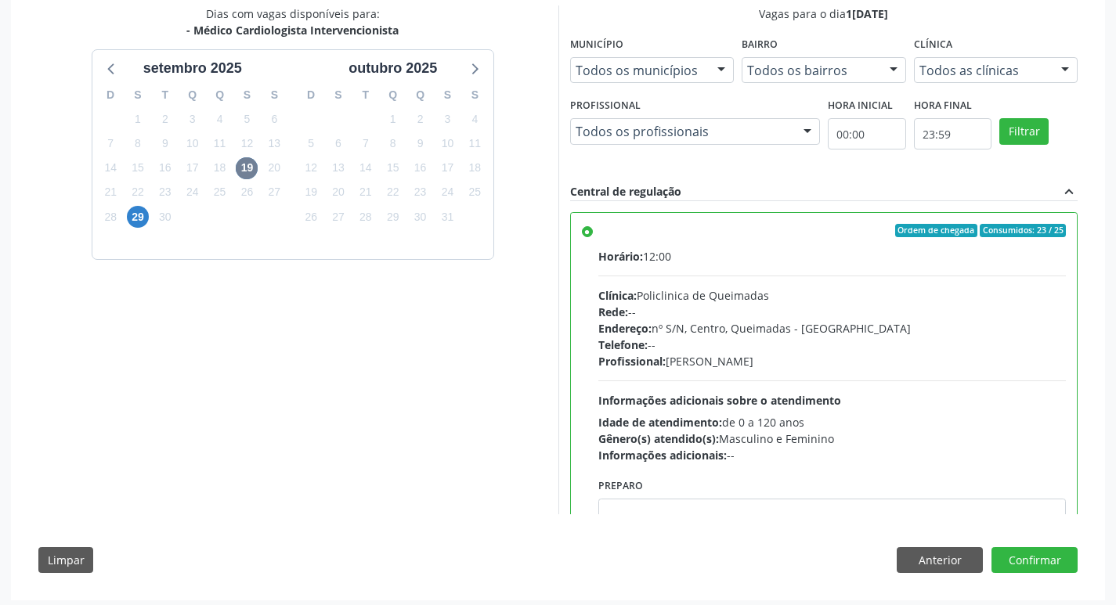
scroll to position [351, 0]
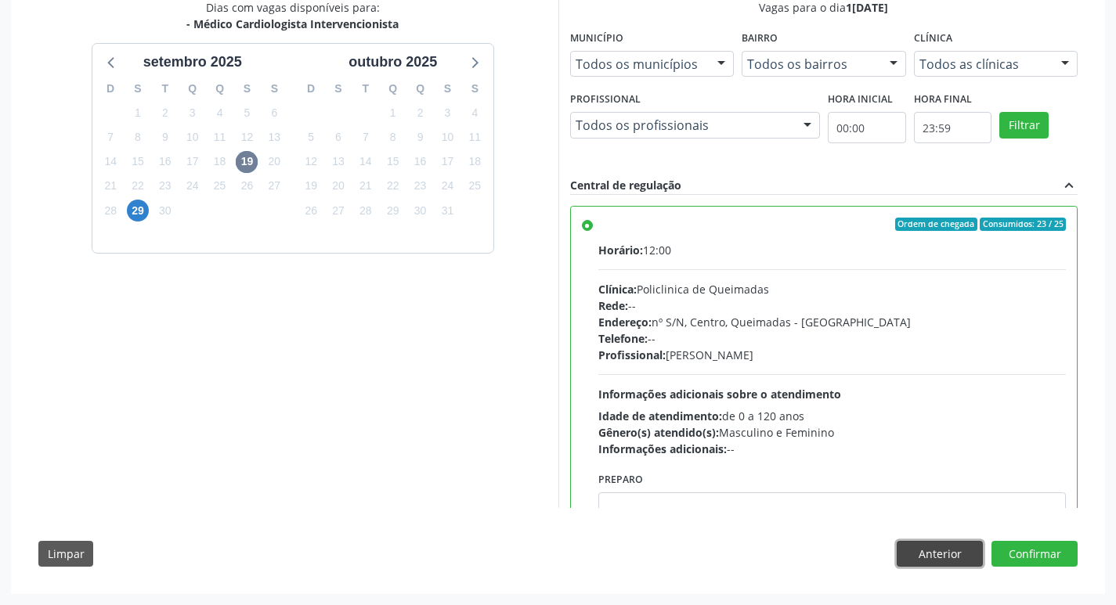
click at [935, 554] on button "Anterior" at bounding box center [939, 554] width 86 height 27
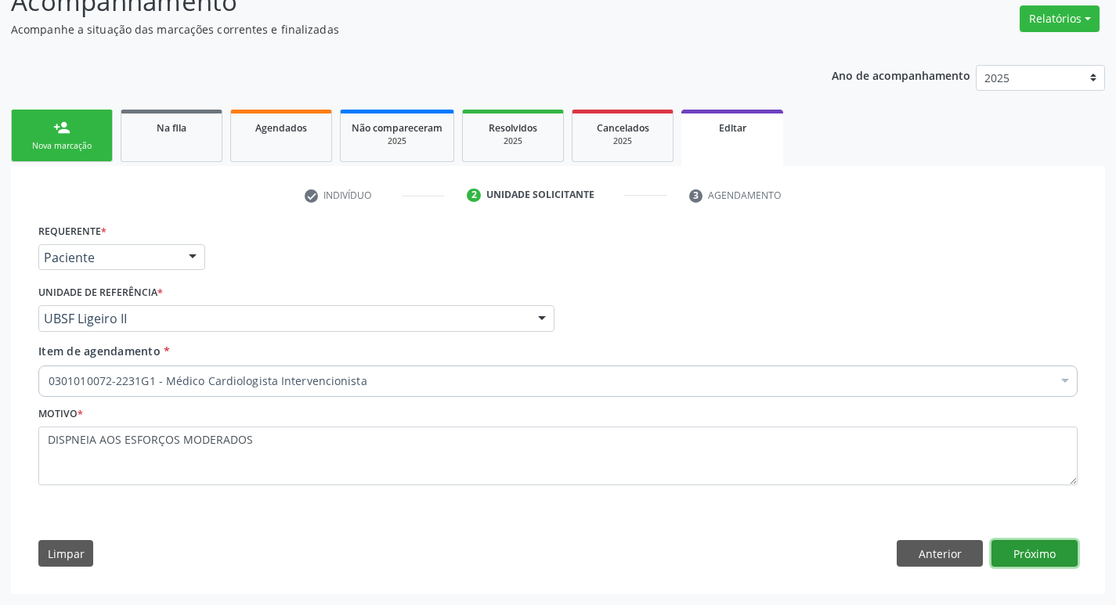
click at [1035, 546] on button "Próximo" at bounding box center [1034, 553] width 86 height 27
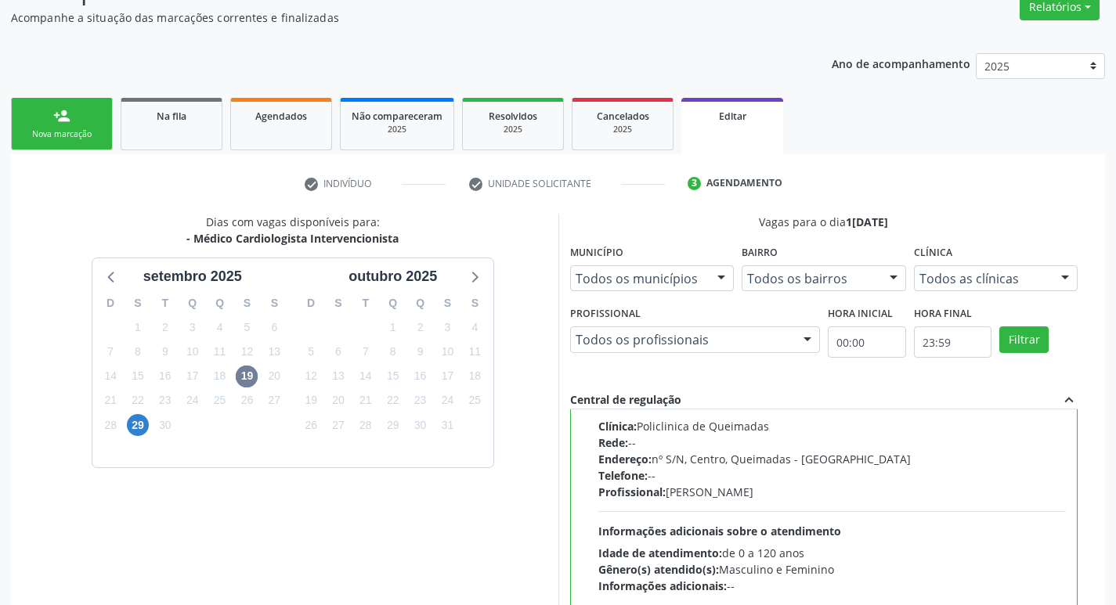
scroll to position [351, 0]
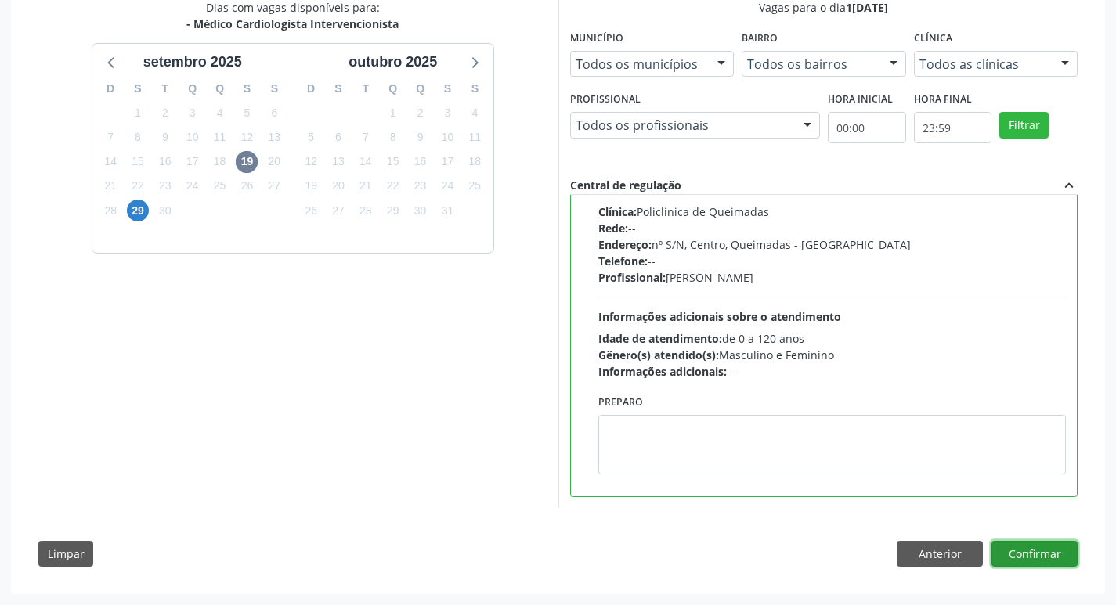
click at [1067, 548] on button "Confirmar" at bounding box center [1034, 554] width 86 height 27
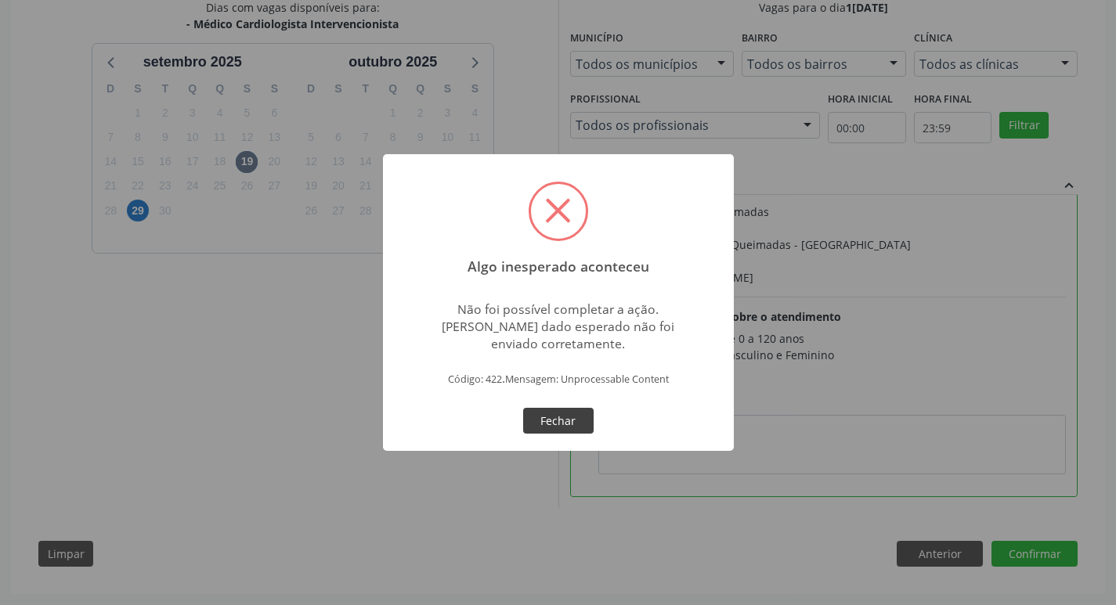
click at [573, 413] on button "Fechar" at bounding box center [558, 421] width 70 height 27
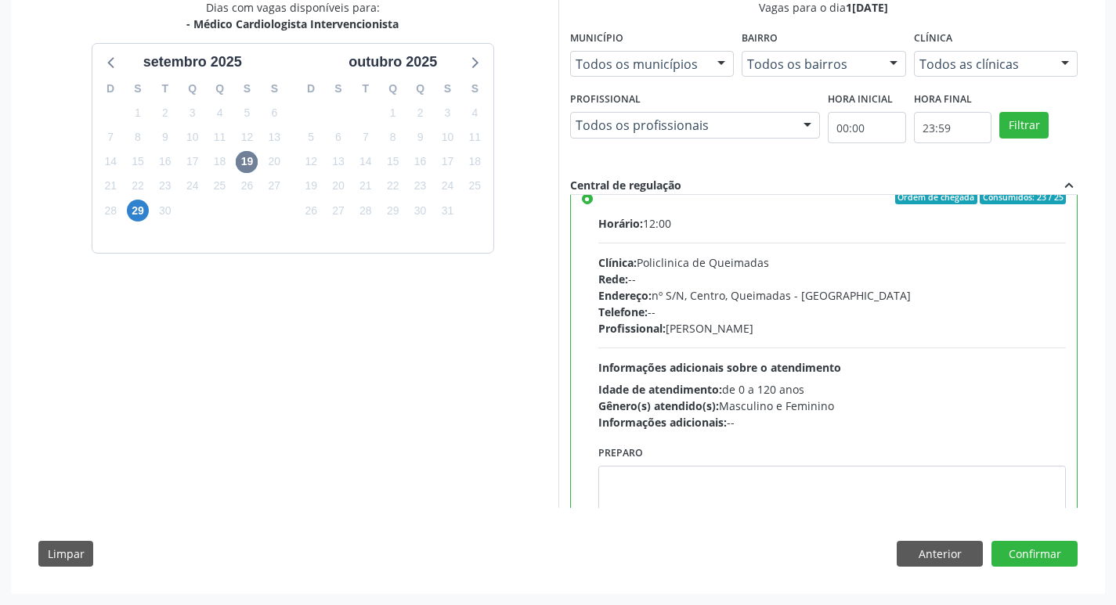
scroll to position [0, 0]
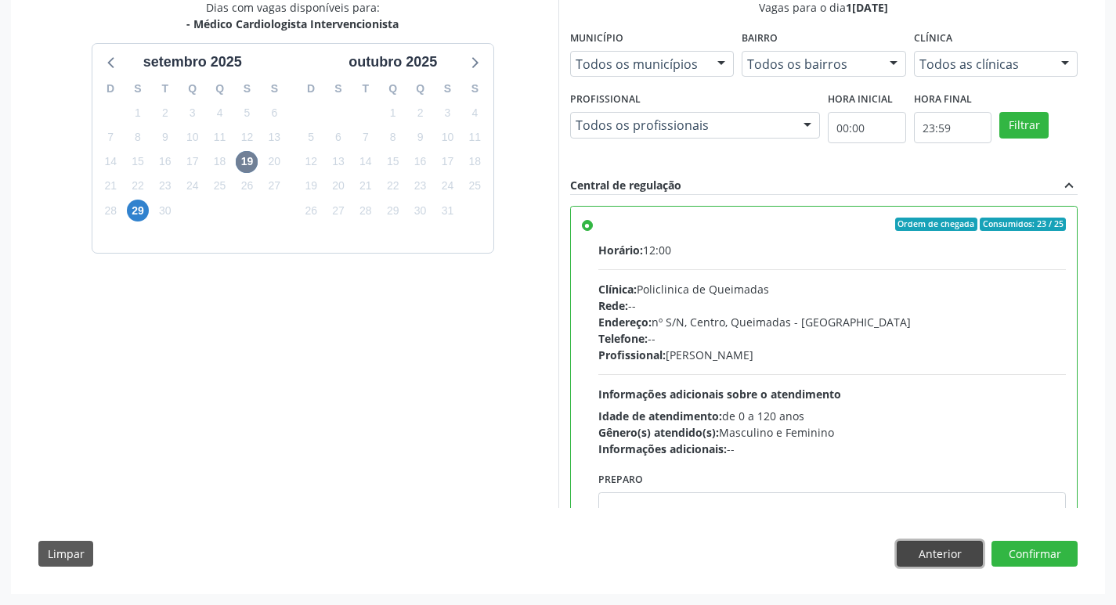
click at [931, 549] on button "Anterior" at bounding box center [939, 554] width 86 height 27
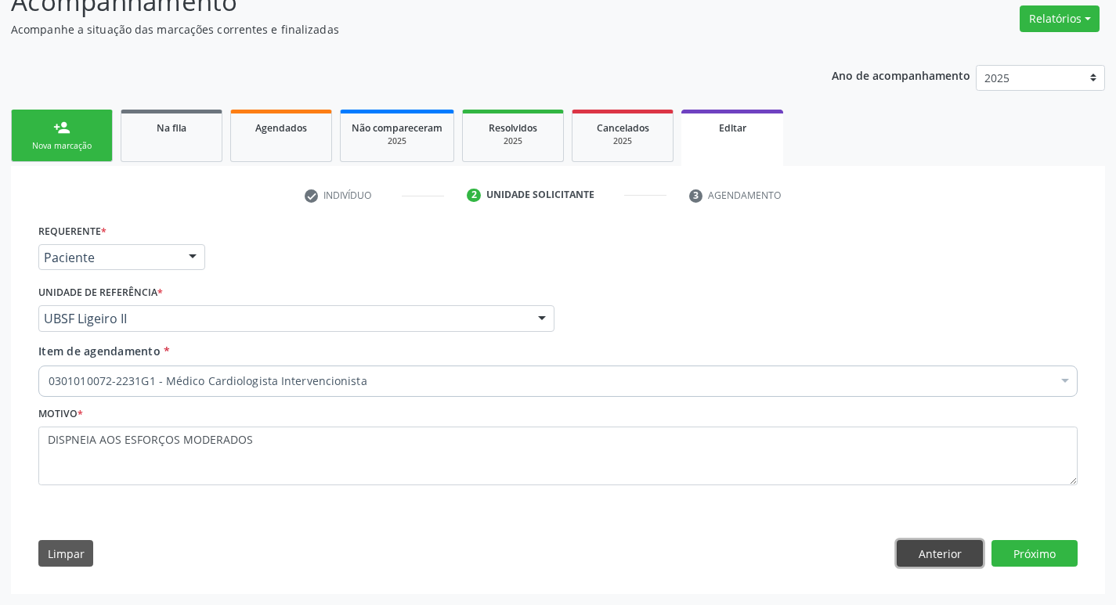
click at [951, 556] on button "Anterior" at bounding box center [939, 553] width 86 height 27
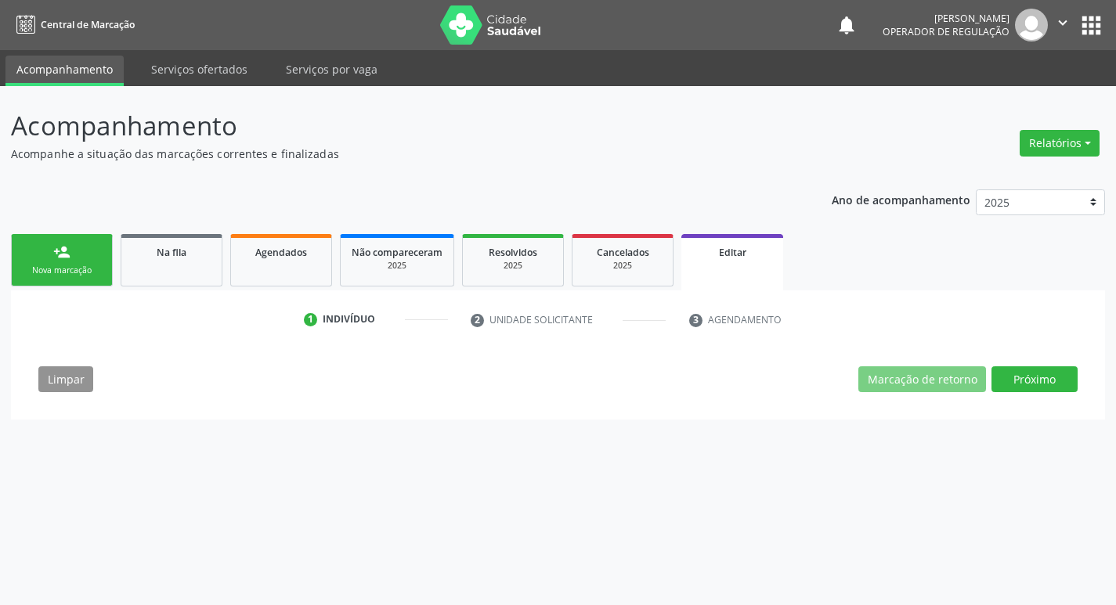
scroll to position [0, 0]
click at [1052, 377] on button "Próximo" at bounding box center [1046, 379] width 86 height 27
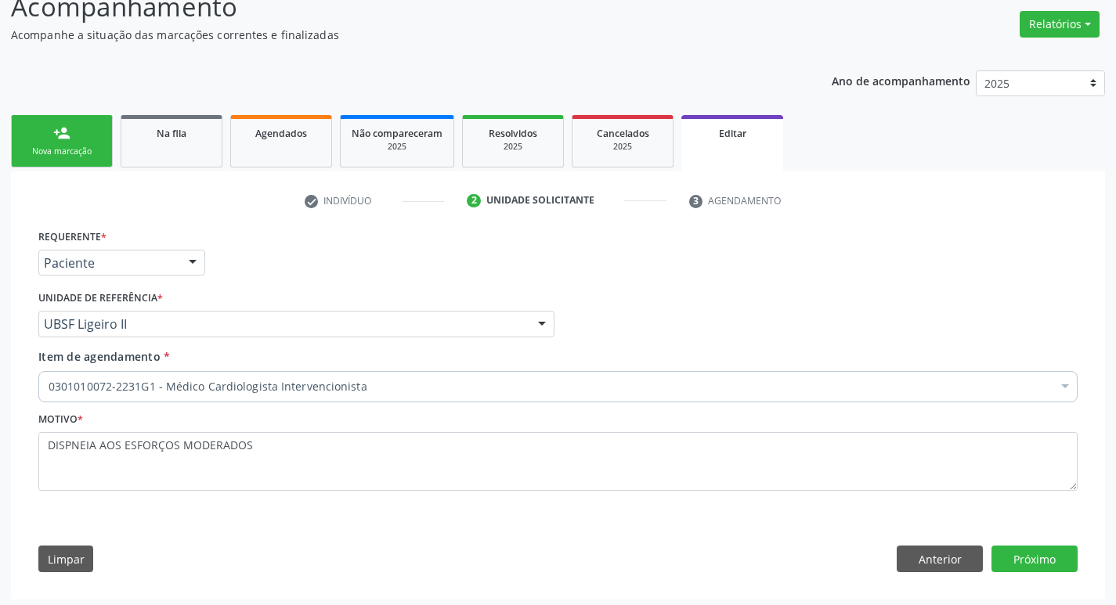
scroll to position [124, 0]
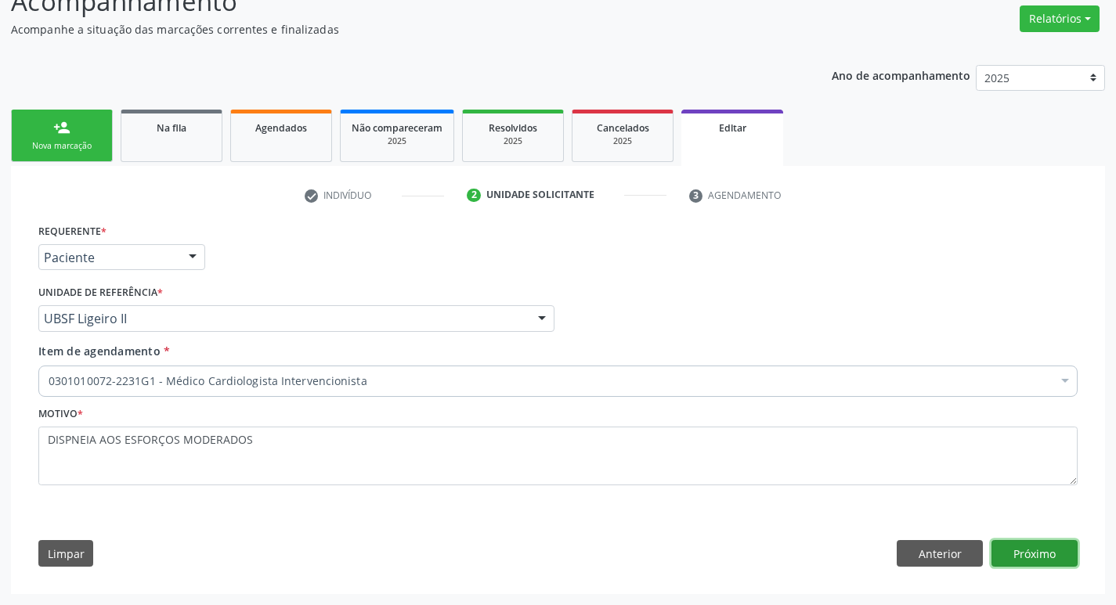
click at [1020, 559] on button "Próximo" at bounding box center [1034, 553] width 86 height 27
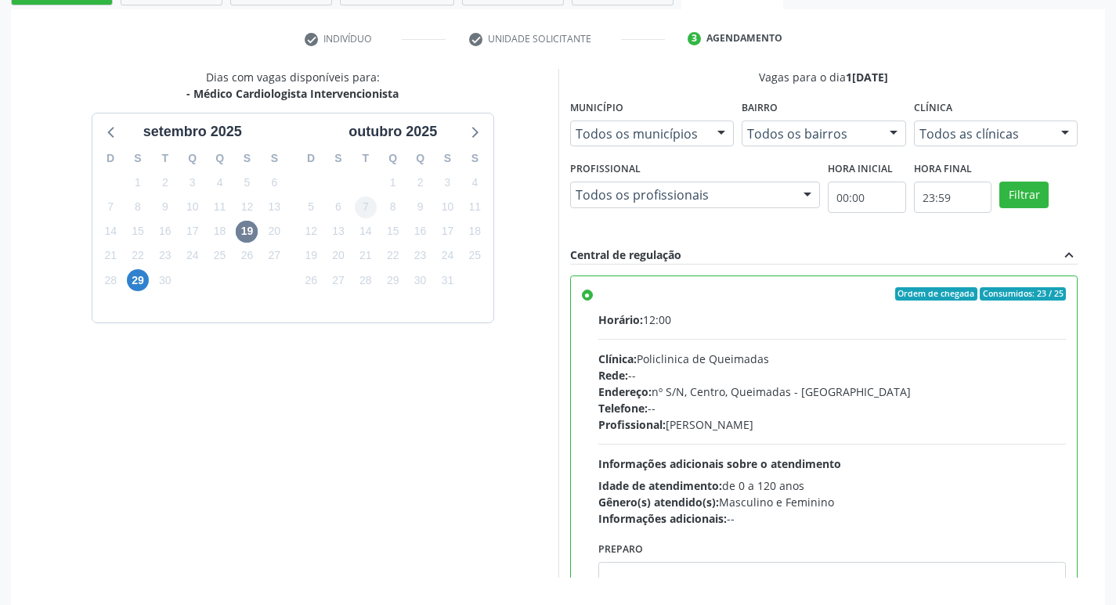
scroll to position [351, 0]
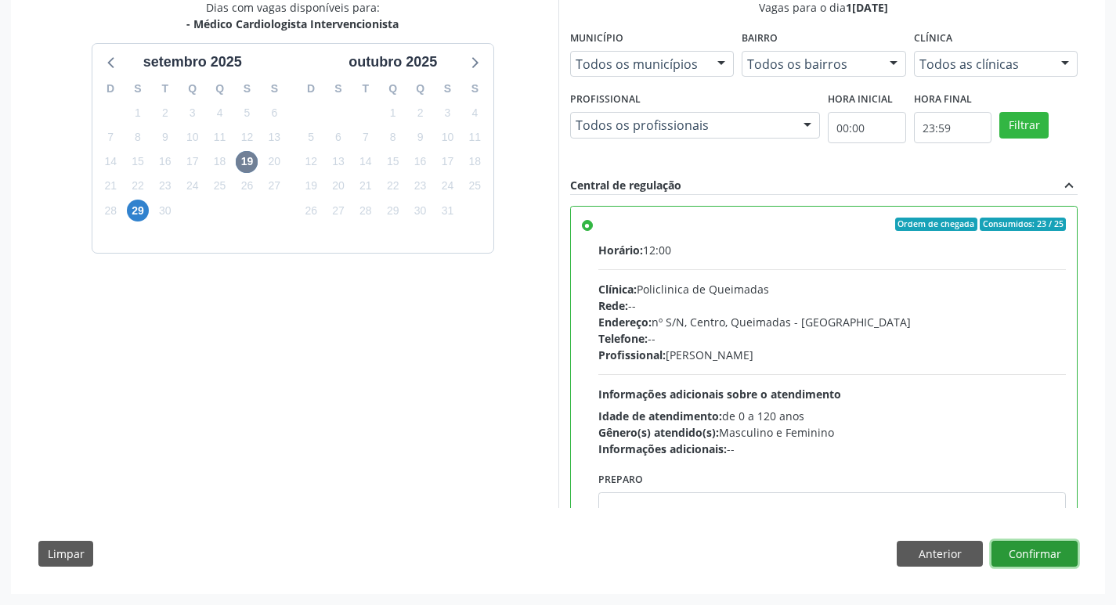
click at [1047, 547] on button "Confirmar" at bounding box center [1034, 554] width 86 height 27
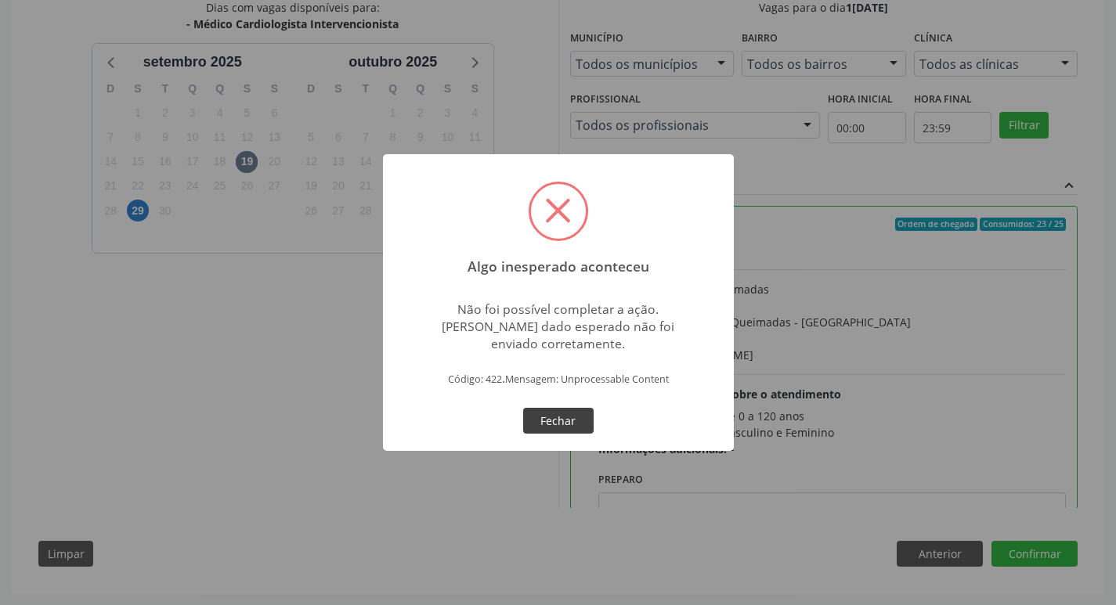
click at [552, 415] on button "Fechar" at bounding box center [558, 421] width 70 height 27
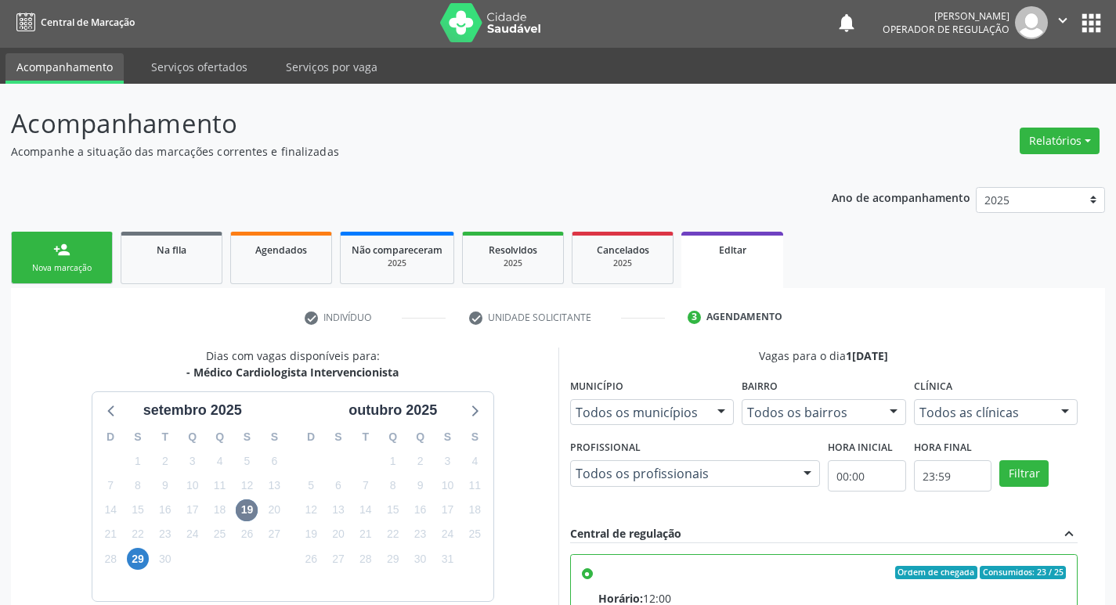
scroll to position [0, 0]
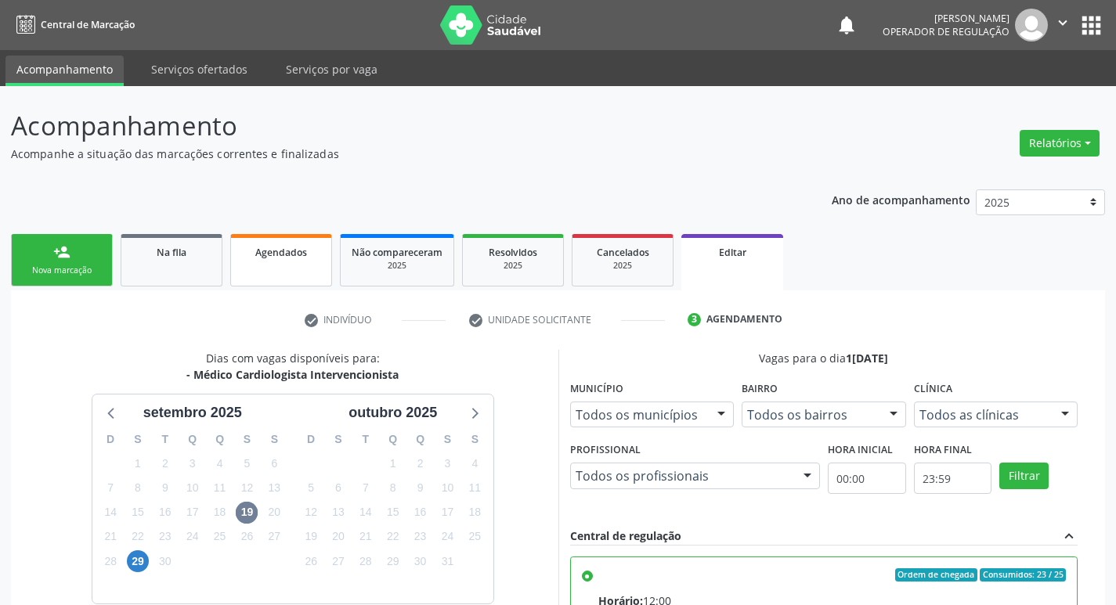
click at [258, 250] on span "Agendados" at bounding box center [281, 252] width 52 height 13
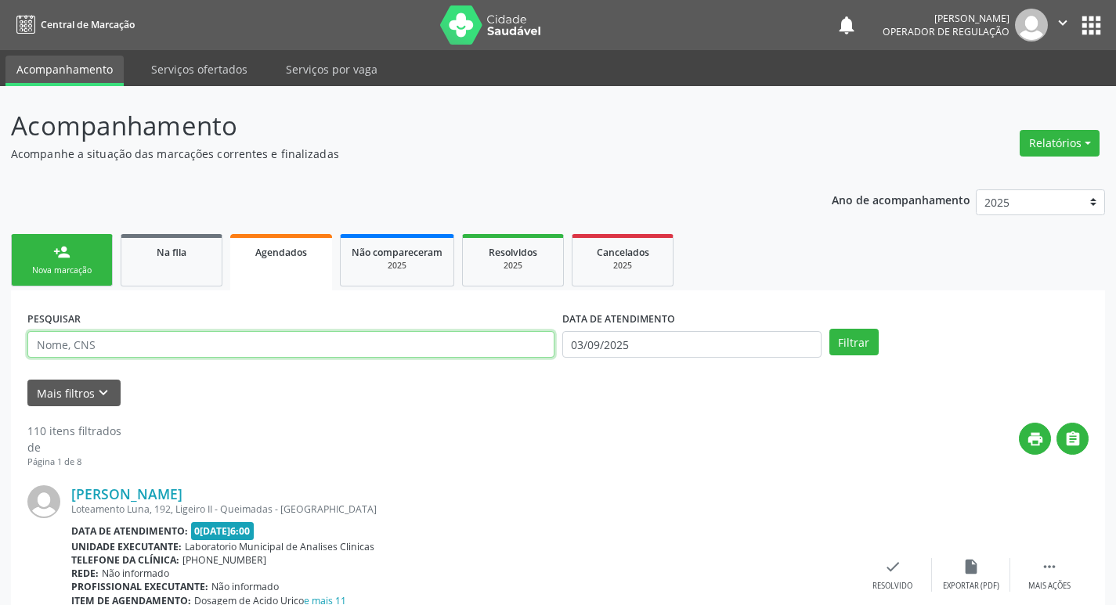
click at [196, 336] on input "text" at bounding box center [290, 344] width 527 height 27
type input "704803542831646"
click at [829, 329] on button "Filtrar" at bounding box center [853, 342] width 49 height 27
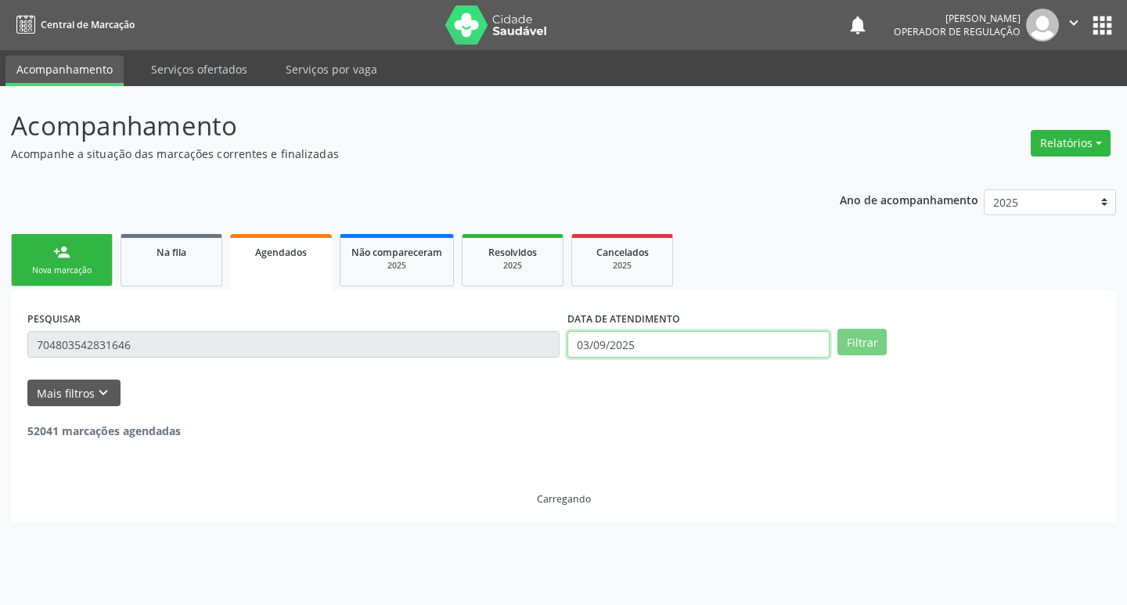
click at [737, 340] on input "03/09/2025" at bounding box center [699, 344] width 262 height 27
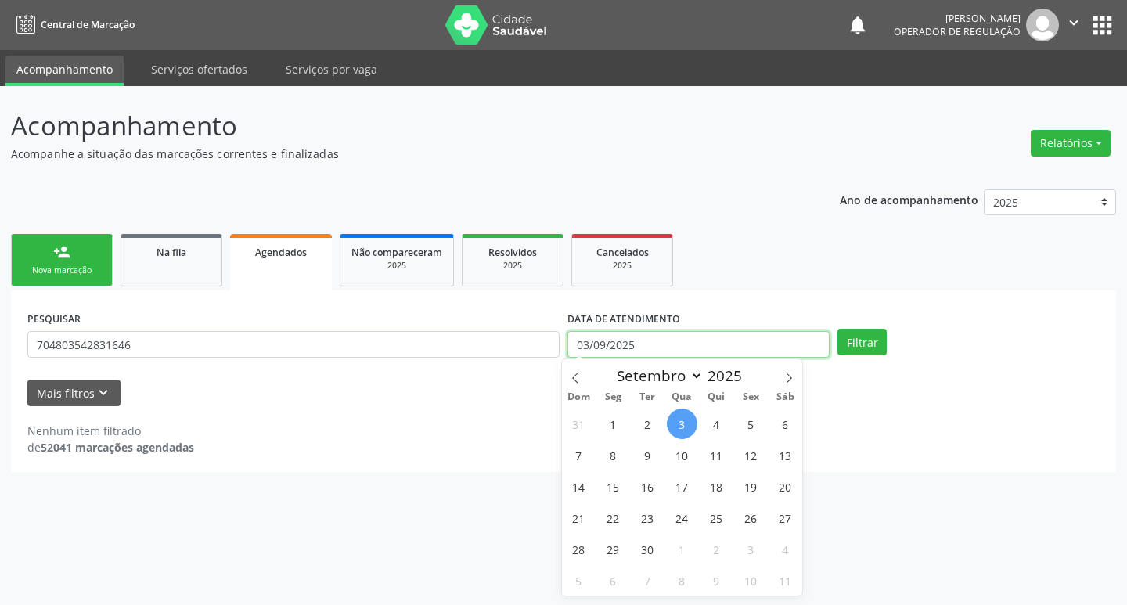
click at [737, 342] on input "03/09/2025" at bounding box center [699, 344] width 262 height 27
click at [873, 332] on button "Filtrar" at bounding box center [862, 342] width 49 height 27
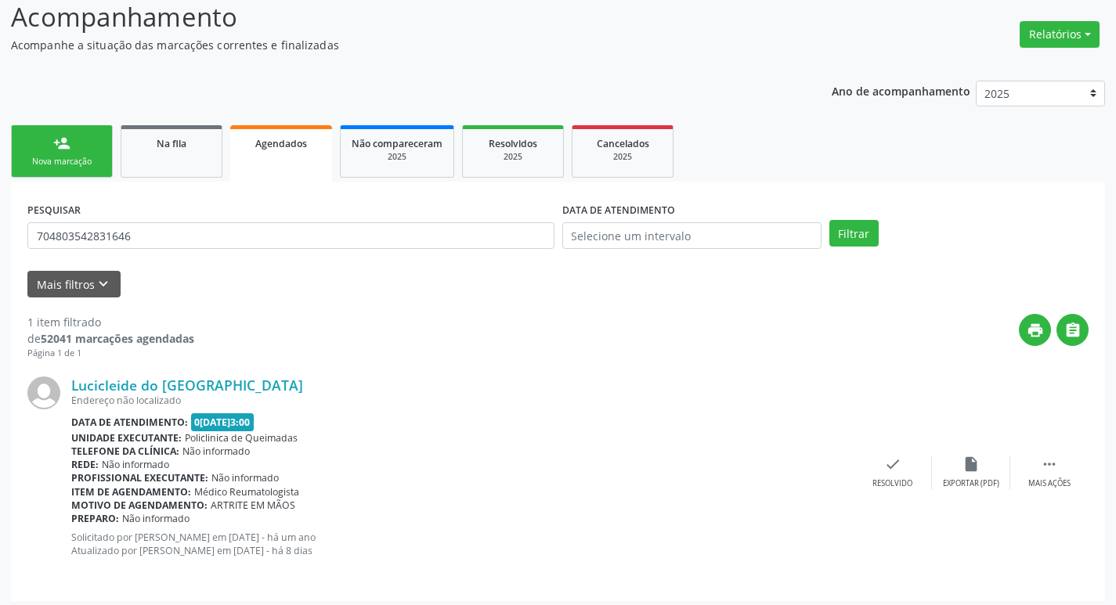
scroll to position [116, 0]
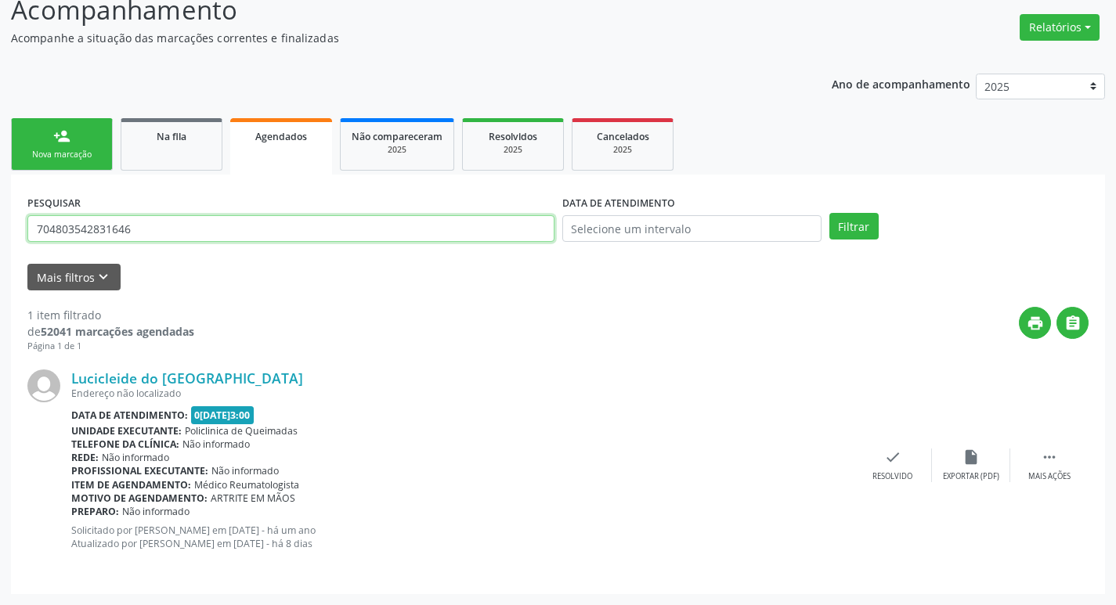
click at [171, 235] on input "704803542831646" at bounding box center [290, 228] width 527 height 27
click at [143, 124] on link "Na fila" at bounding box center [172, 144] width 102 height 52
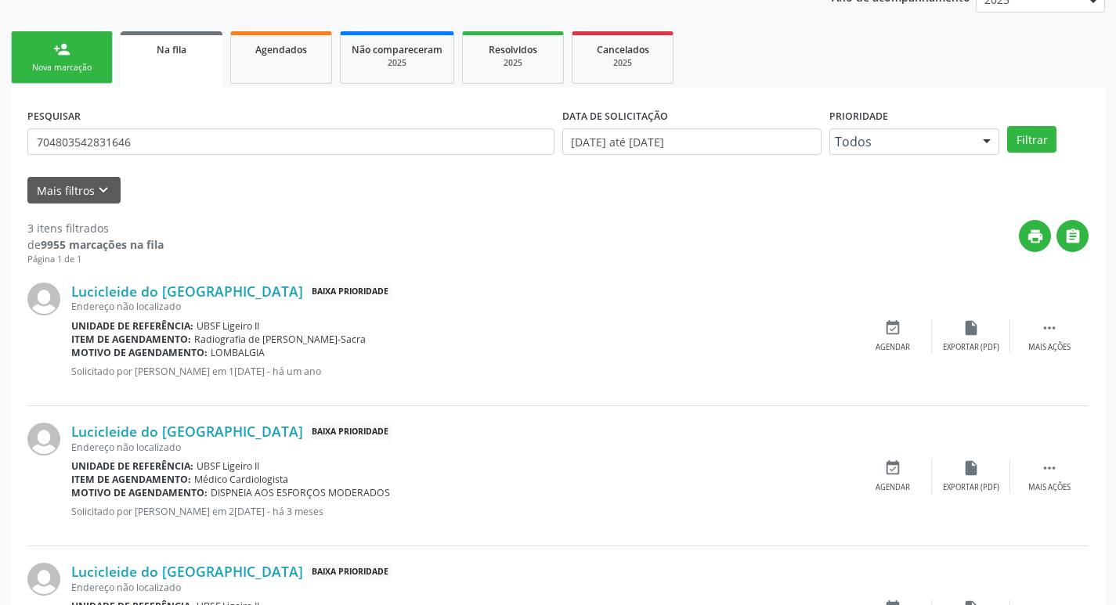
scroll to position [77, 0]
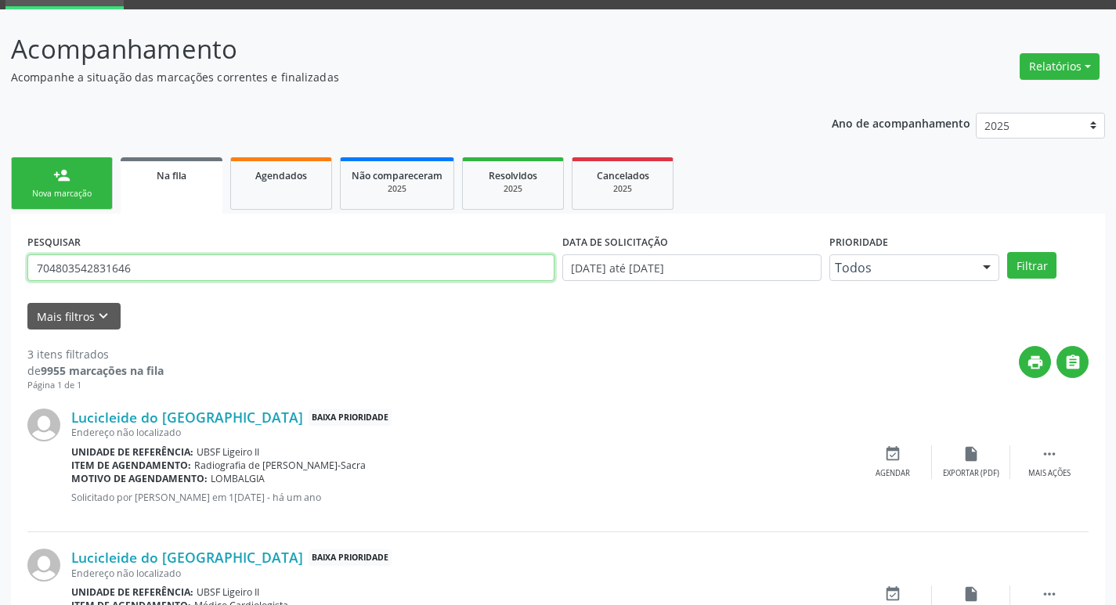
click at [237, 269] on input "704803542831646" at bounding box center [290, 267] width 527 height 27
paste input "704803542831646"
type input "704803542831646"
click at [1007, 252] on button "Filtrar" at bounding box center [1031, 265] width 49 height 27
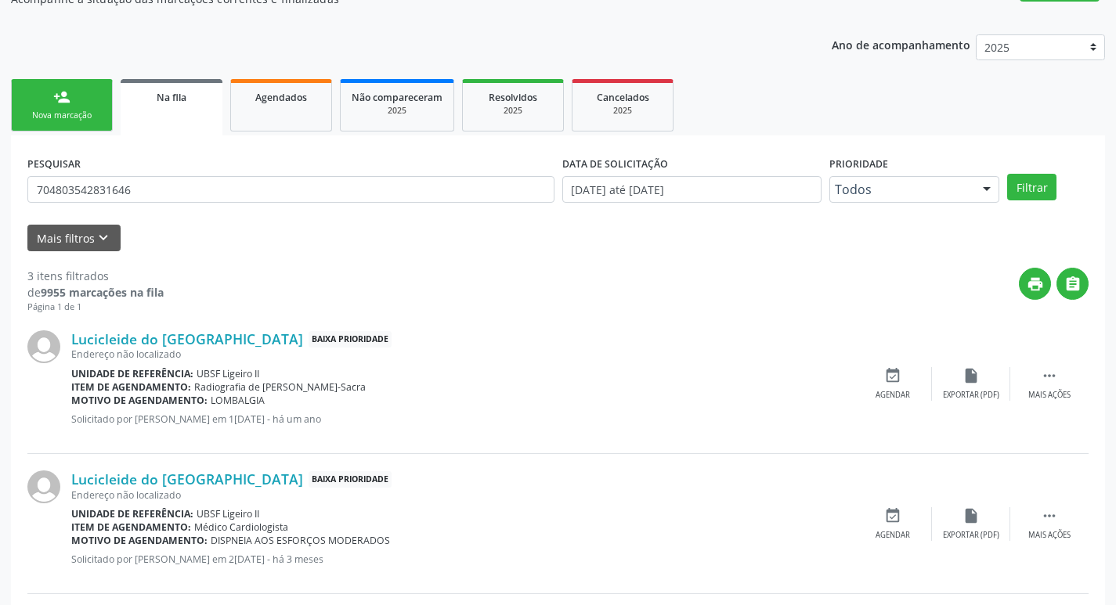
scroll to position [312, 0]
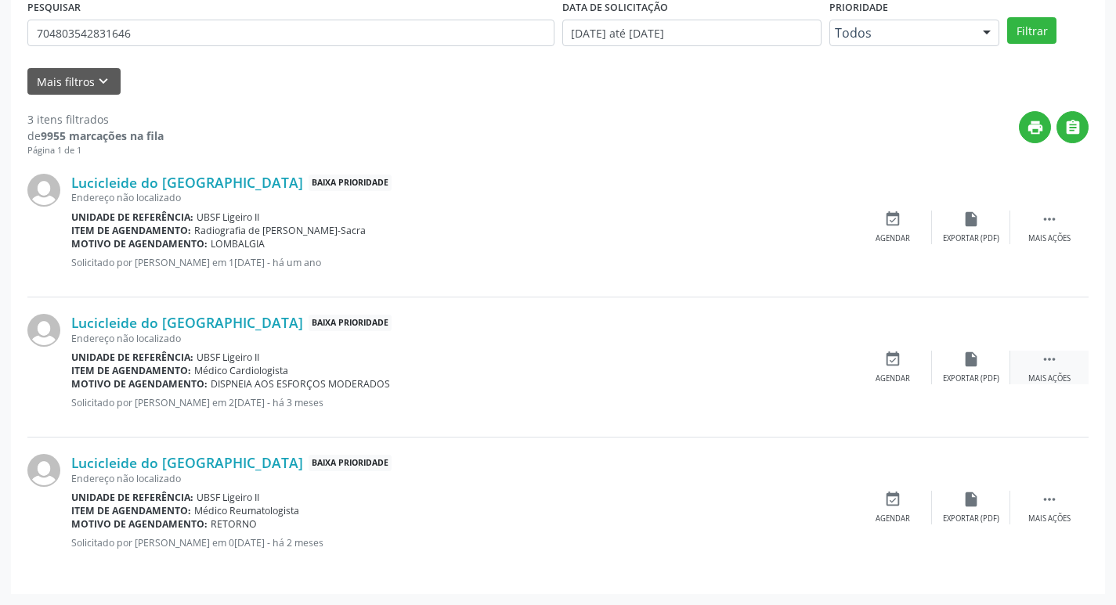
click at [1058, 360] on div " Mais ações" at bounding box center [1049, 368] width 78 height 34
click at [969, 369] on div "edit Editar" at bounding box center [971, 368] width 78 height 34
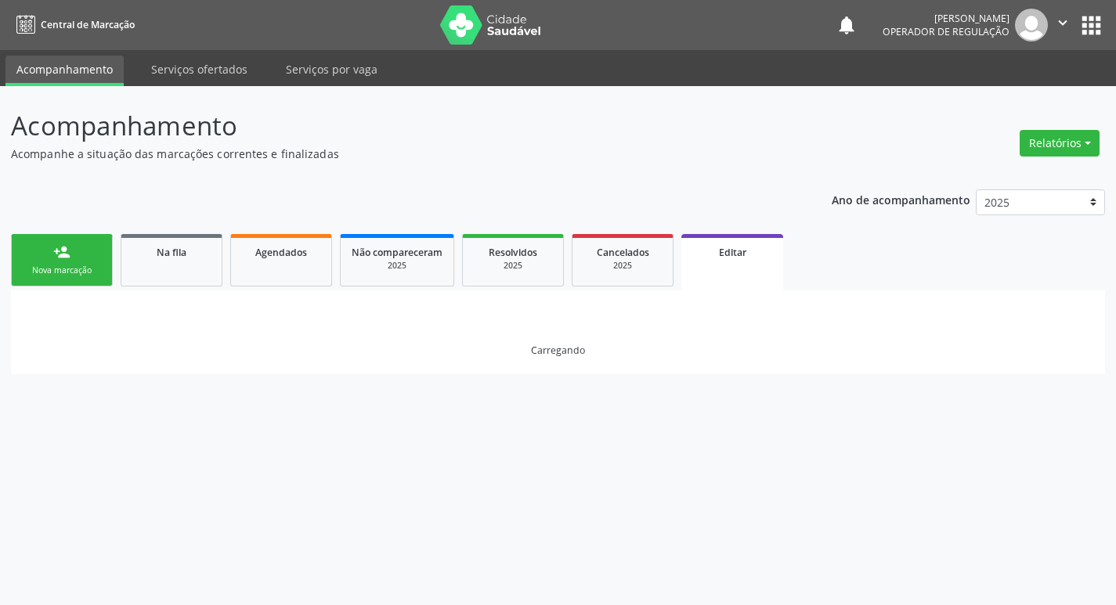
scroll to position [0, 0]
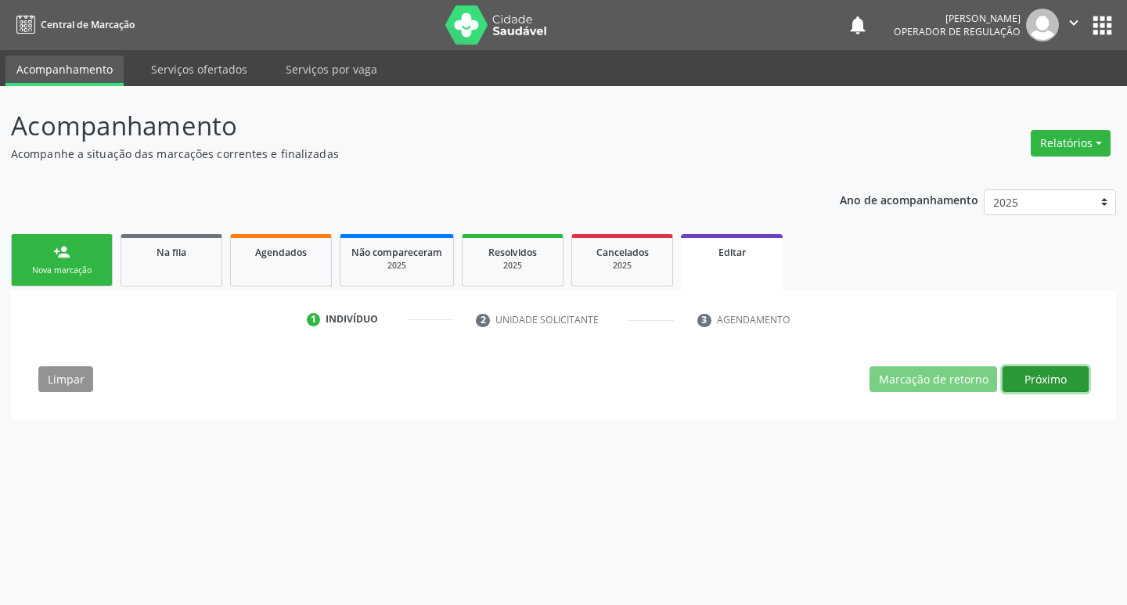
click at [1069, 376] on button "Próximo" at bounding box center [1046, 379] width 86 height 27
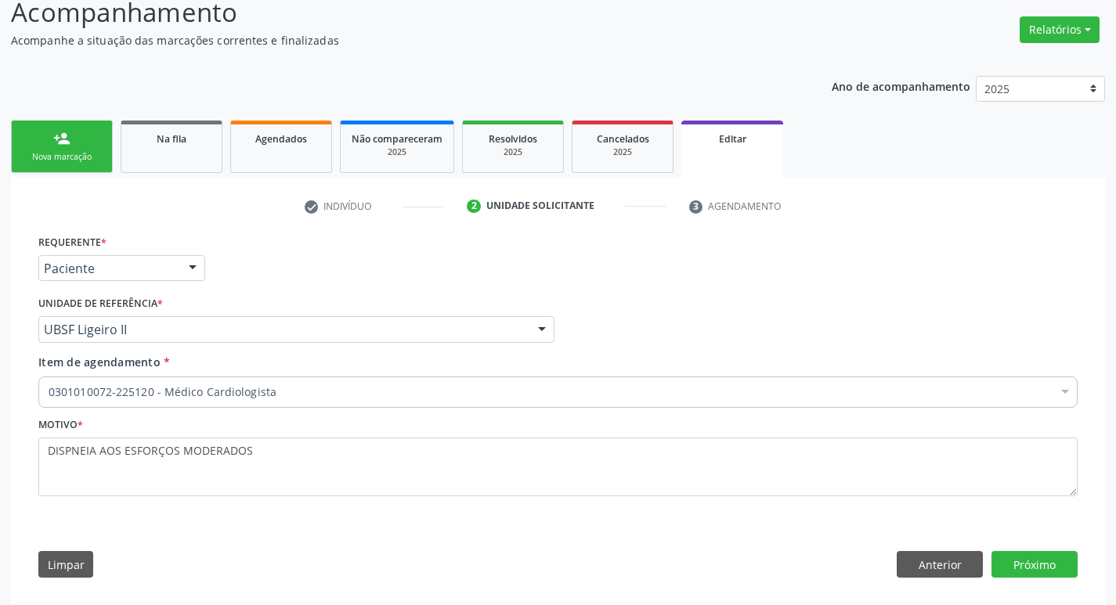
scroll to position [124, 0]
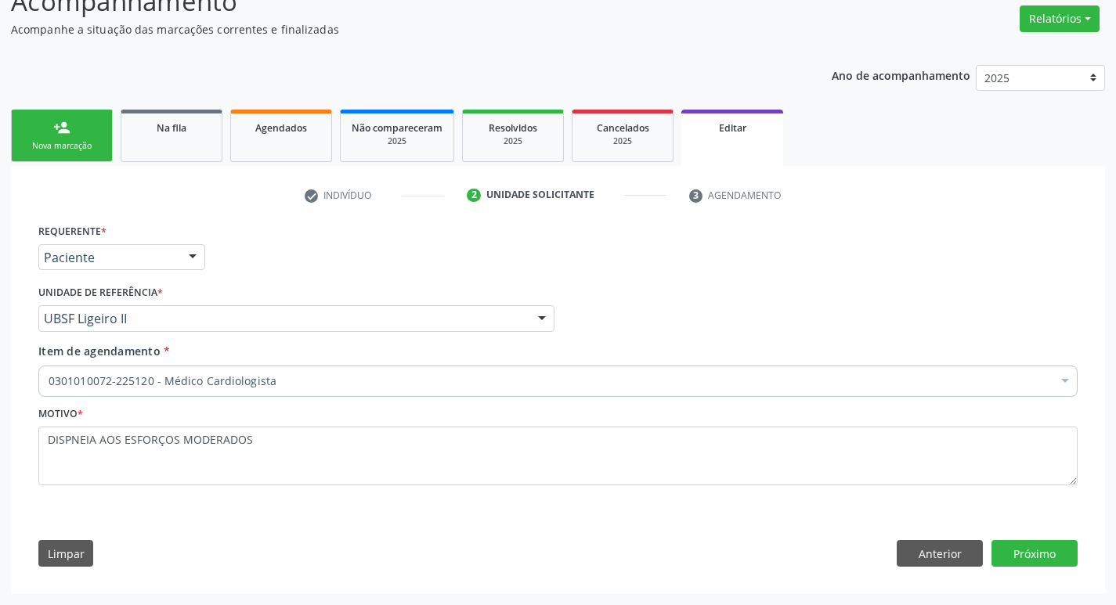
click at [654, 371] on div "0301010072-225120 - Médico Cardiologista" at bounding box center [557, 381] width 1039 height 31
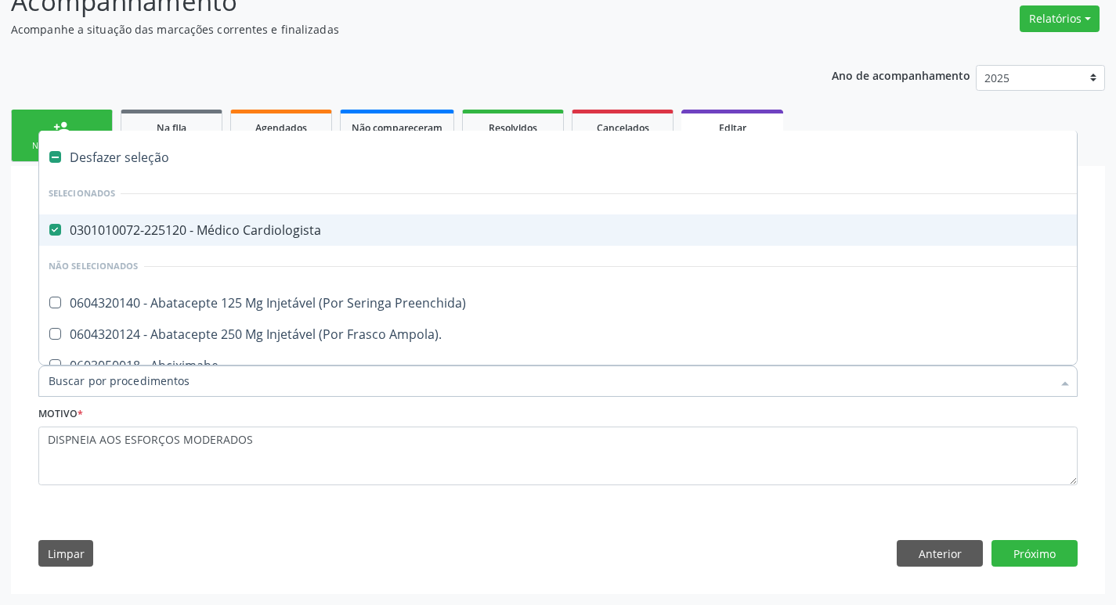
click at [377, 220] on span "0301010072-225120 - Médico Cardiologista" at bounding box center [658, 229] width 1238 height 31
checkbox Cardiologista "false"
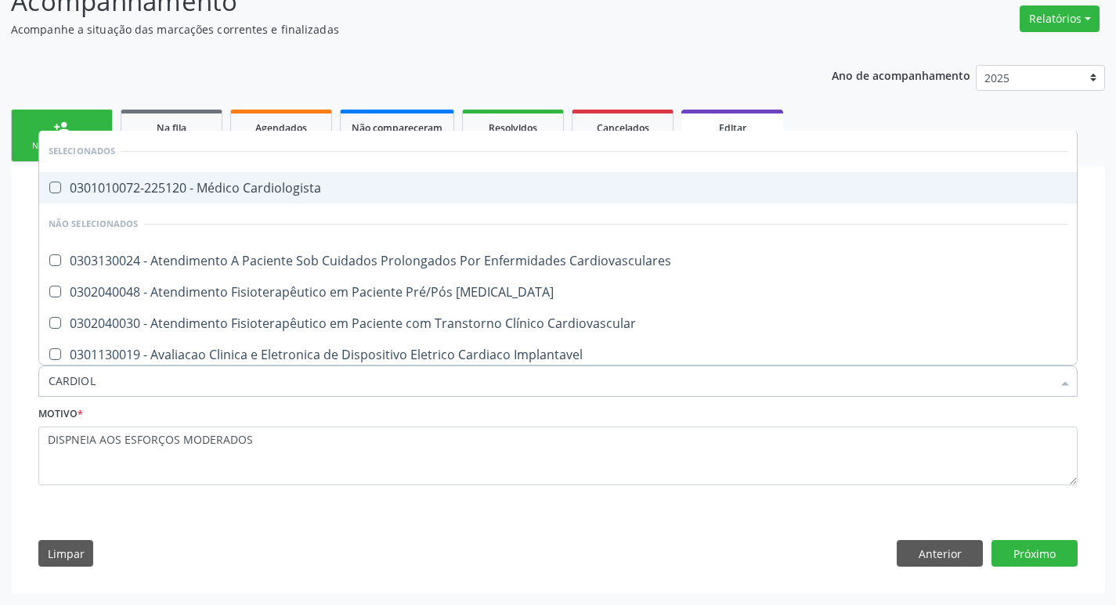
type input "CARDIOLO"
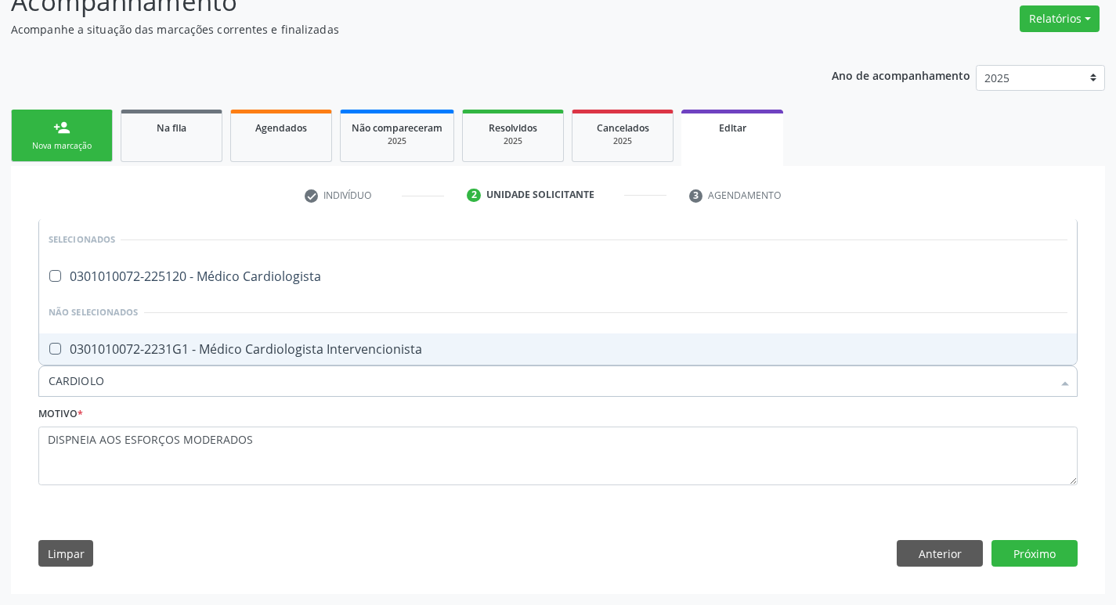
click at [312, 351] on div "0301010072-2231G1 - Médico Cardiologista Intervencionista" at bounding box center [558, 349] width 1018 height 13
checkbox Intervencionista "true"
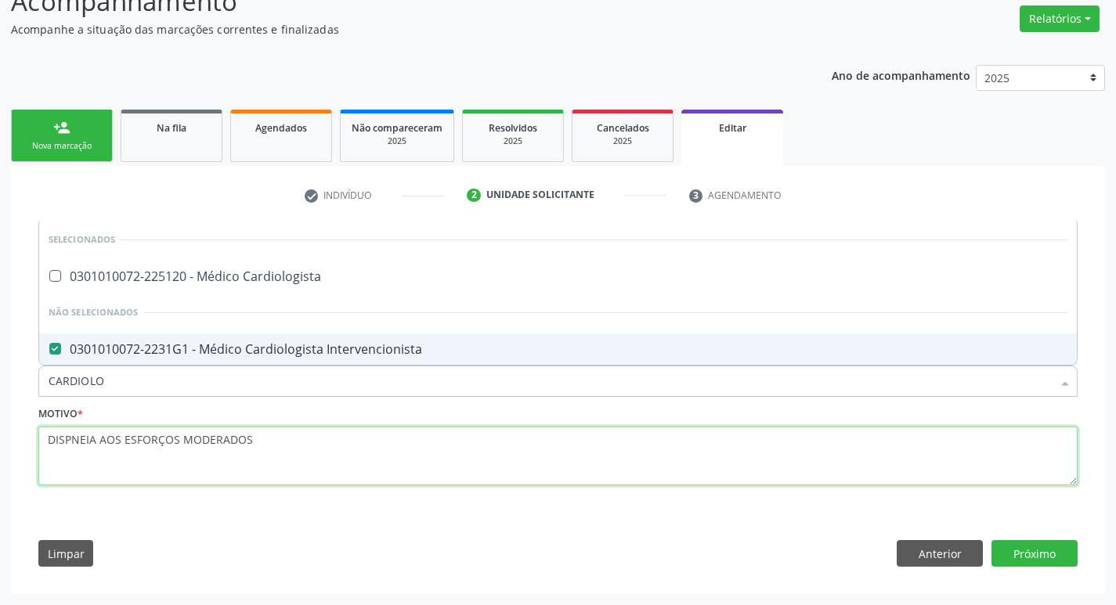
click at [330, 445] on textarea "DISPNEIA AOS ESFORÇOS MODERADOS" at bounding box center [557, 456] width 1039 height 59
checkbox Cardiologista "true"
checkbox Intervencionista "false"
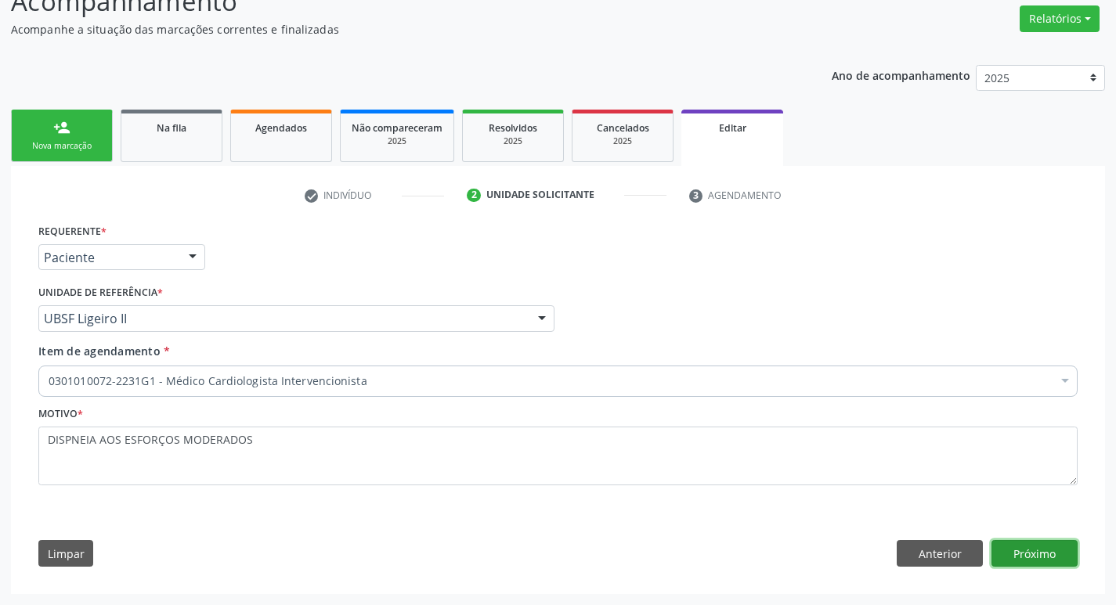
click at [1026, 545] on button "Próximo" at bounding box center [1034, 553] width 86 height 27
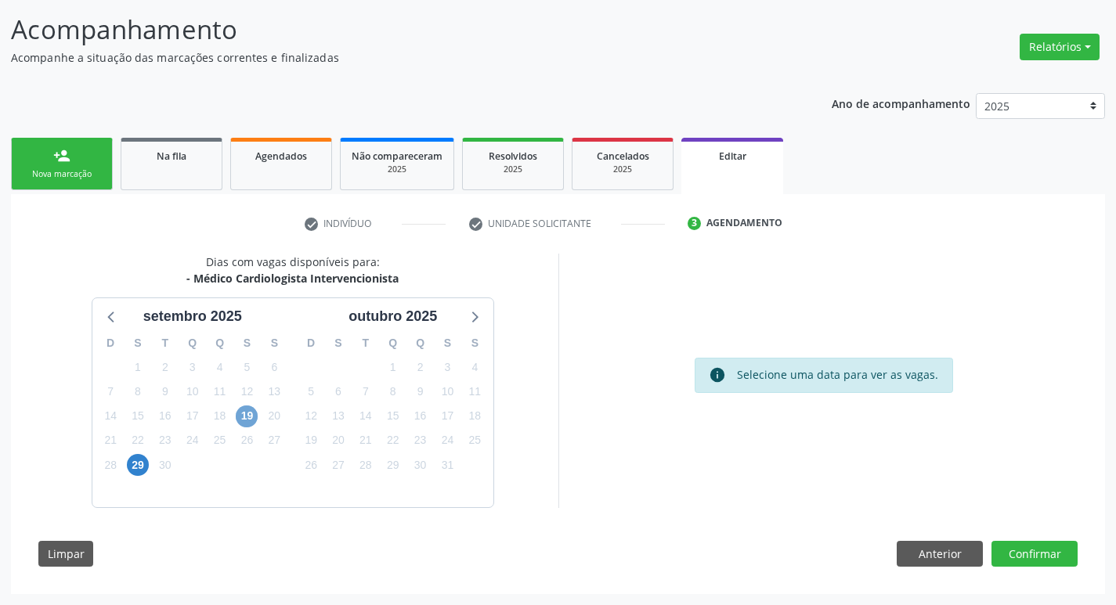
click at [243, 409] on span "19" at bounding box center [247, 417] width 22 height 22
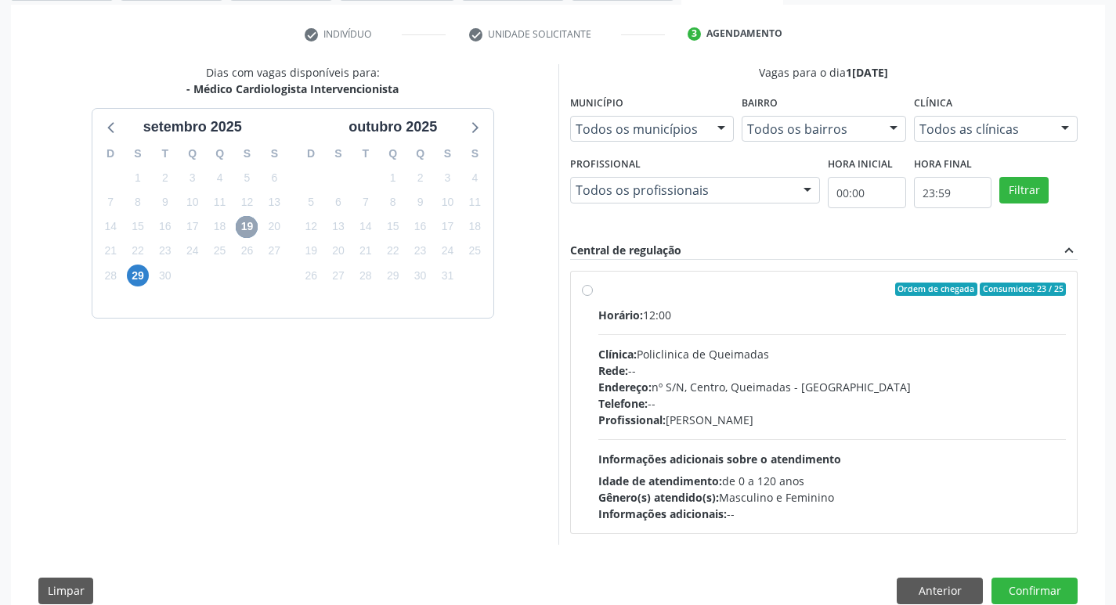
scroll to position [323, 0]
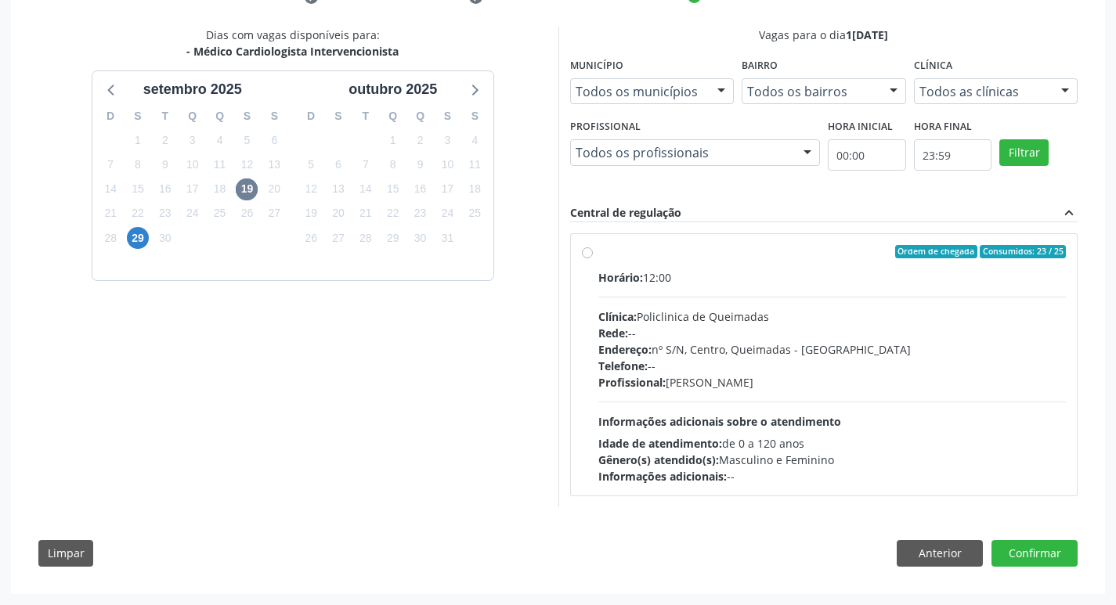
click at [782, 249] on div "Ordem de chegada Consumidos: 23 / 25" at bounding box center [832, 252] width 468 height 14
click at [593, 249] on input "Ordem de chegada Consumidos: 23 / 25 Horário: 12:00 Clínica: Policlinica de Que…" at bounding box center [587, 252] width 11 height 14
radio input "true"
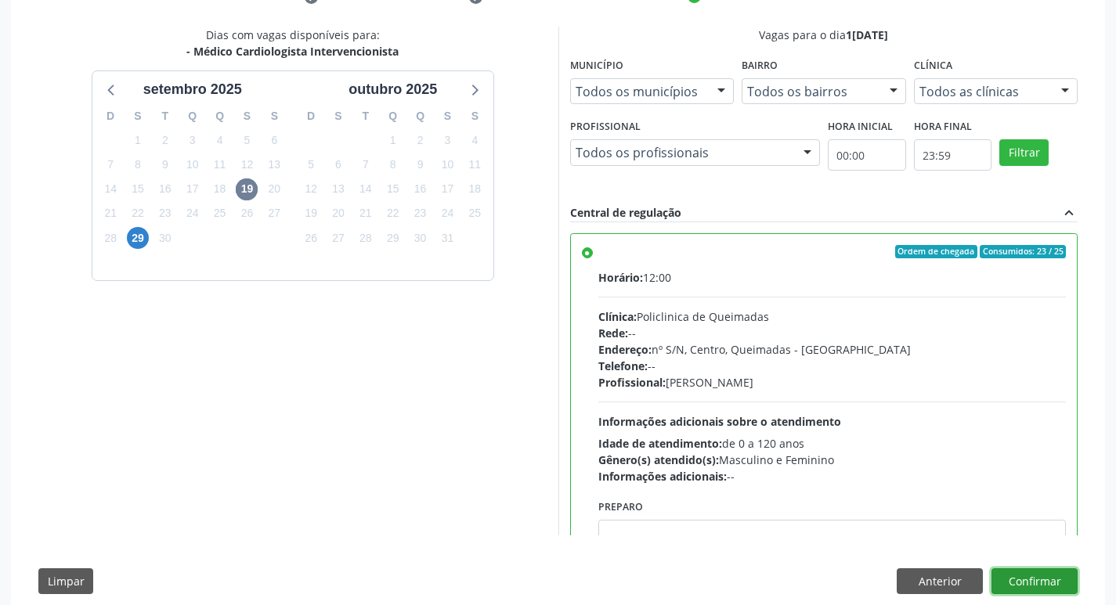
click at [1023, 580] on button "Confirmar" at bounding box center [1034, 581] width 86 height 27
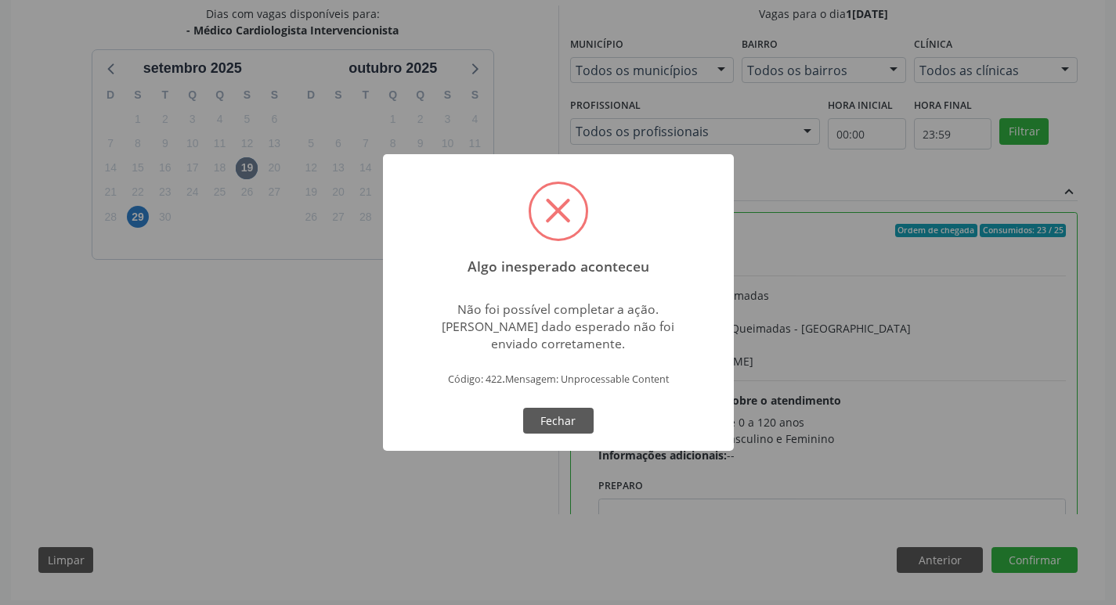
scroll to position [351, 0]
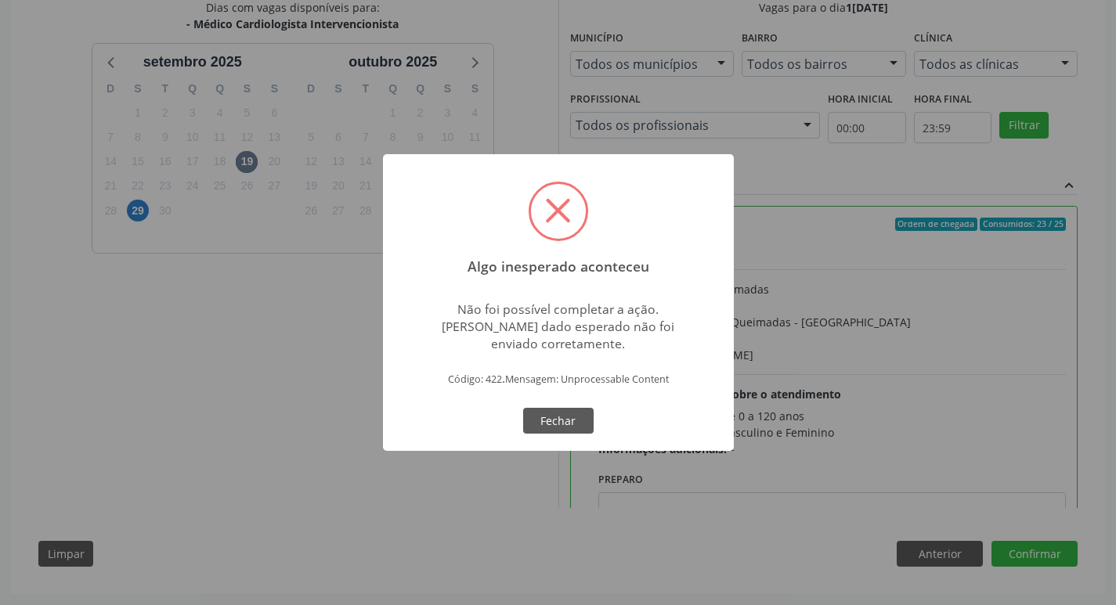
click at [240, 481] on div "Algo inesperado aconteceu × Não foi possível completar a ação. Algum dado esper…" at bounding box center [558, 302] width 1116 height 605
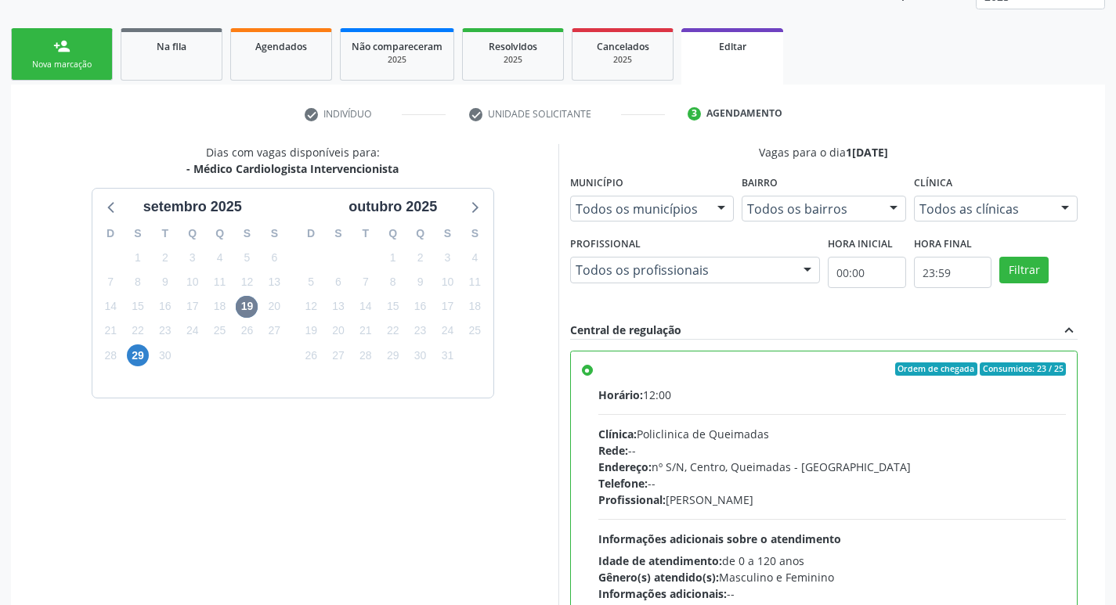
scroll to position [116, 0]
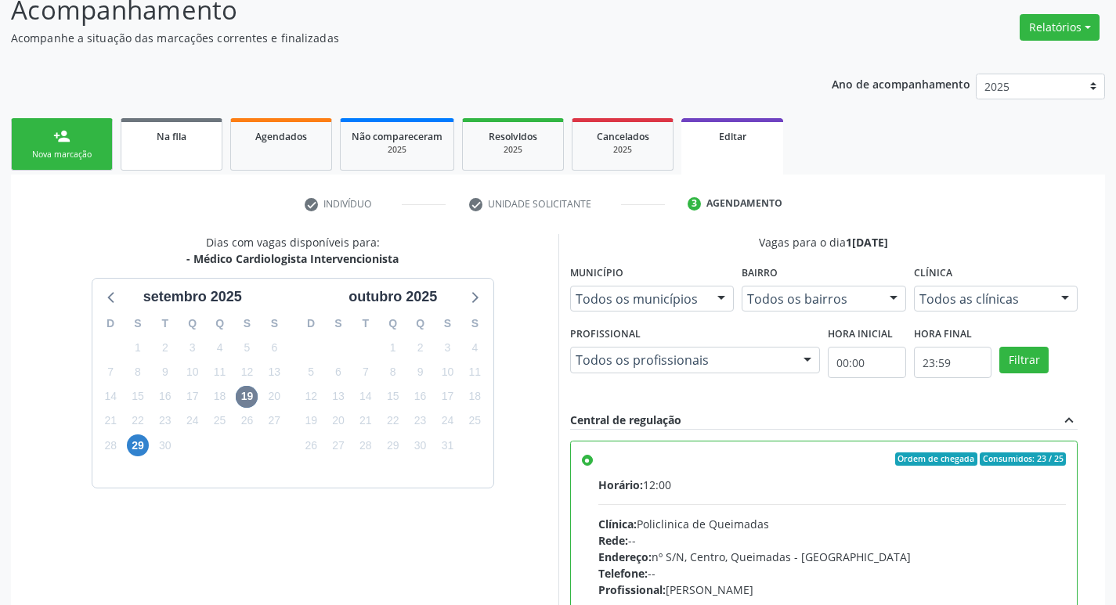
click at [195, 144] on link "Na fila" at bounding box center [172, 144] width 102 height 52
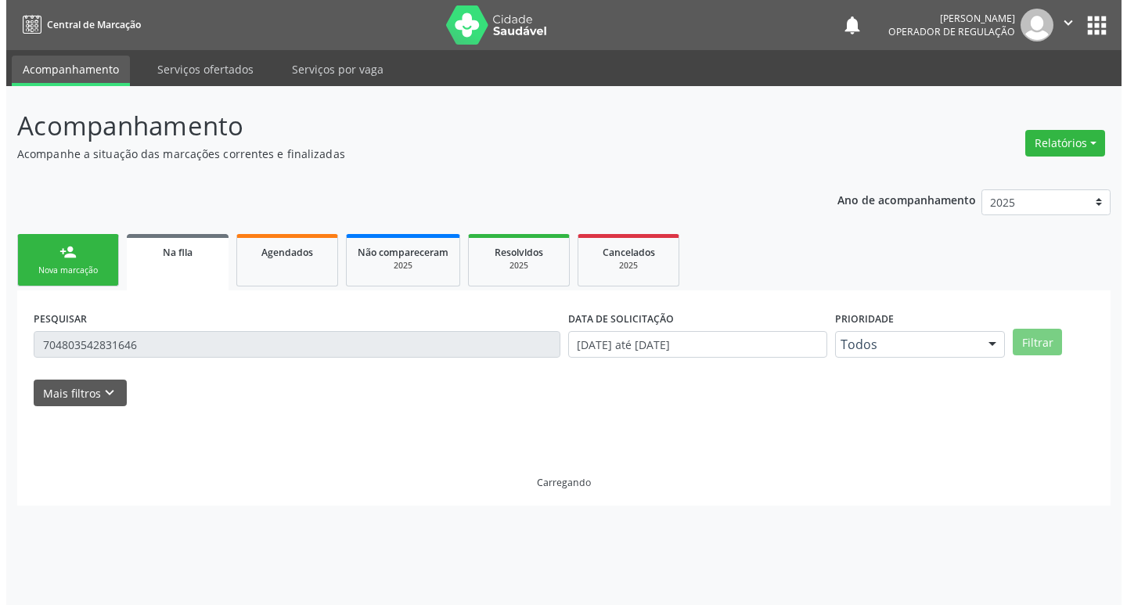
scroll to position [0, 0]
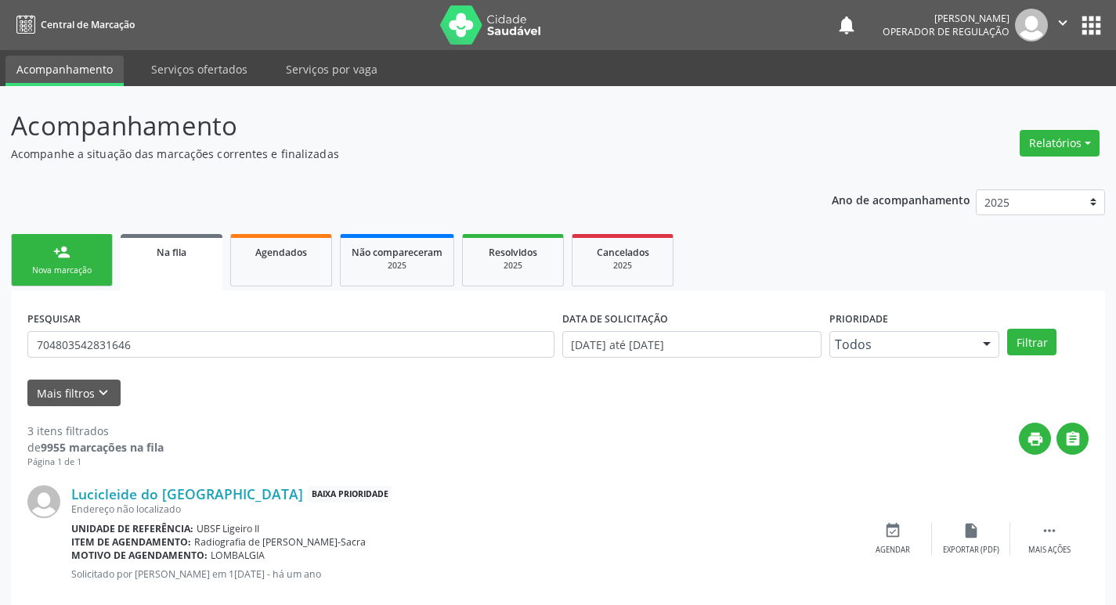
click at [88, 274] on div "Nova marcação" at bounding box center [62, 271] width 78 height 12
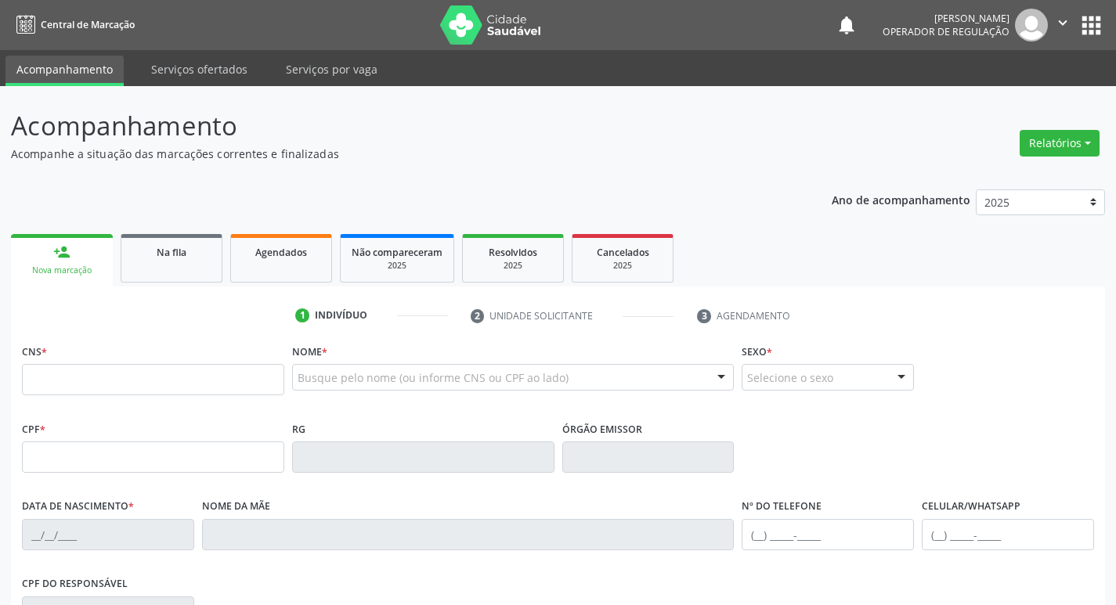
drag, startPoint x: 171, startPoint y: 219, endPoint x: 166, endPoint y: 242, distance: 23.2
click at [171, 218] on div "Ano de acompanhamento 2025 2024 2023 2022 2021 person_add Nova marcação Na fila…" at bounding box center [558, 508] width 1094 height 660
click at [165, 244] on div "Na fila" at bounding box center [171, 251] width 78 height 16
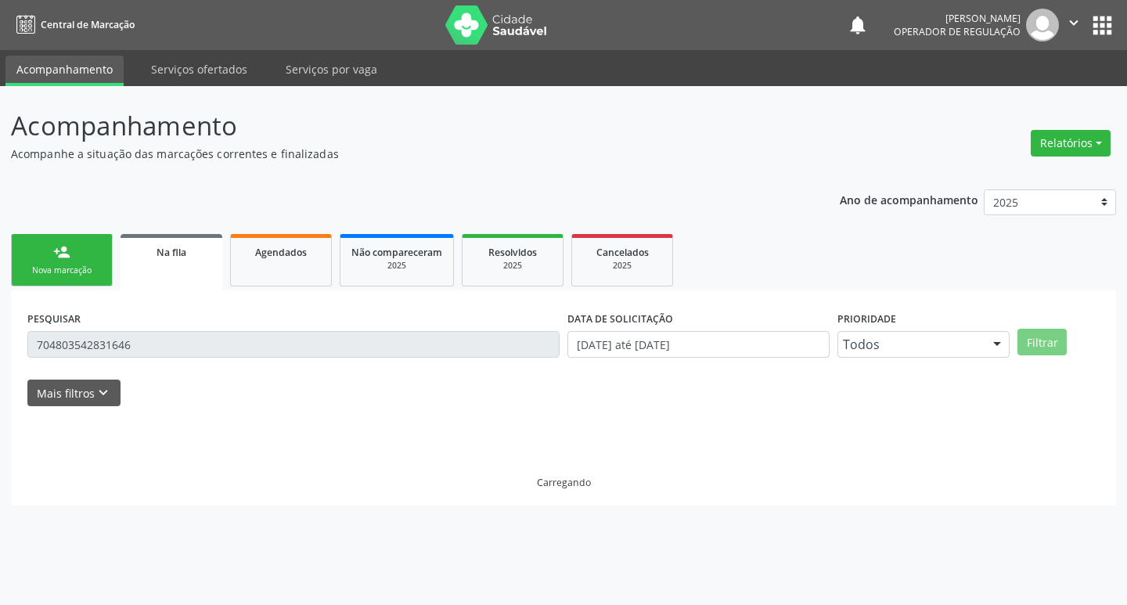
click at [222, 343] on input "704803542831646" at bounding box center [293, 344] width 532 height 27
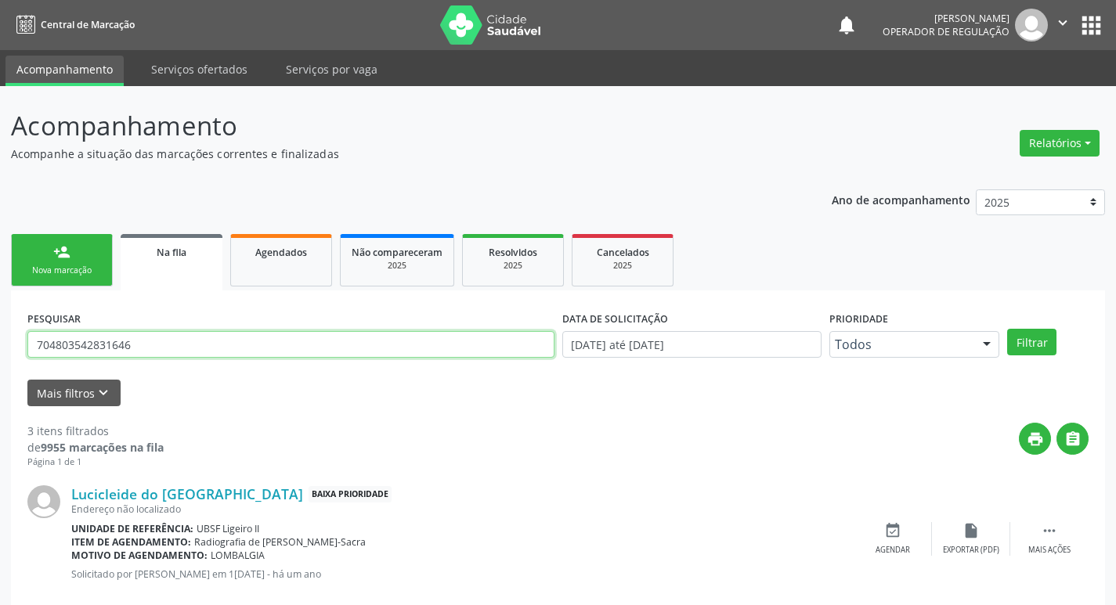
click at [222, 343] on input "704803542831646" at bounding box center [290, 344] width 527 height 27
type input "705006865940852"
click at [1007, 329] on button "Filtrar" at bounding box center [1031, 342] width 49 height 27
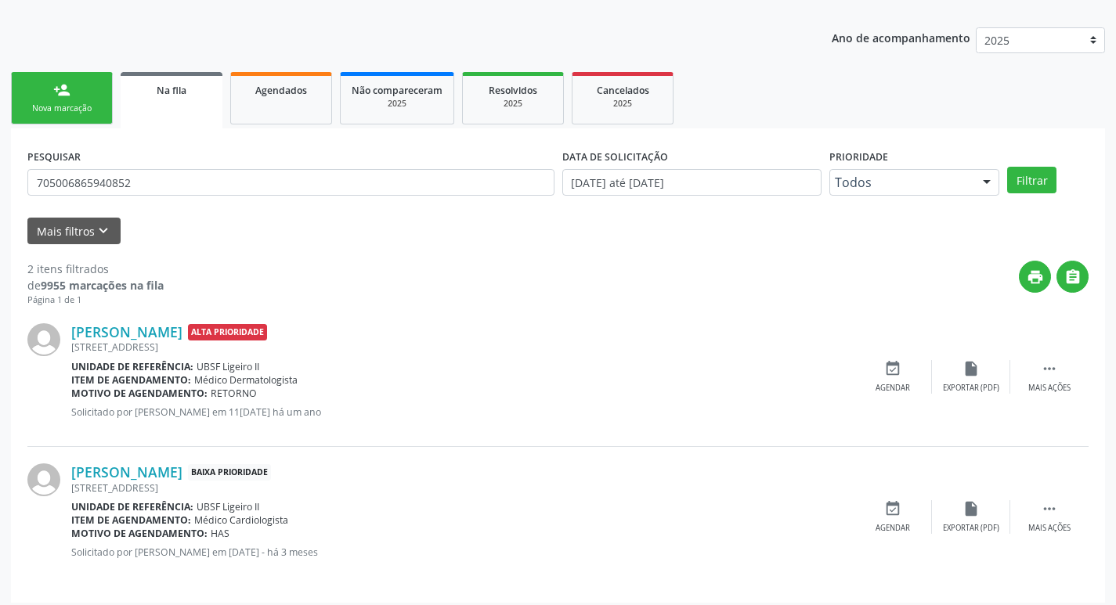
scroll to position [171, 0]
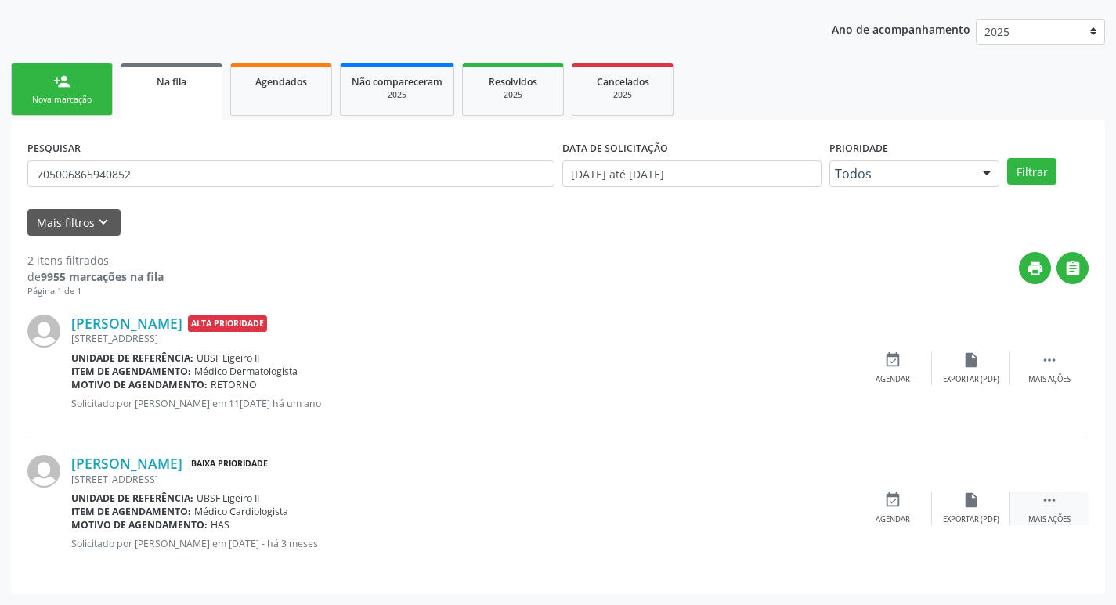
click at [1042, 511] on div " Mais ações" at bounding box center [1049, 509] width 78 height 34
drag, startPoint x: 972, startPoint y: 510, endPoint x: 854, endPoint y: 488, distance: 120.1
click at [973, 510] on div "edit Editar" at bounding box center [971, 509] width 78 height 34
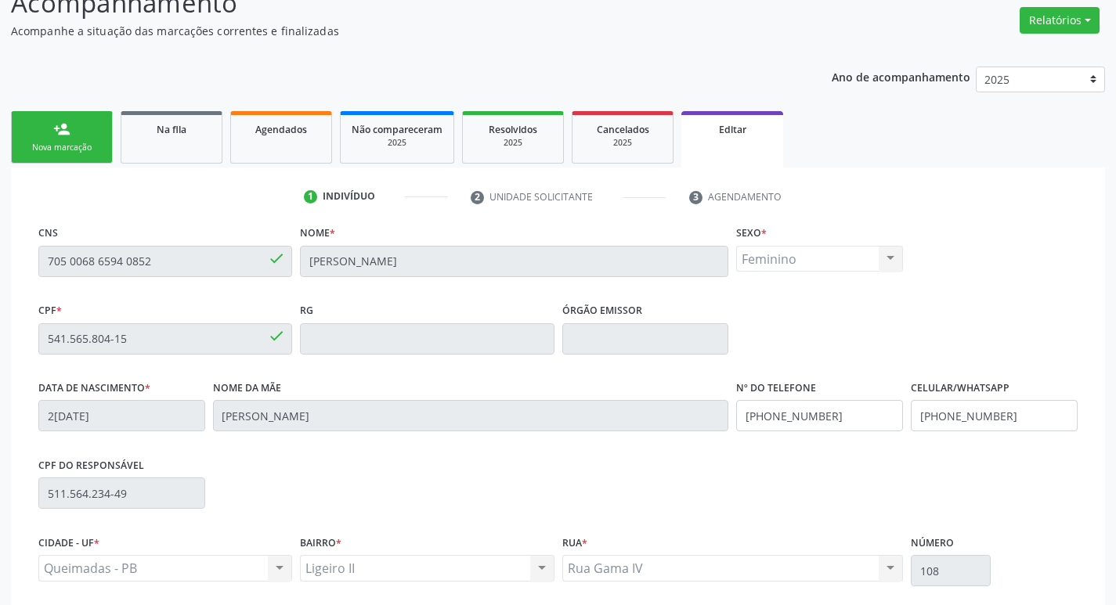
scroll to position [265, 0]
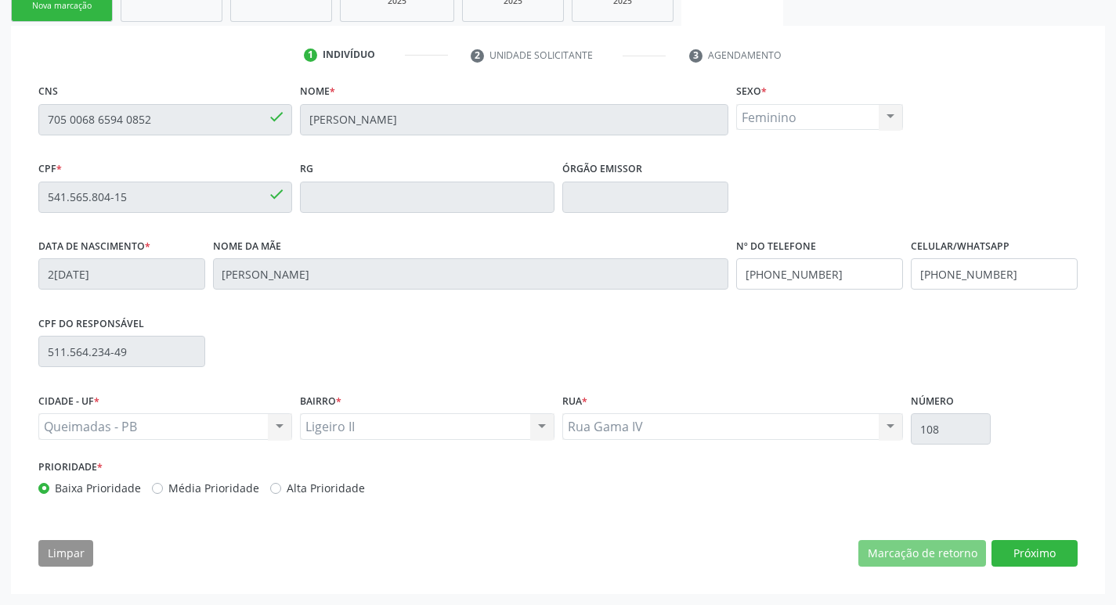
click at [1032, 537] on div "CNS 705 0068 6594 0852 done Nome * Maria José Gabriel Sexo * Feminino Masculino…" at bounding box center [557, 329] width 1061 height 498
click at [1036, 550] on button "Próximo" at bounding box center [1034, 553] width 86 height 27
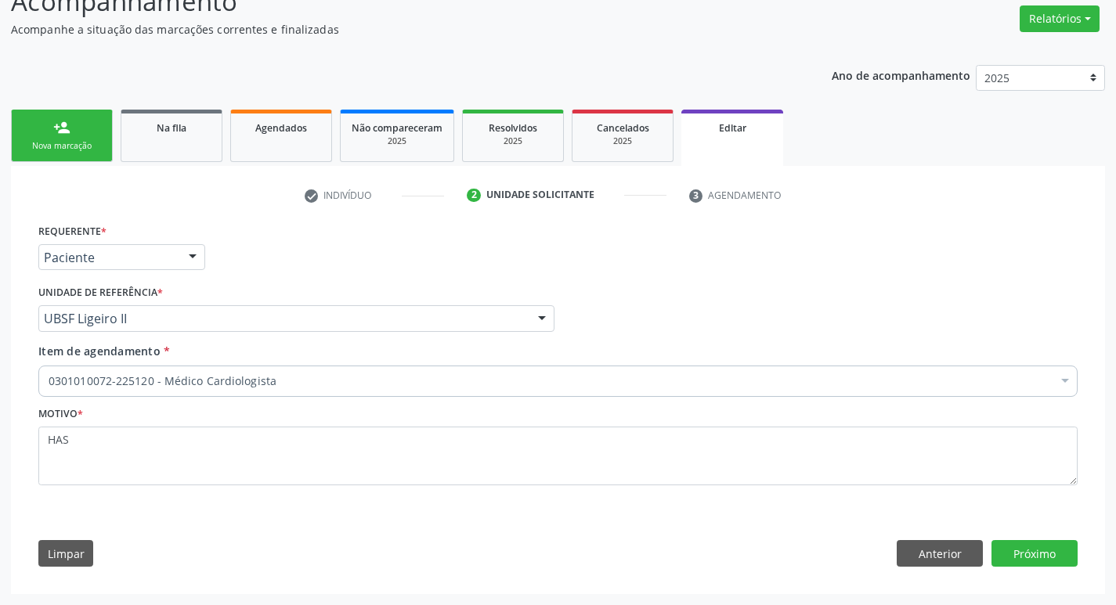
scroll to position [124, 0]
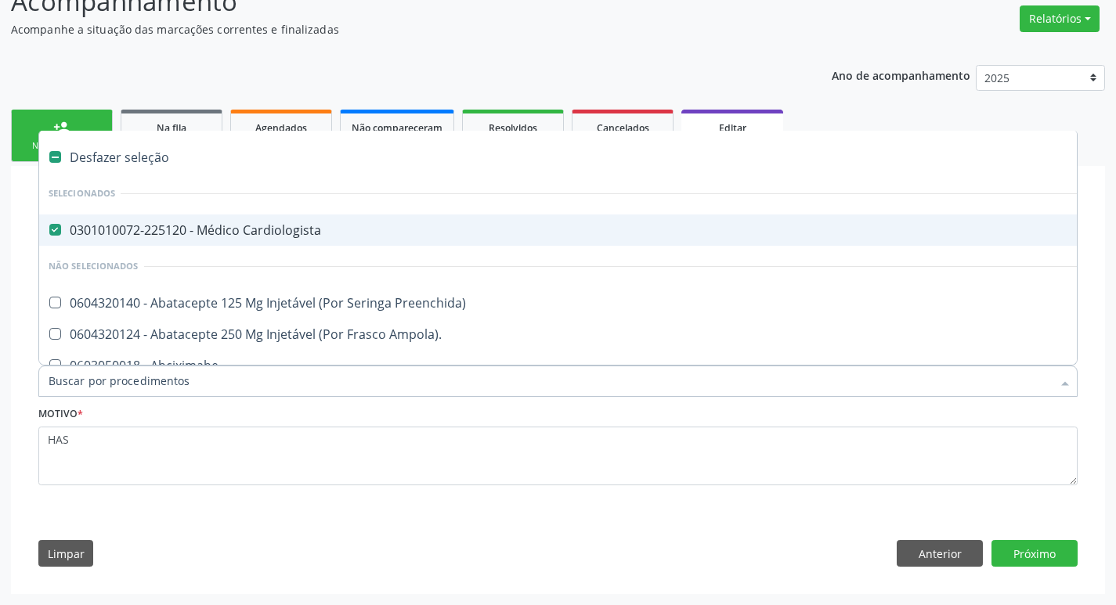
click at [279, 239] on span "0301010072-225120 - Médico Cardiologista" at bounding box center [658, 229] width 1238 height 31
checkbox Cardiologista "false"
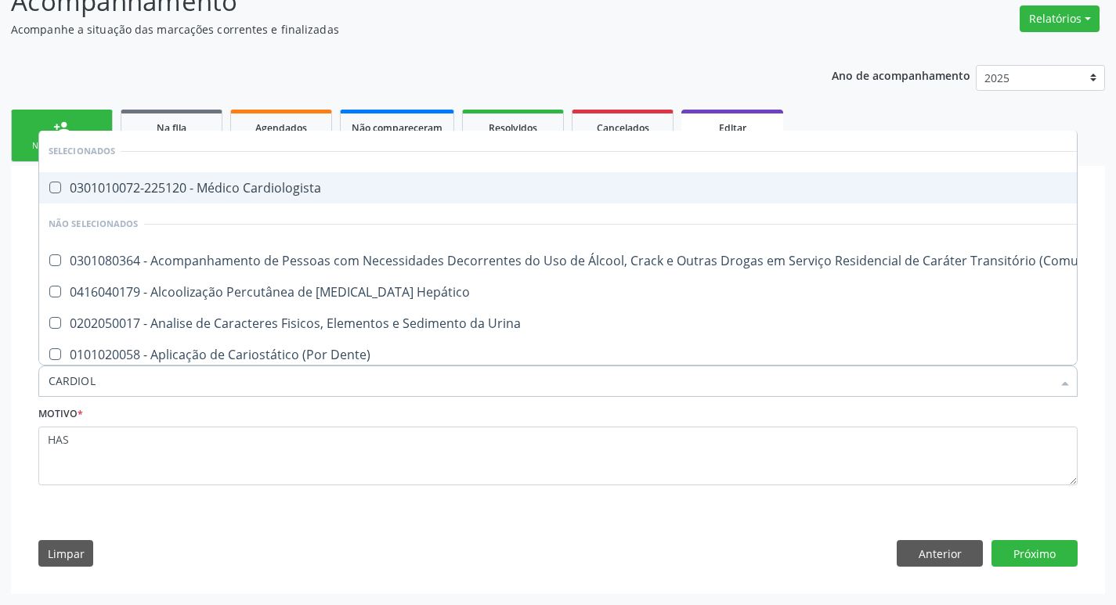
type input "CARDIOLO"
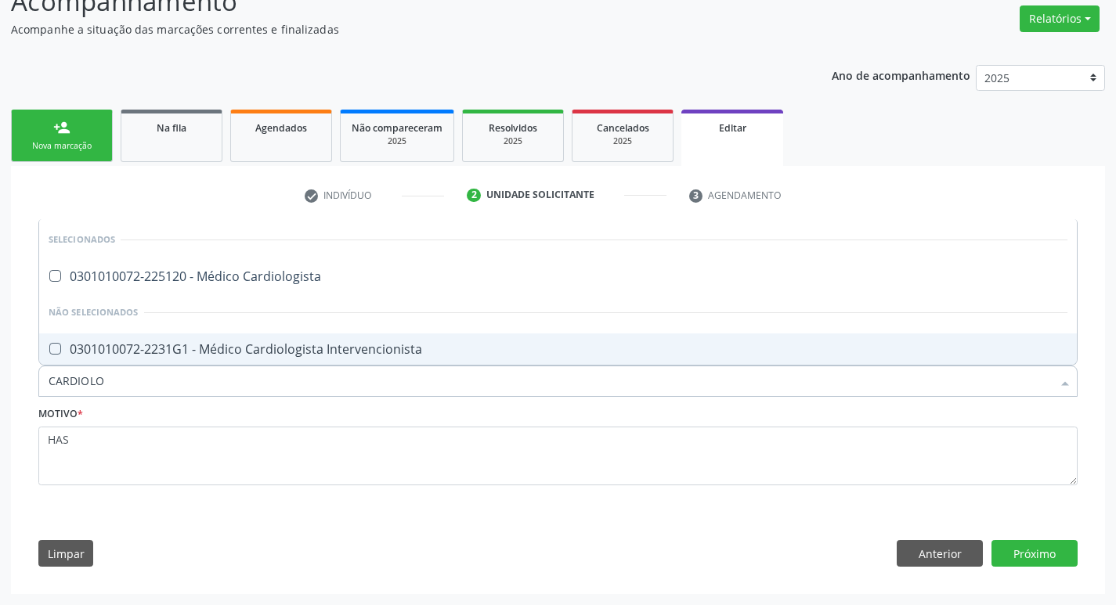
click at [288, 351] on div "0301010072-2231G1 - Médico Cardiologista Intervencionista" at bounding box center [558, 349] width 1018 height 13
checkbox Intervencionista "true"
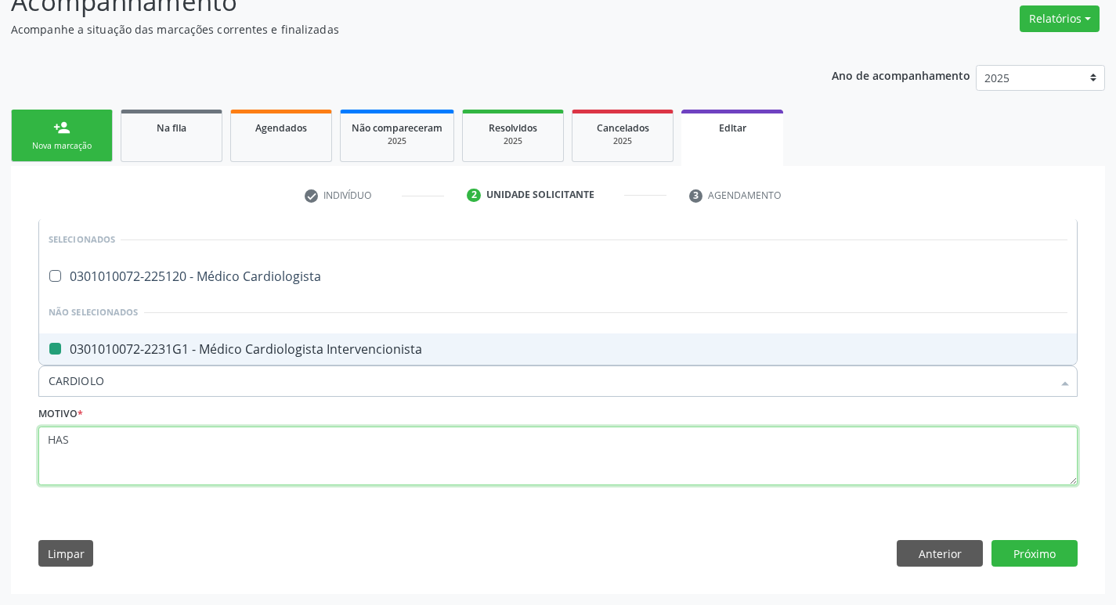
click at [263, 452] on textarea "HAS" at bounding box center [557, 456] width 1039 height 59
checkbox Cardiologista "true"
checkbox Intervencionista "false"
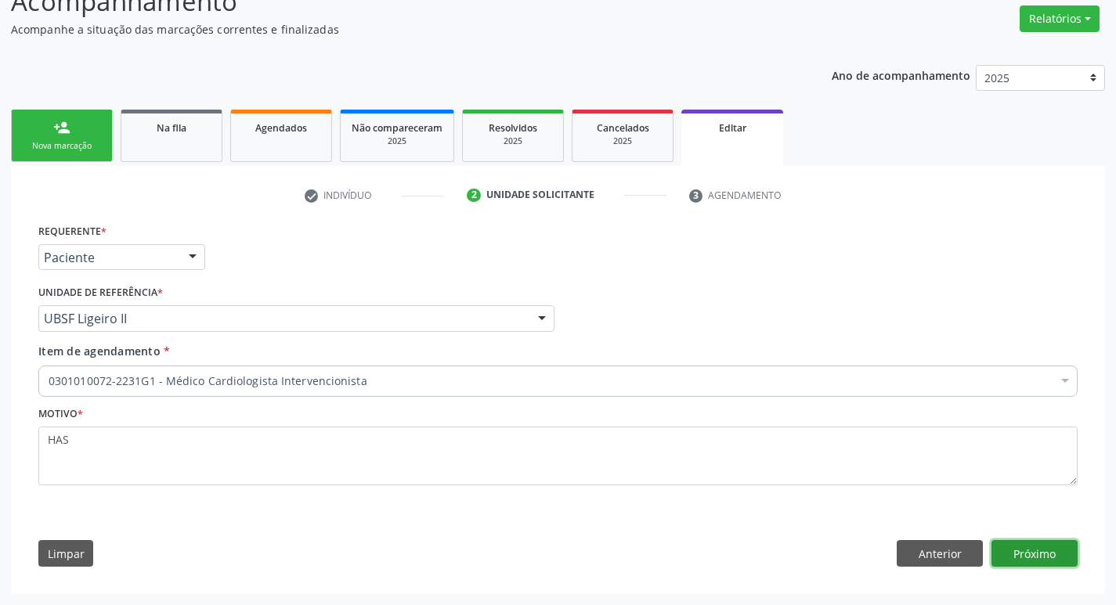
click at [1037, 553] on button "Próximo" at bounding box center [1034, 553] width 86 height 27
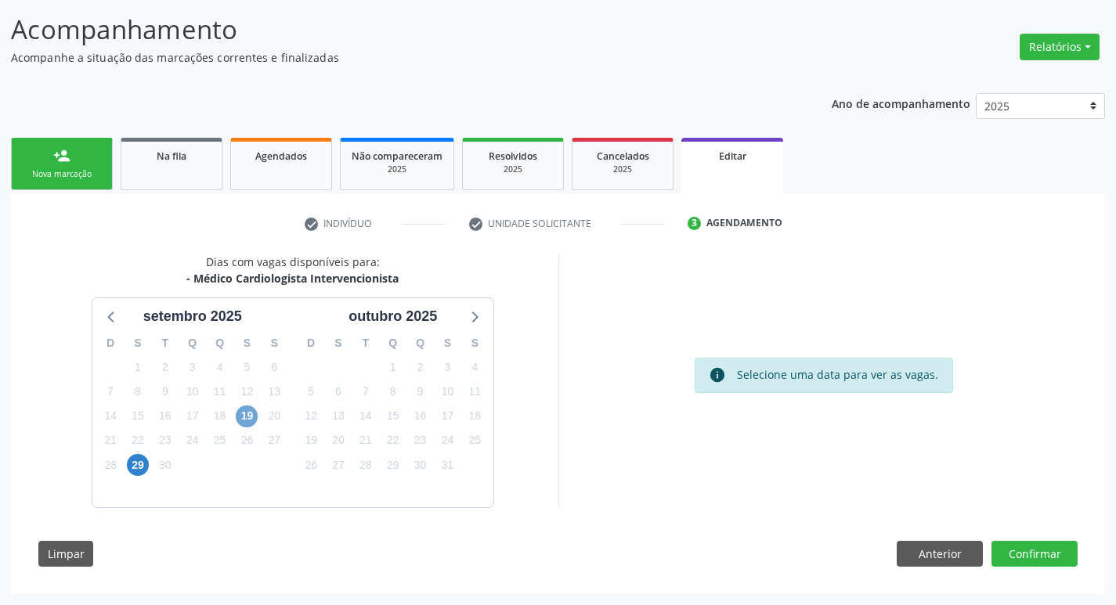
click at [254, 413] on span "19" at bounding box center [247, 417] width 22 height 22
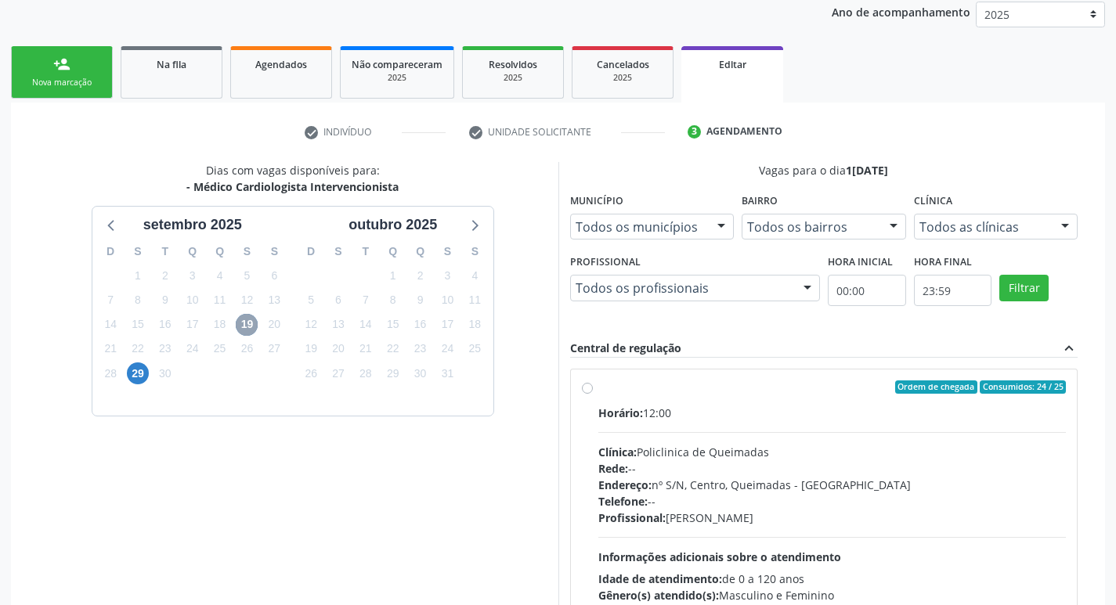
scroll to position [323, 0]
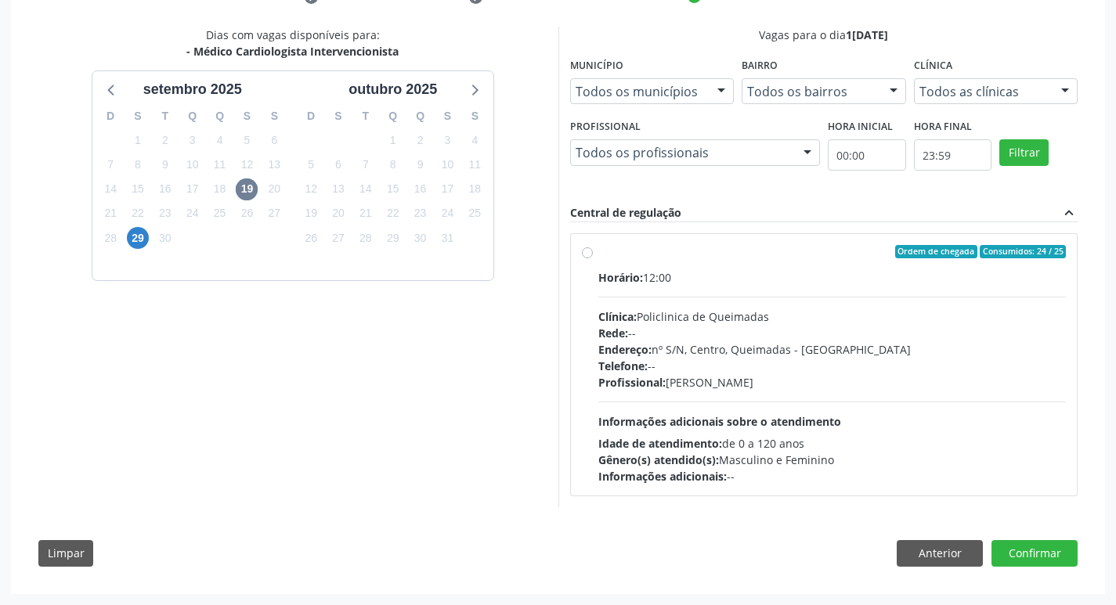
drag, startPoint x: 762, startPoint y: 262, endPoint x: 874, endPoint y: 317, distance: 123.9
click at [763, 261] on label "Ordem de chegada Consumidos: 24 / 25 Horário: 12:00 Clínica: Policlinica de Que…" at bounding box center [832, 365] width 468 height 240
click at [593, 259] on input "Ordem de chegada Consumidos: 24 / 25 Horário: 12:00 Clínica: Policlinica de Que…" at bounding box center [587, 252] width 11 height 14
radio input "true"
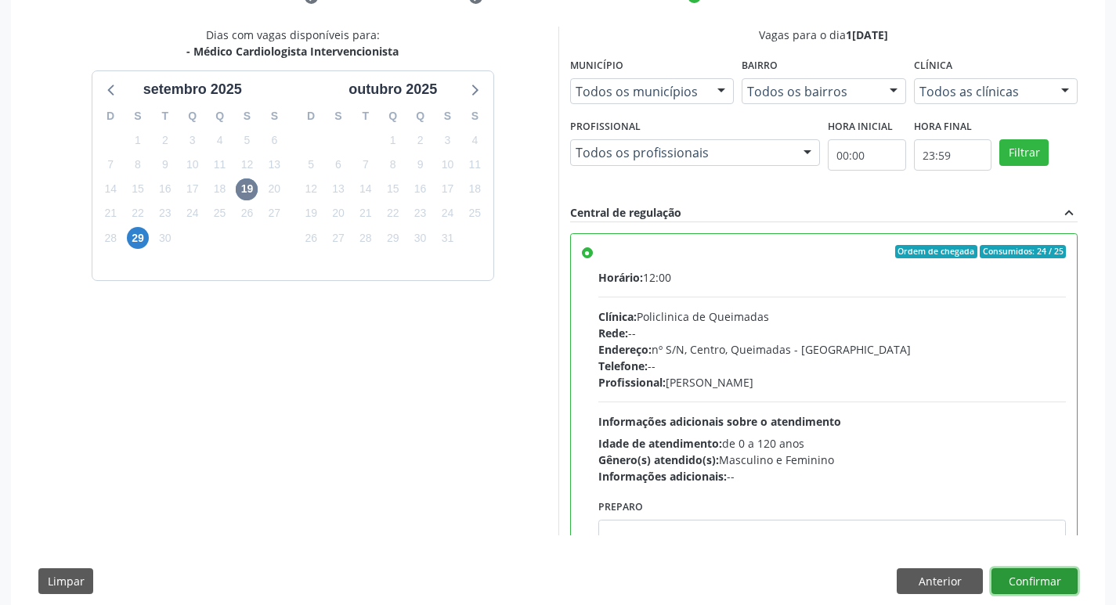
click at [1025, 582] on button "Confirmar" at bounding box center [1034, 581] width 86 height 27
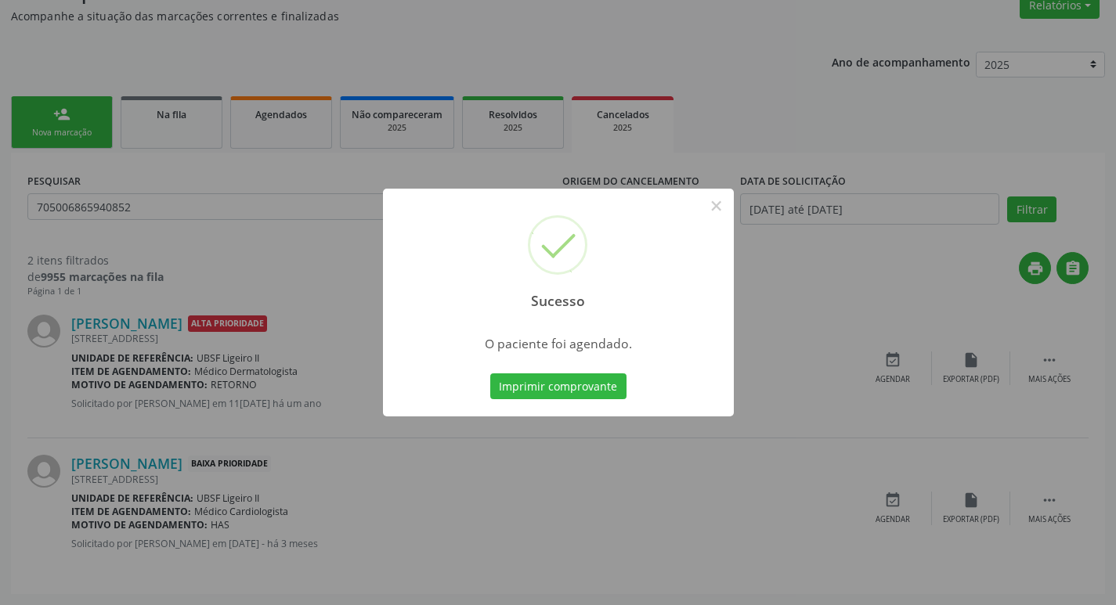
scroll to position [106, 0]
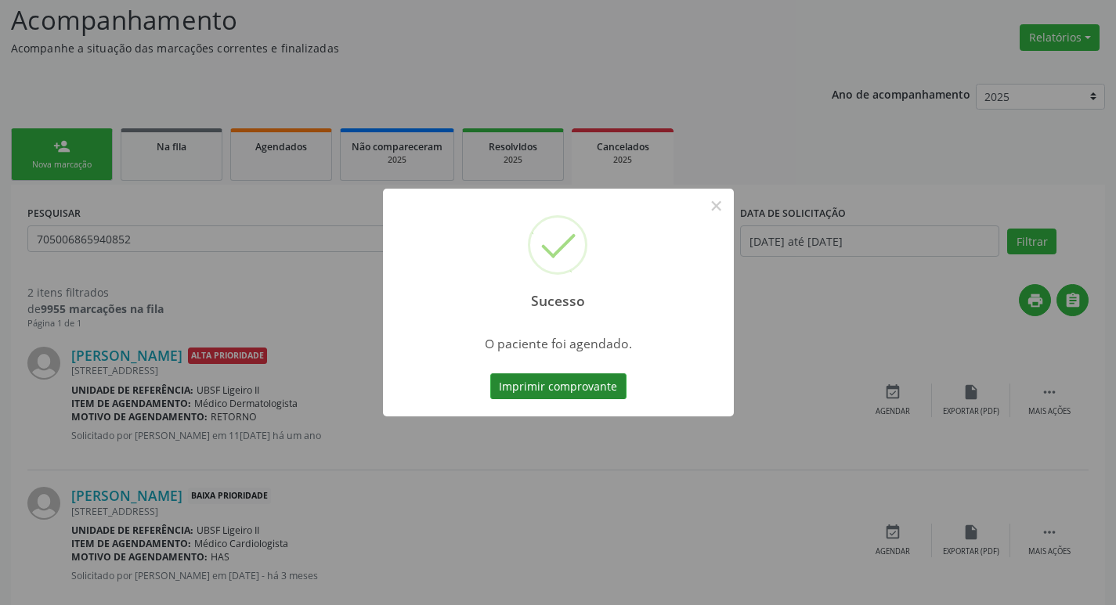
click at [595, 384] on button "Imprimir comprovante" at bounding box center [558, 386] width 136 height 27
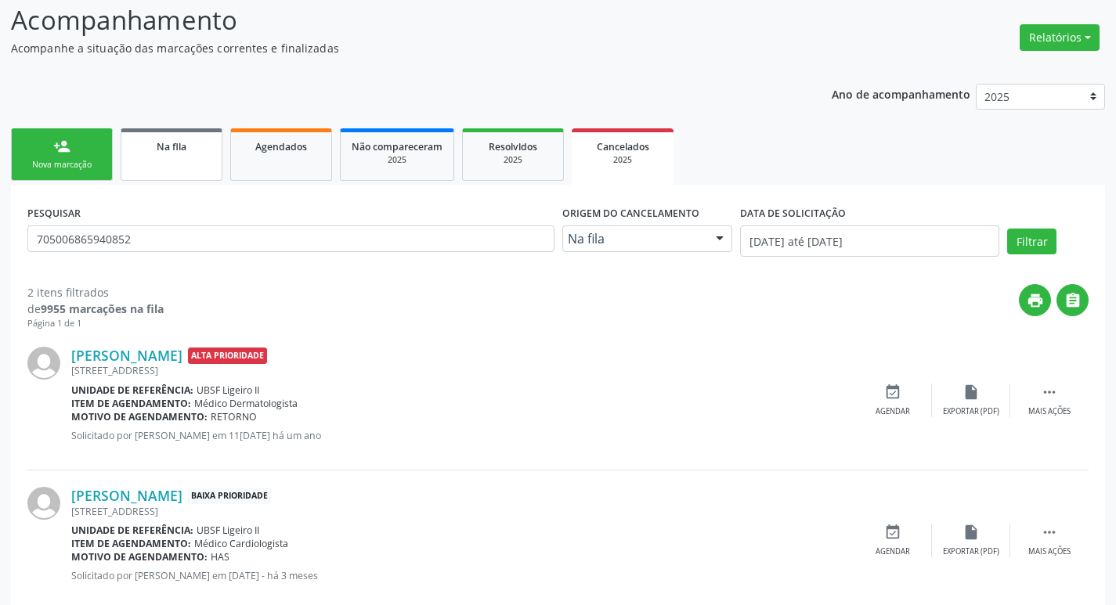
click at [150, 163] on link "Na fila" at bounding box center [172, 154] width 102 height 52
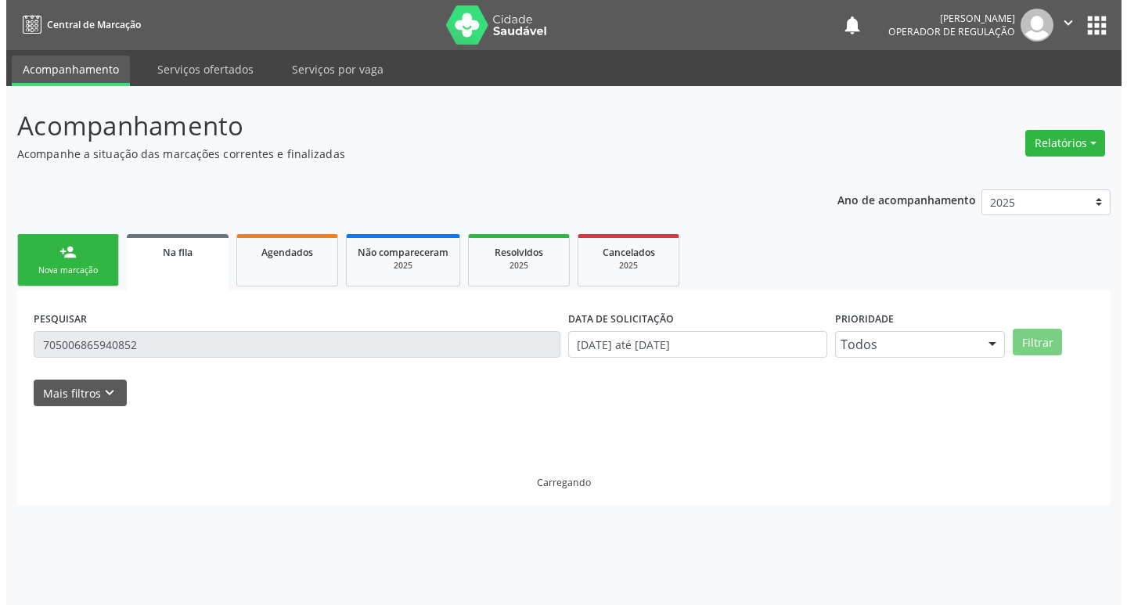
scroll to position [0, 0]
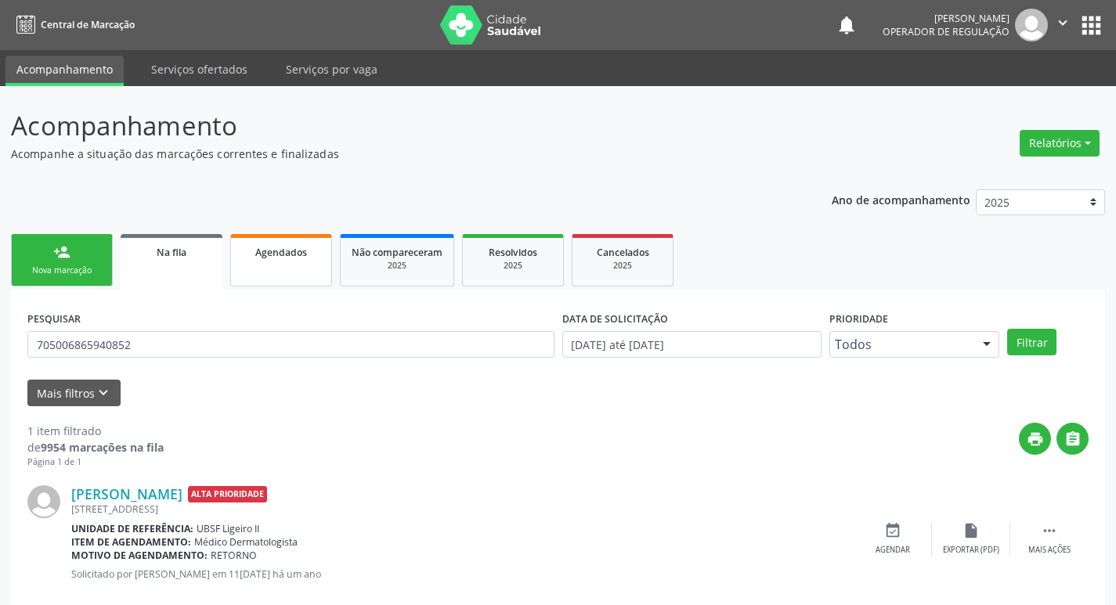
click at [255, 261] on link "Agendados" at bounding box center [281, 260] width 102 height 52
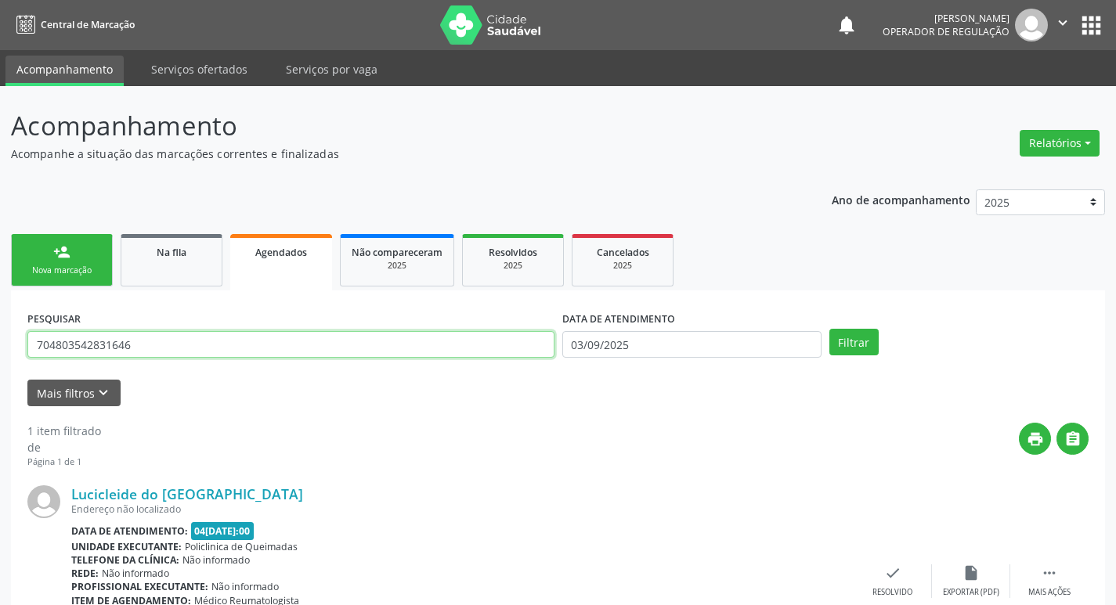
click at [135, 349] on input "704803542831646" at bounding box center [290, 344] width 527 height 27
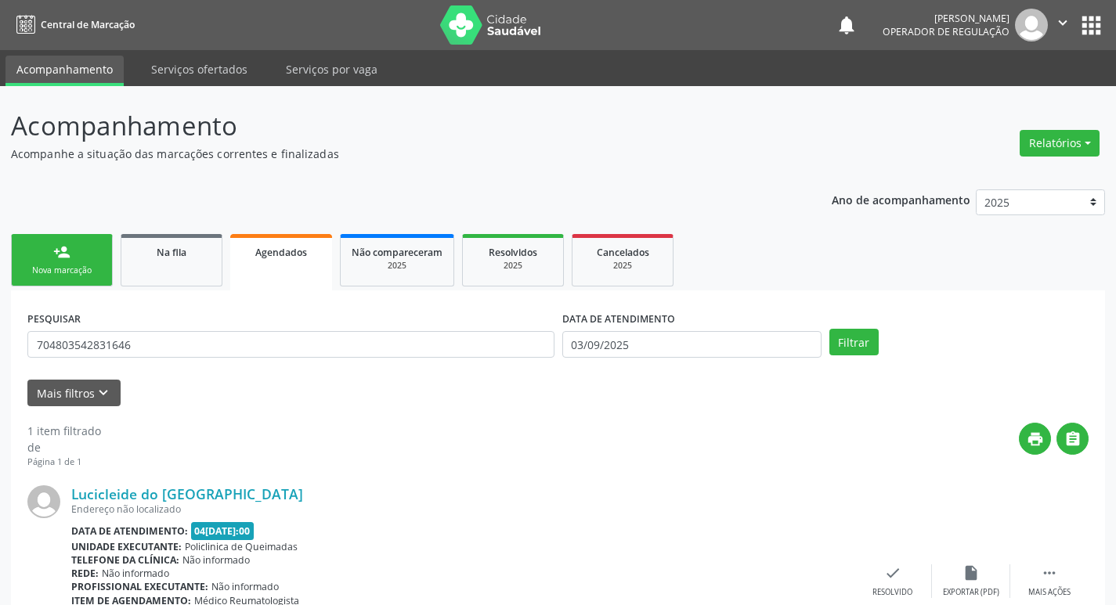
click at [141, 215] on div "Ano de acompanhamento 2025 2024 2023 2022 2021 person_add Nova marcação Na fila…" at bounding box center [558, 444] width 1094 height 532
click at [149, 258] on div "Na fila" at bounding box center [171, 251] width 78 height 16
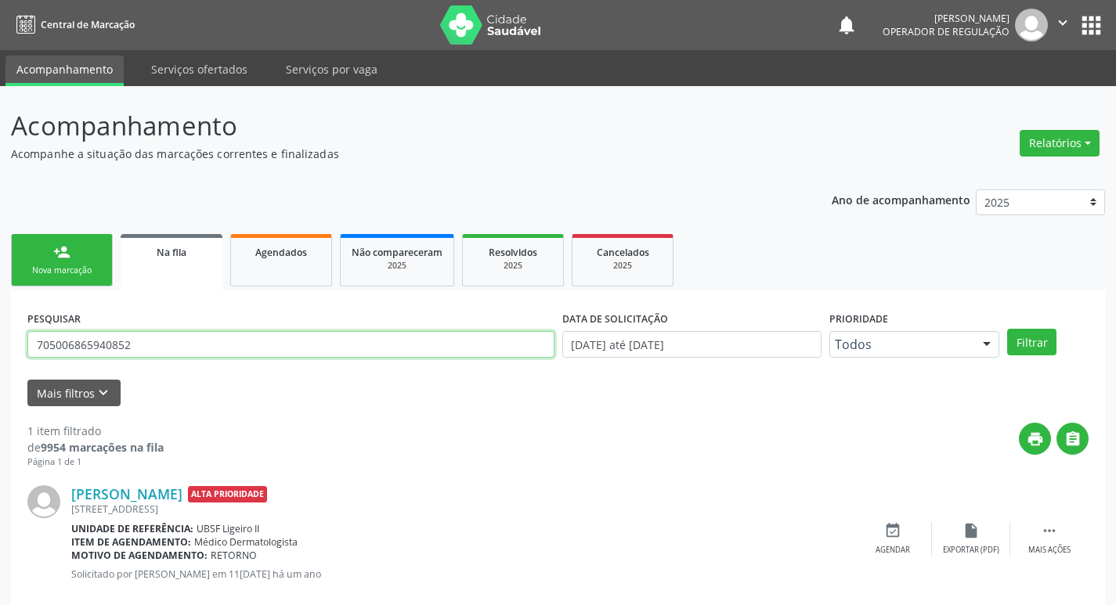
click at [170, 336] on input "705006865940852" at bounding box center [290, 344] width 527 height 27
type input "700003684304209"
click at [1007, 329] on button "Filtrar" at bounding box center [1031, 342] width 49 height 27
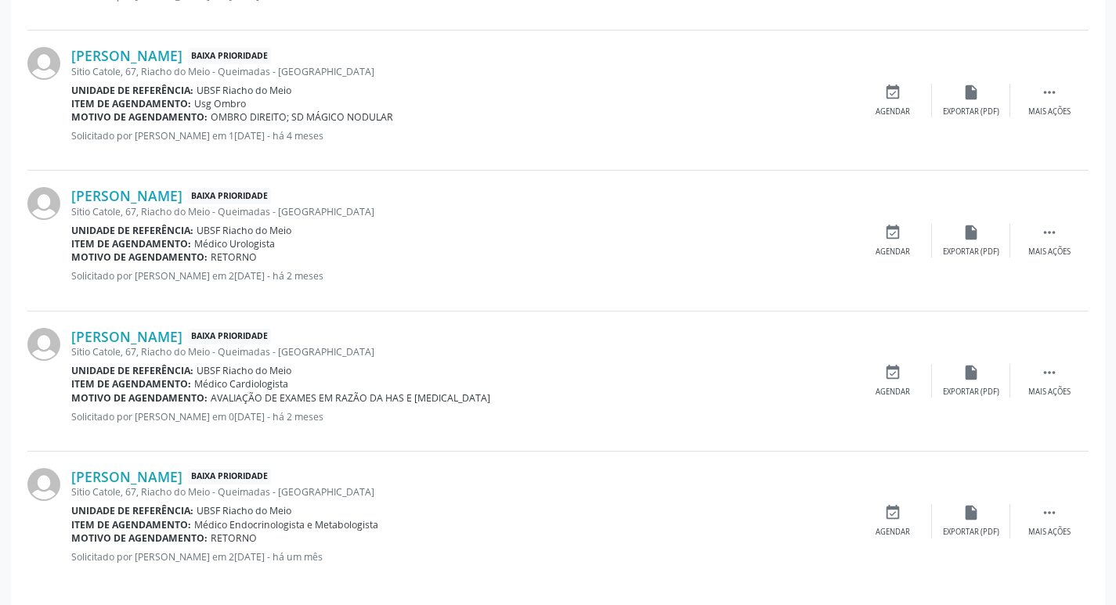
scroll to position [592, 0]
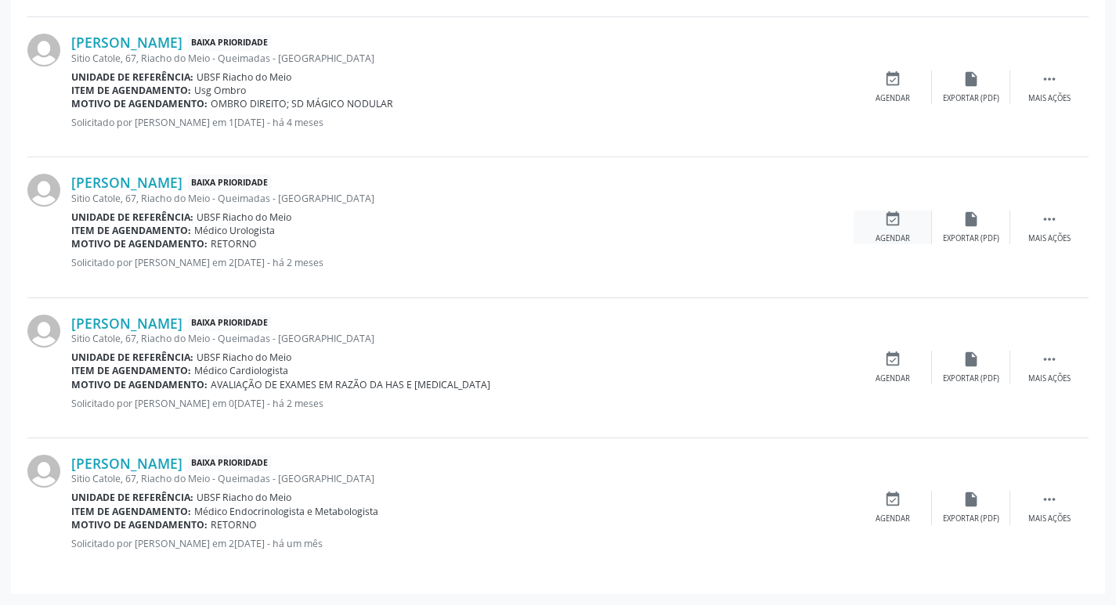
click at [892, 219] on icon "event_available" at bounding box center [892, 219] width 17 height 17
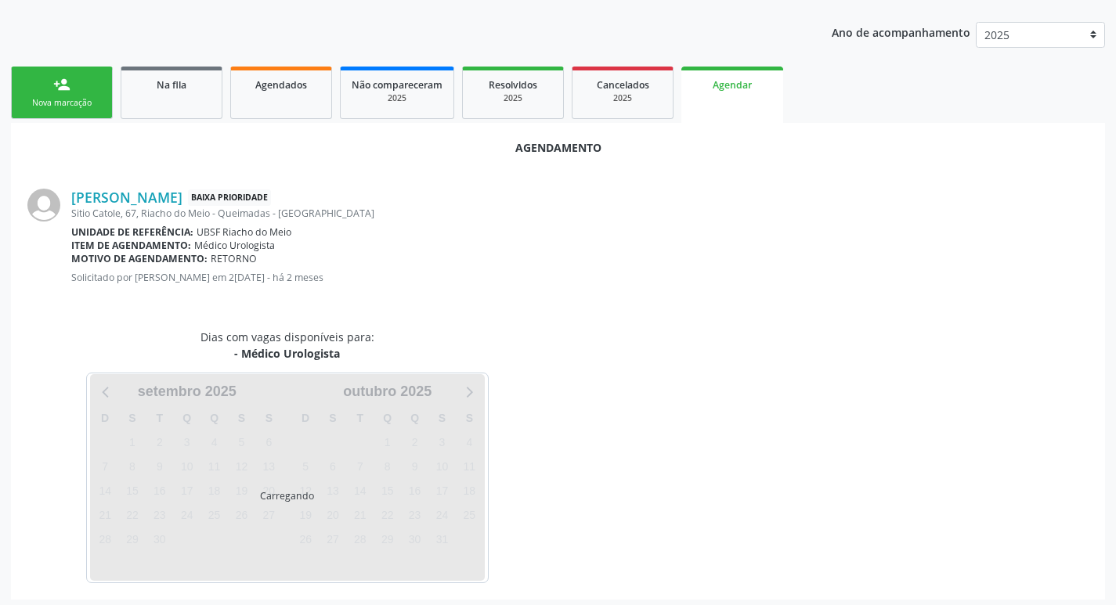
scroll to position [173, 0]
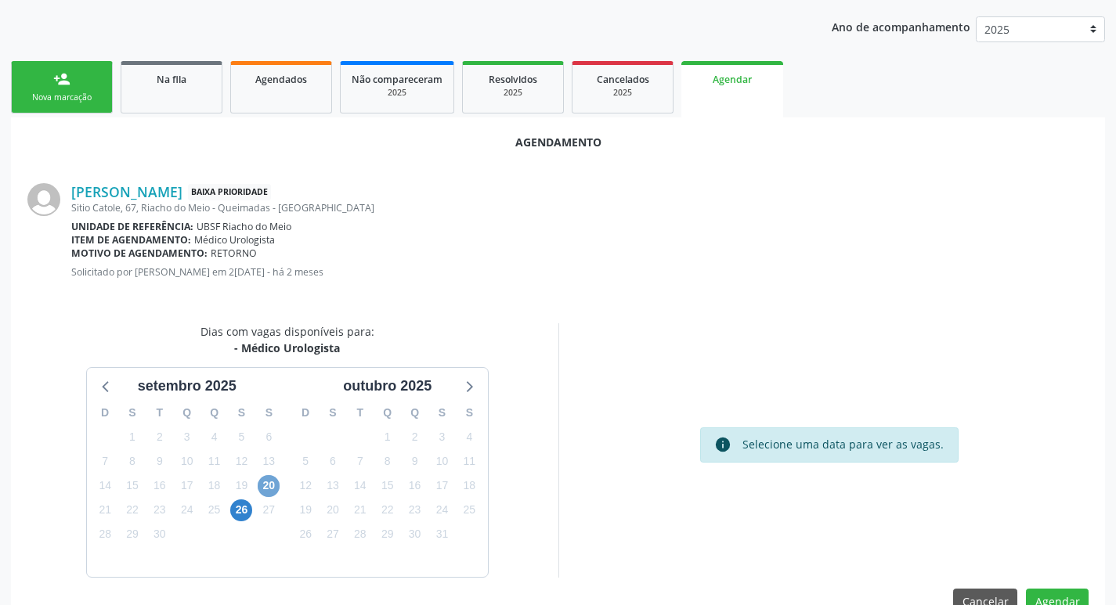
click at [265, 490] on span "20" at bounding box center [269, 486] width 22 height 22
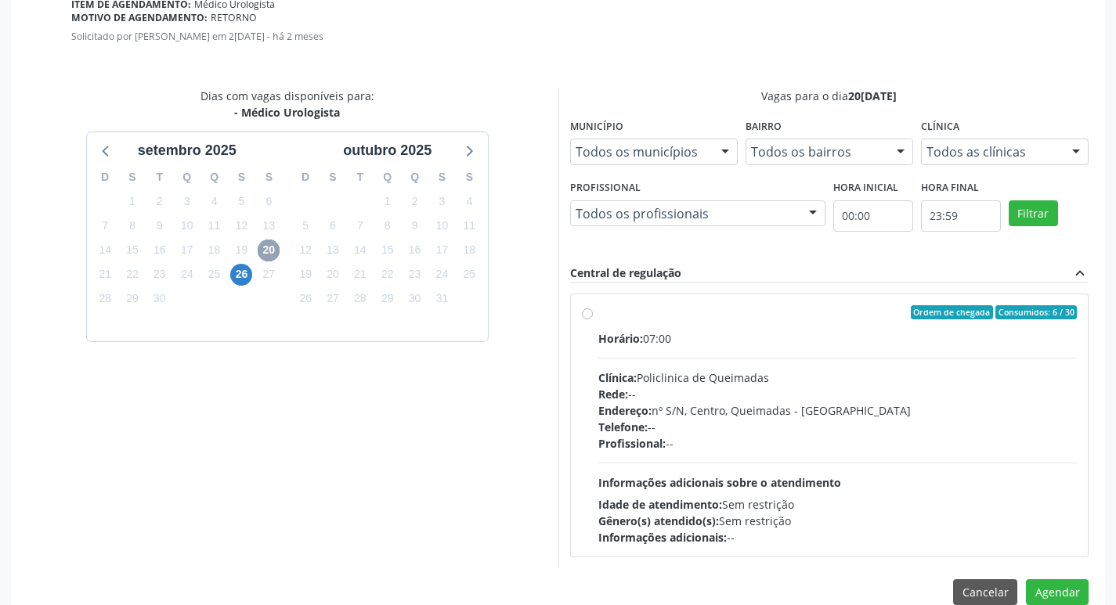
scroll to position [436, 0]
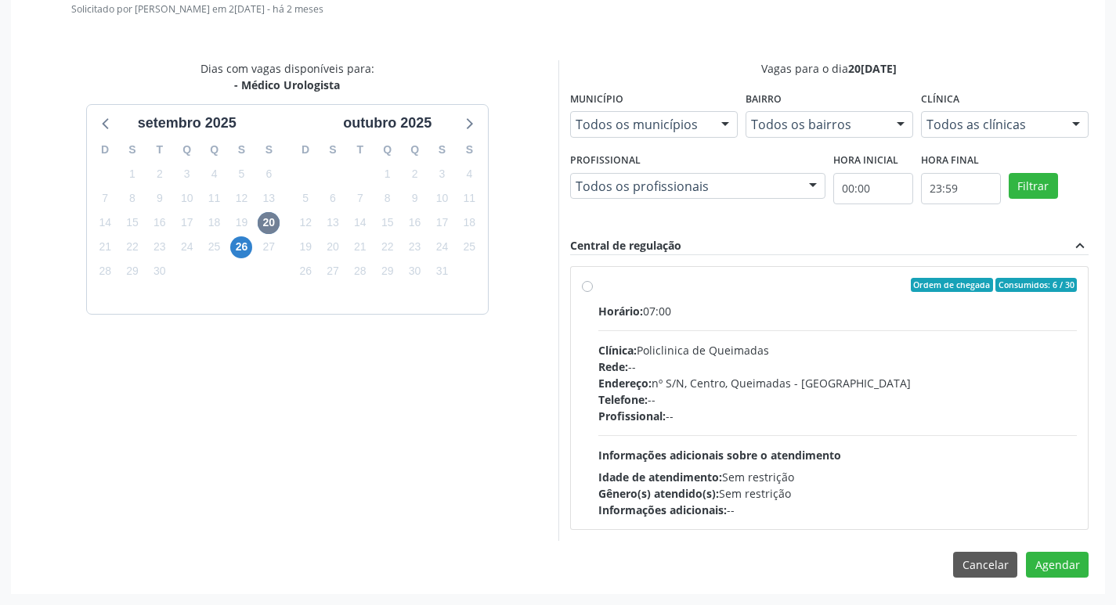
click at [807, 295] on label "Ordem de chegada Consumidos: 6 / 30 Horário: 07:00 Clínica: Policlinica de Quei…" at bounding box center [837, 398] width 479 height 240
click at [593, 292] on input "Ordem de chegada Consumidos: 6 / 30 Horário: 07:00 Clínica: Policlinica de Quei…" at bounding box center [587, 285] width 11 height 14
radio input "true"
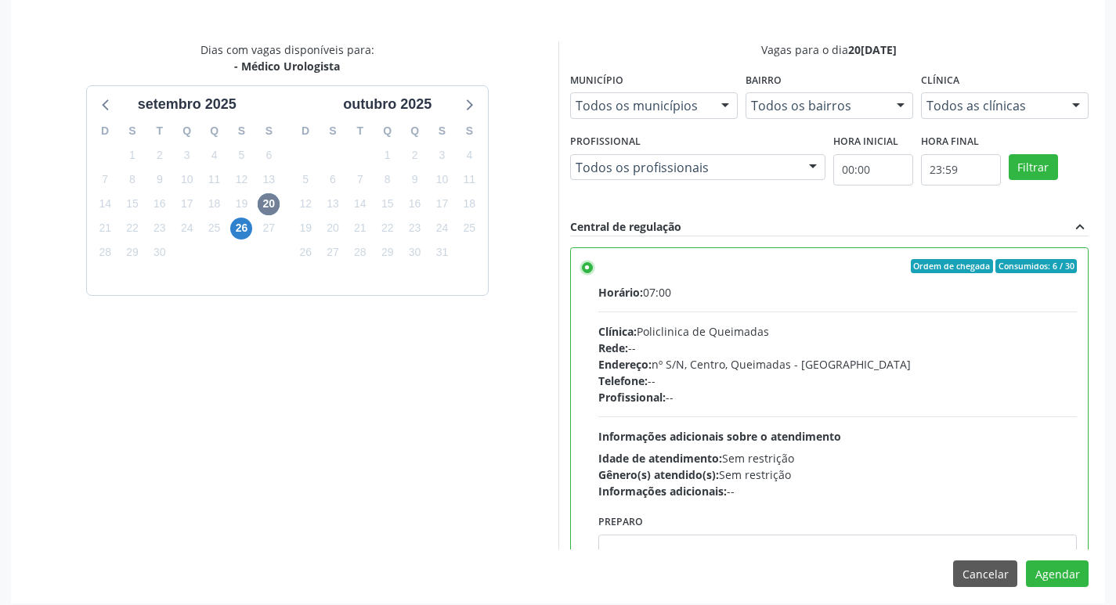
scroll to position [464, 0]
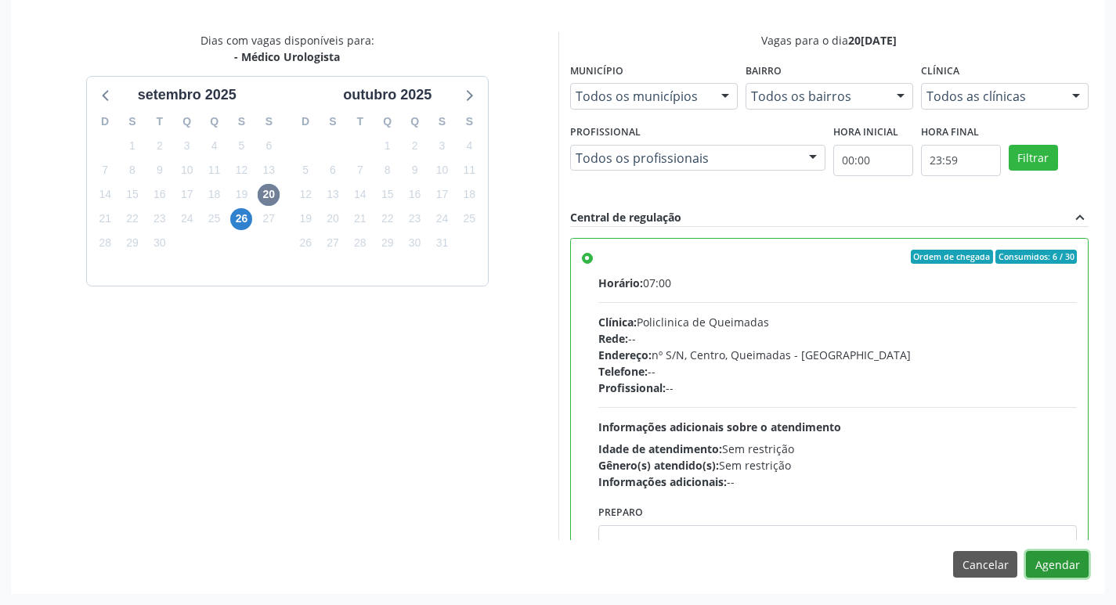
click at [1043, 569] on button "Agendar" at bounding box center [1057, 564] width 63 height 27
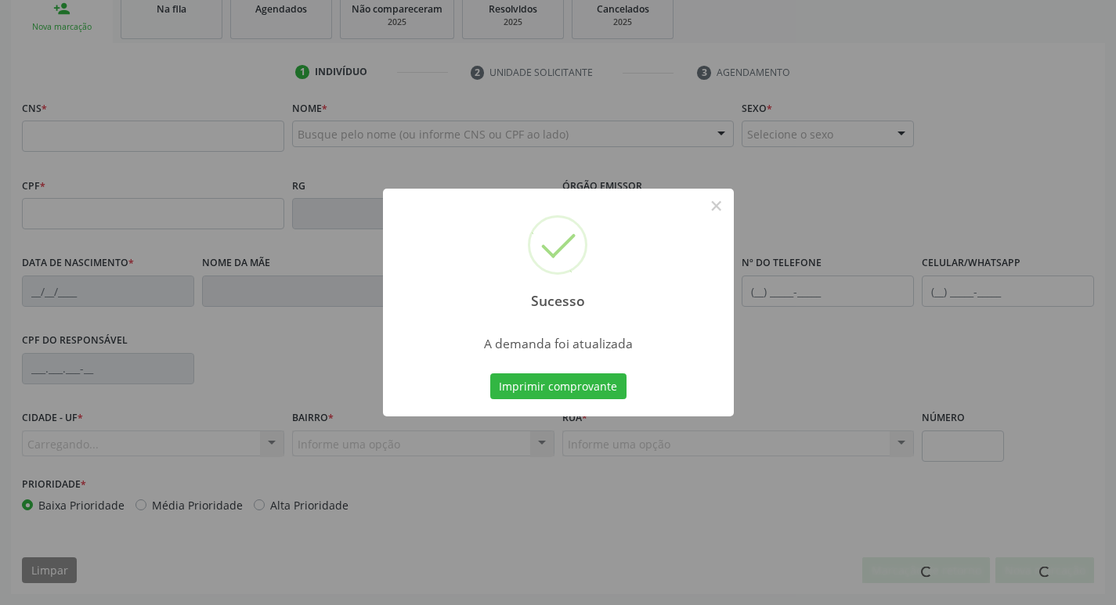
scroll to position [243, 0]
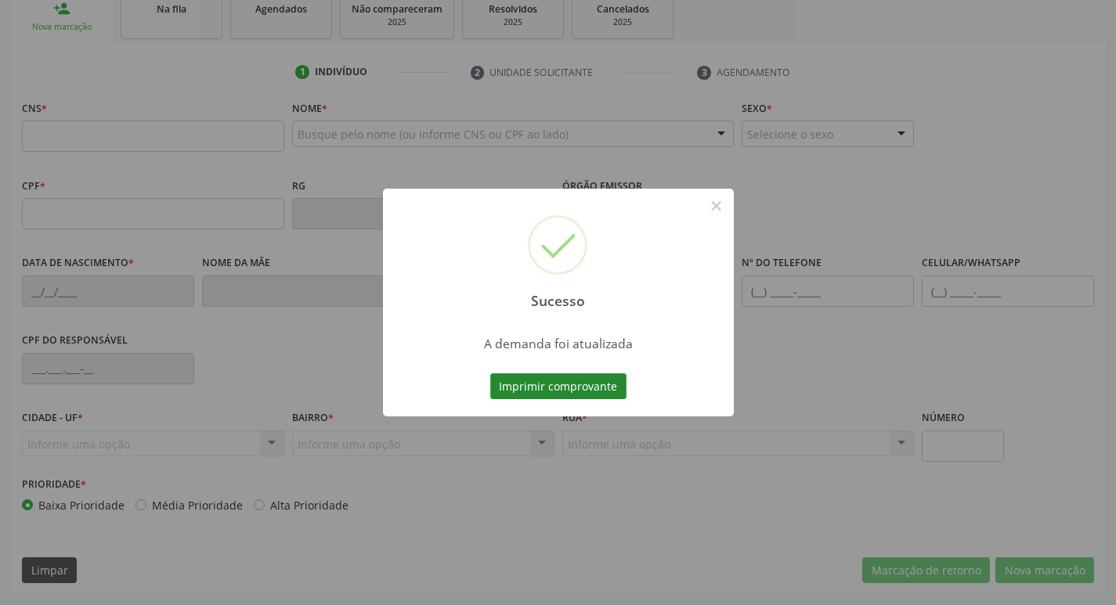
click at [568, 393] on button "Imprimir comprovante" at bounding box center [558, 386] width 136 height 27
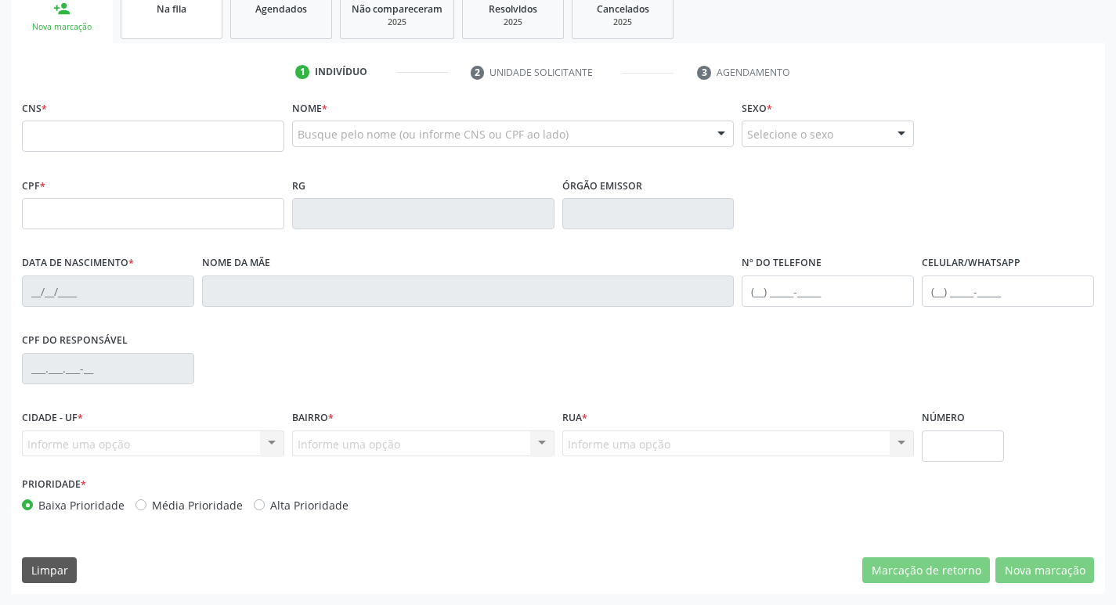
click at [212, 35] on link "Na fila" at bounding box center [172, 15] width 102 height 49
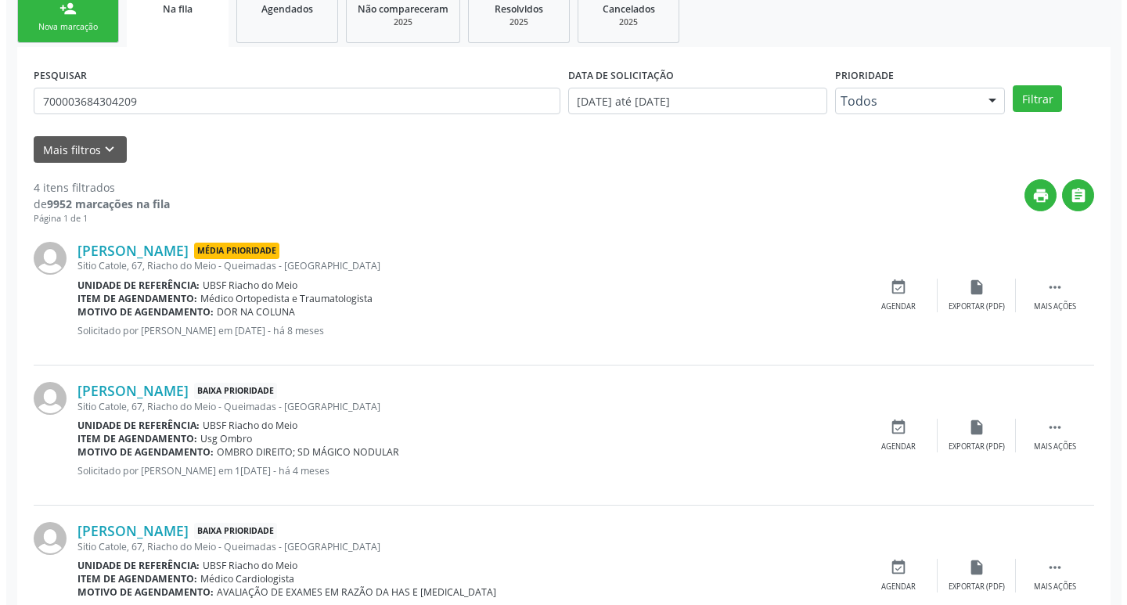
scroll to position [0, 0]
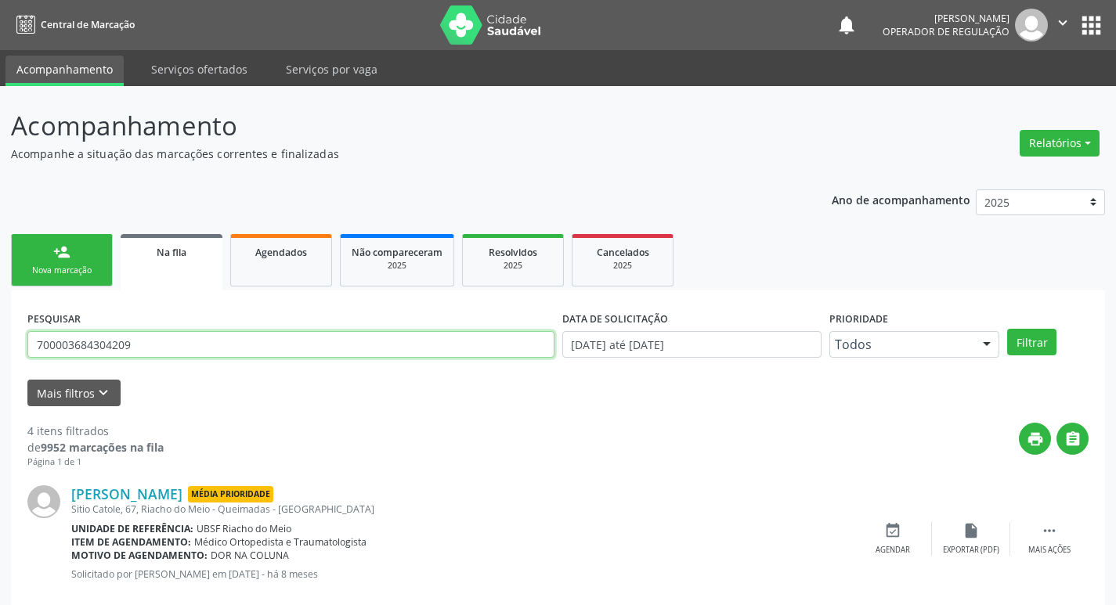
click at [204, 342] on input "700003684304209" at bounding box center [290, 344] width 527 height 27
click at [231, 355] on input "text" at bounding box center [290, 344] width 527 height 27
type input "708401285966364"
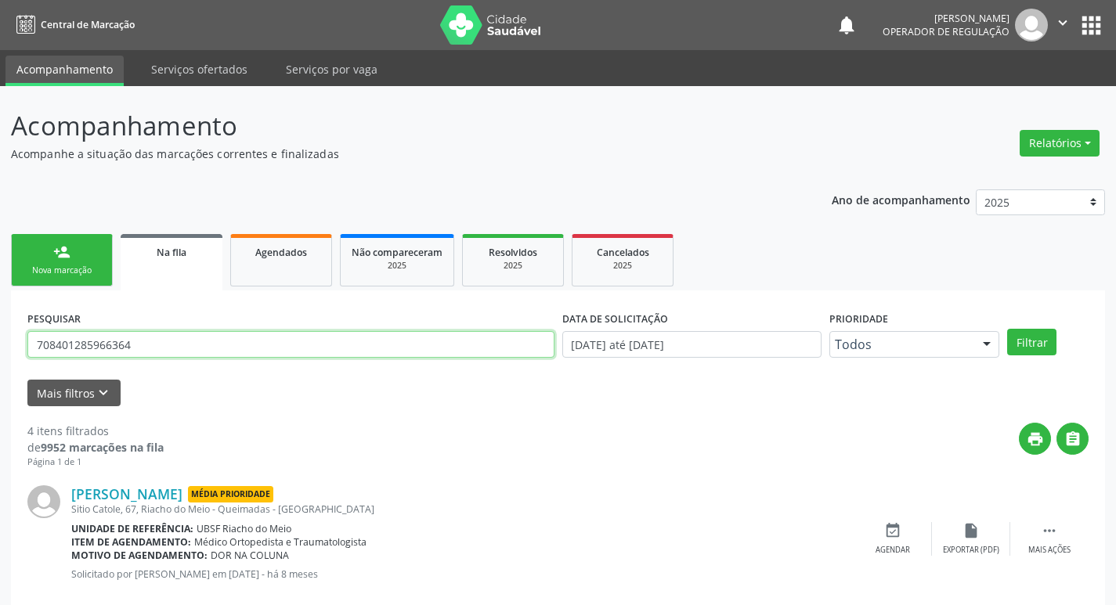
click at [1007, 329] on button "Filtrar" at bounding box center [1031, 342] width 49 height 27
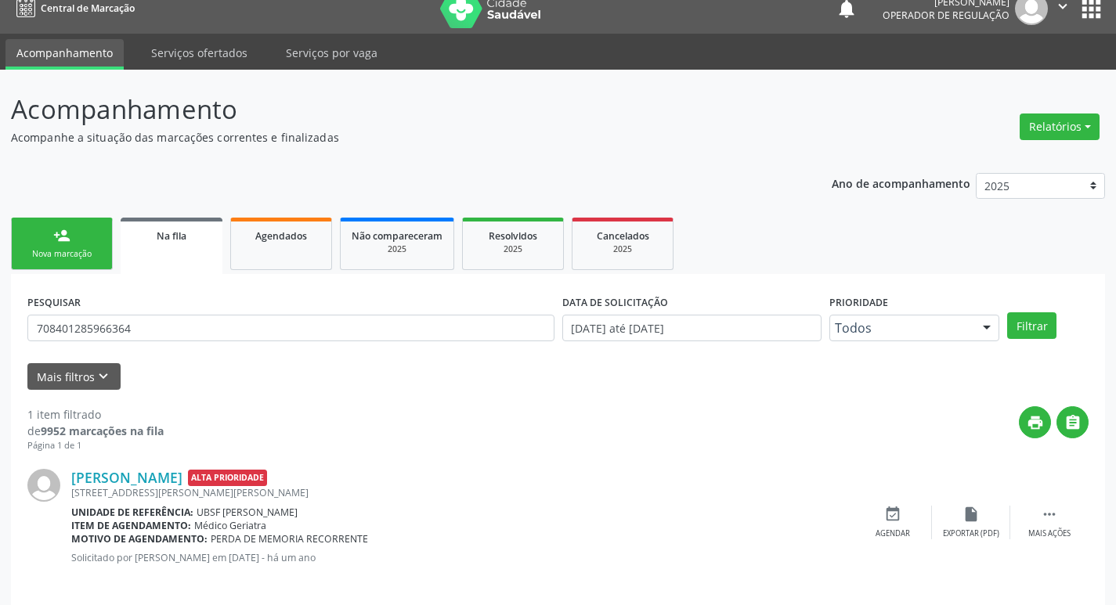
scroll to position [31, 0]
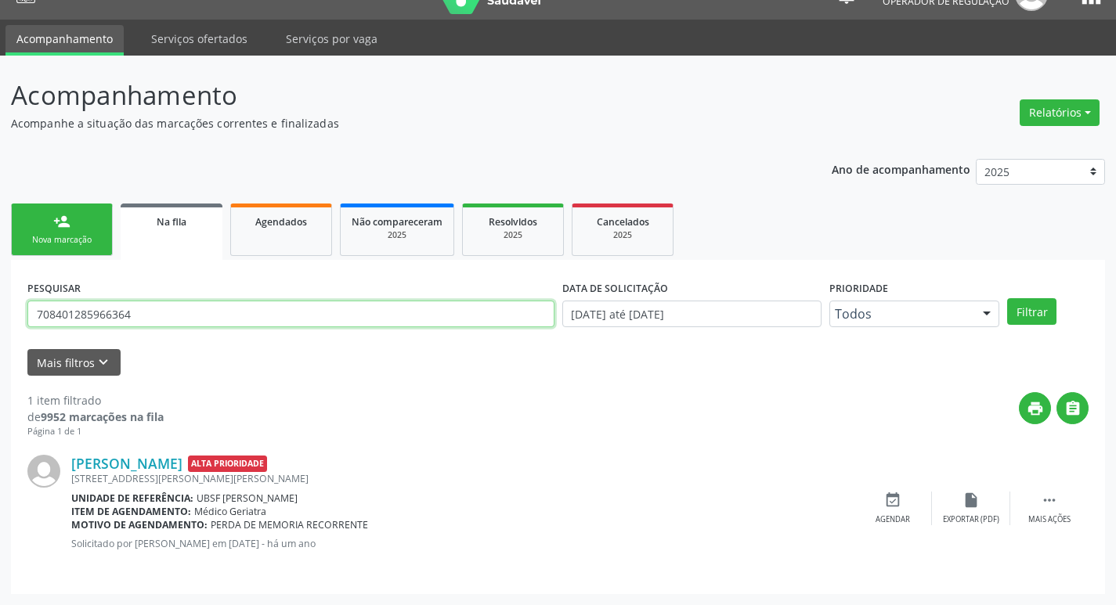
click at [176, 319] on input "708401285966364" at bounding box center [290, 314] width 527 height 27
